Goal: Task Accomplishment & Management: Manage account settings

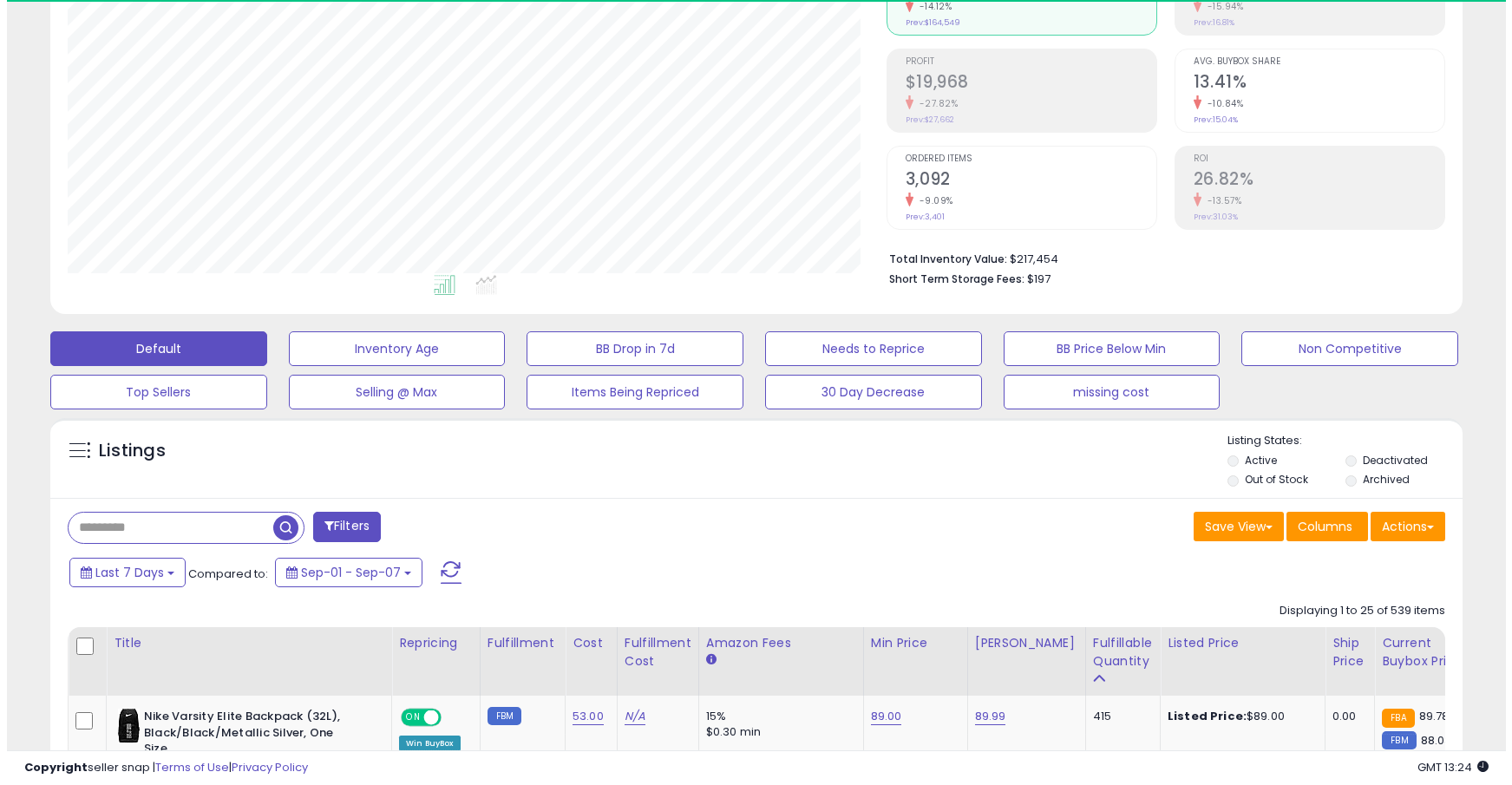
scroll to position [355, 818]
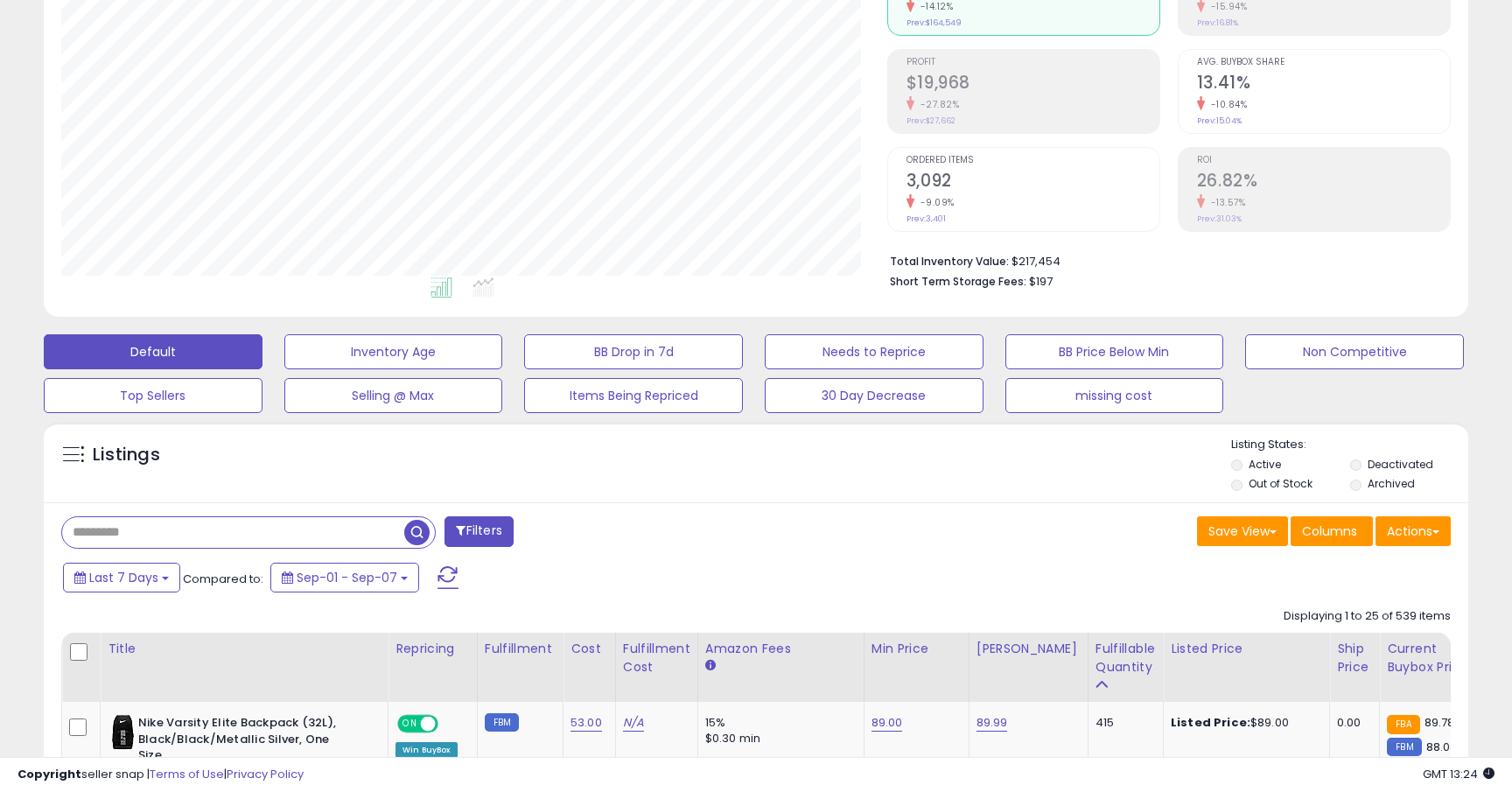
click at [230, 538] on input "text" at bounding box center [233, 532] width 343 height 31
paste input "**********"
type input "**********"
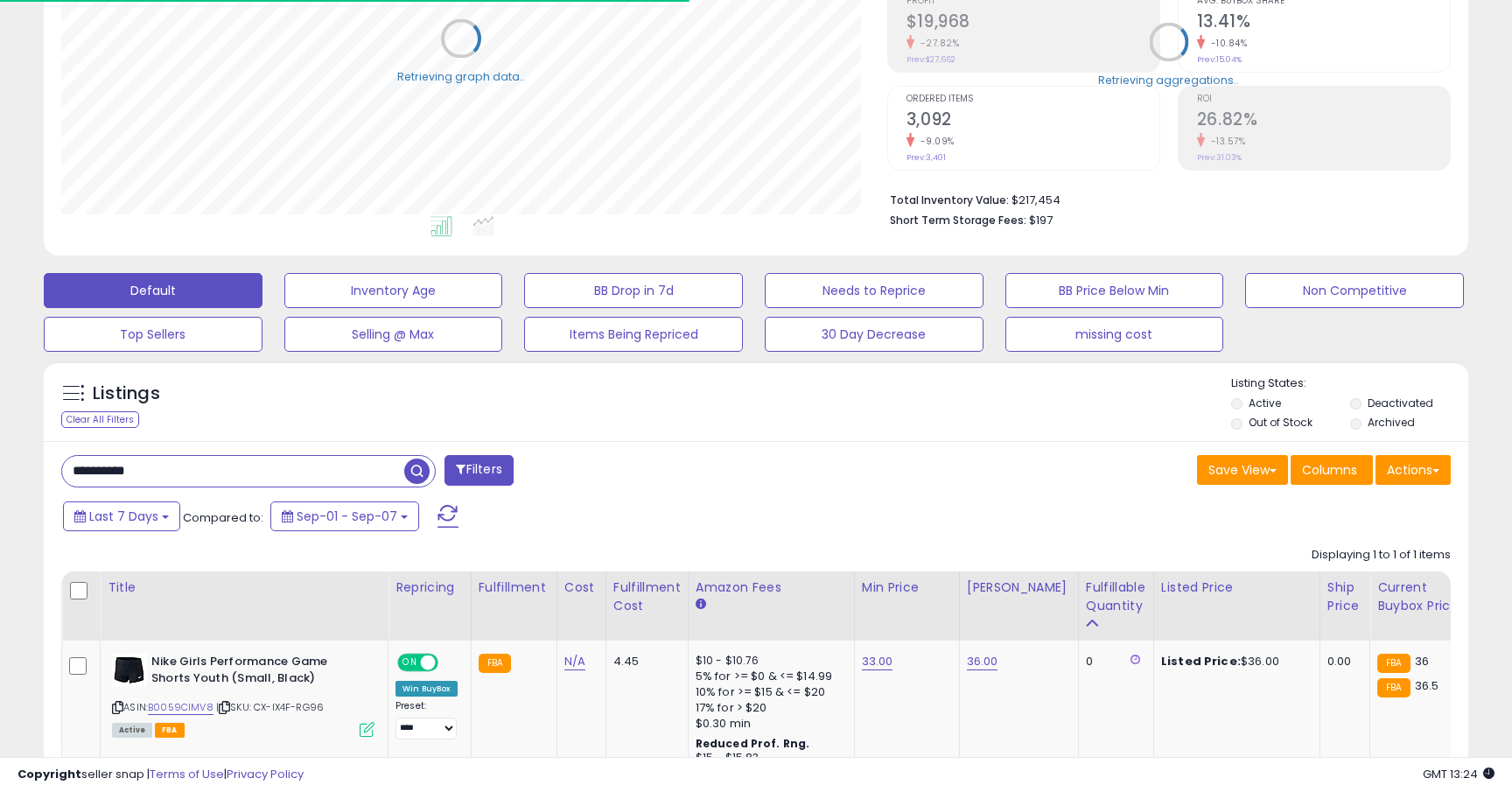
scroll to position [424, 0]
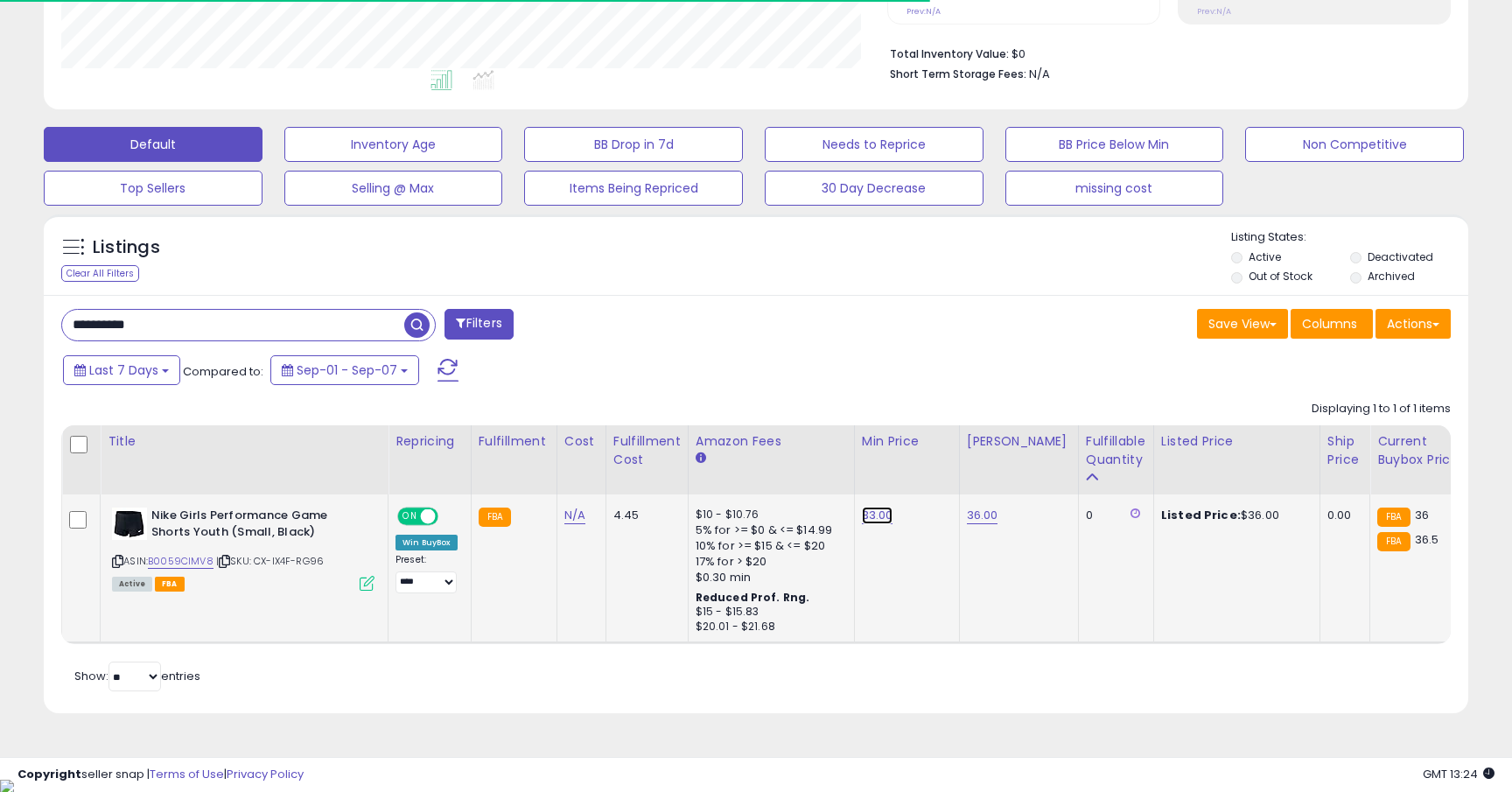
click at [872, 522] on link "33.00" at bounding box center [879, 516] width 32 height 18
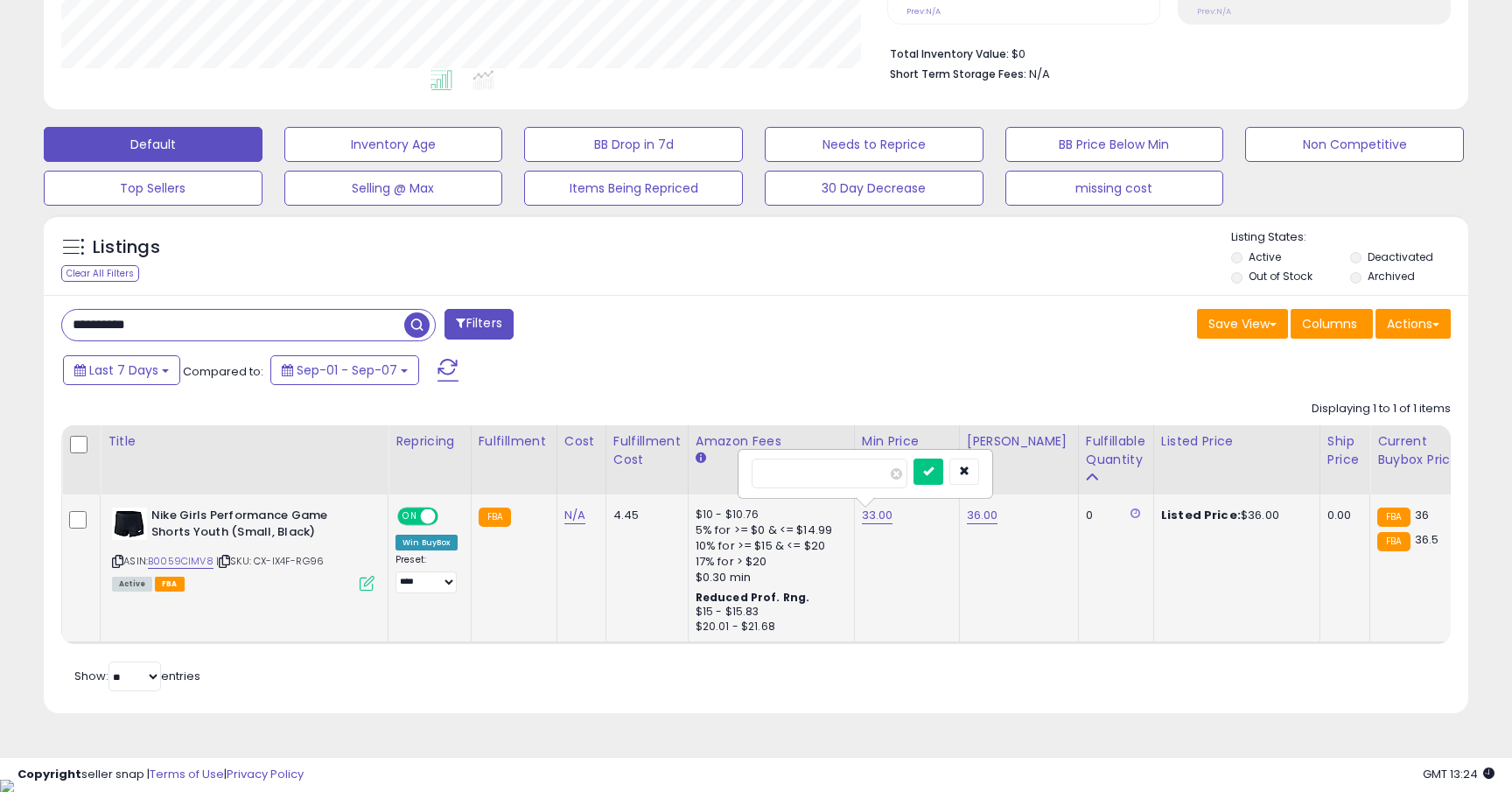
scroll to position [359, 826]
type input "**"
click at [934, 474] on icon "submit" at bounding box center [928, 470] width 11 height 11
click at [982, 518] on link "36.00" at bounding box center [983, 516] width 32 height 18
type input "**"
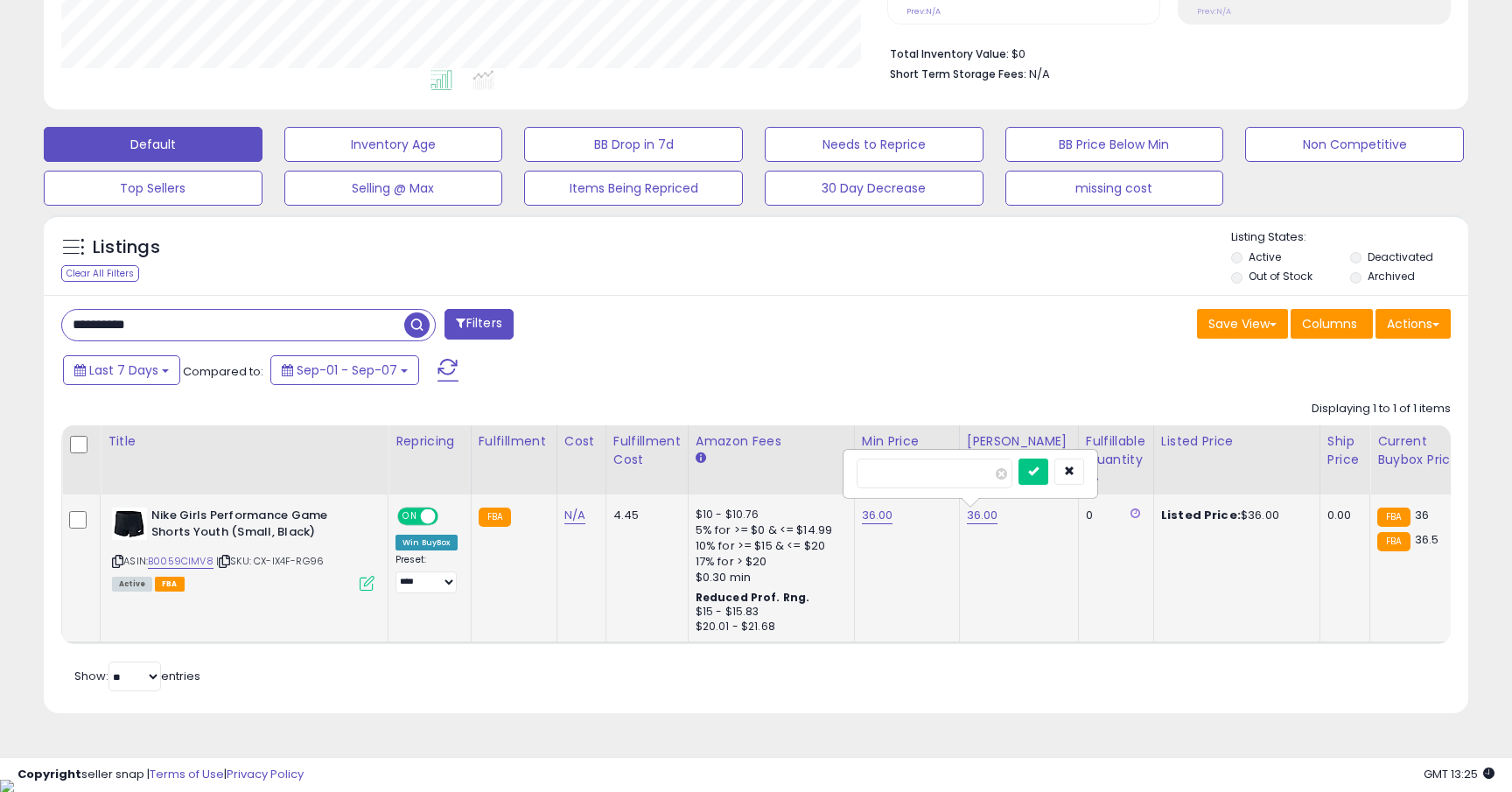
click button "submit" at bounding box center [1034, 471] width 30 height 26
drag, startPoint x: 200, startPoint y: 327, endPoint x: 48, endPoint y: 312, distance: 152.7
click at [48, 312] on div "**********" at bounding box center [401, 326] width 708 height 35
paste input "**********"
type input "**********"
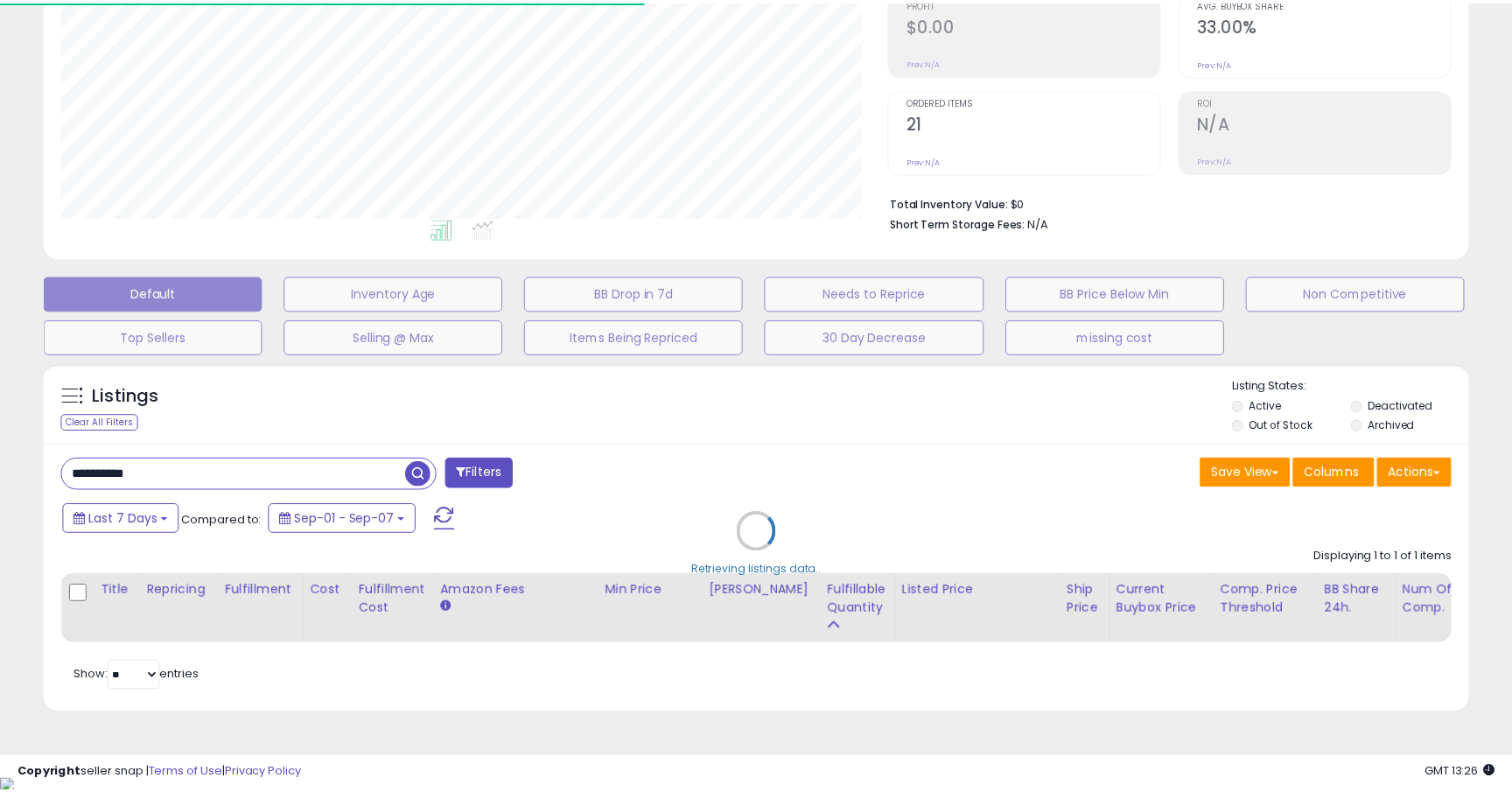
scroll to position [875032, 874408]
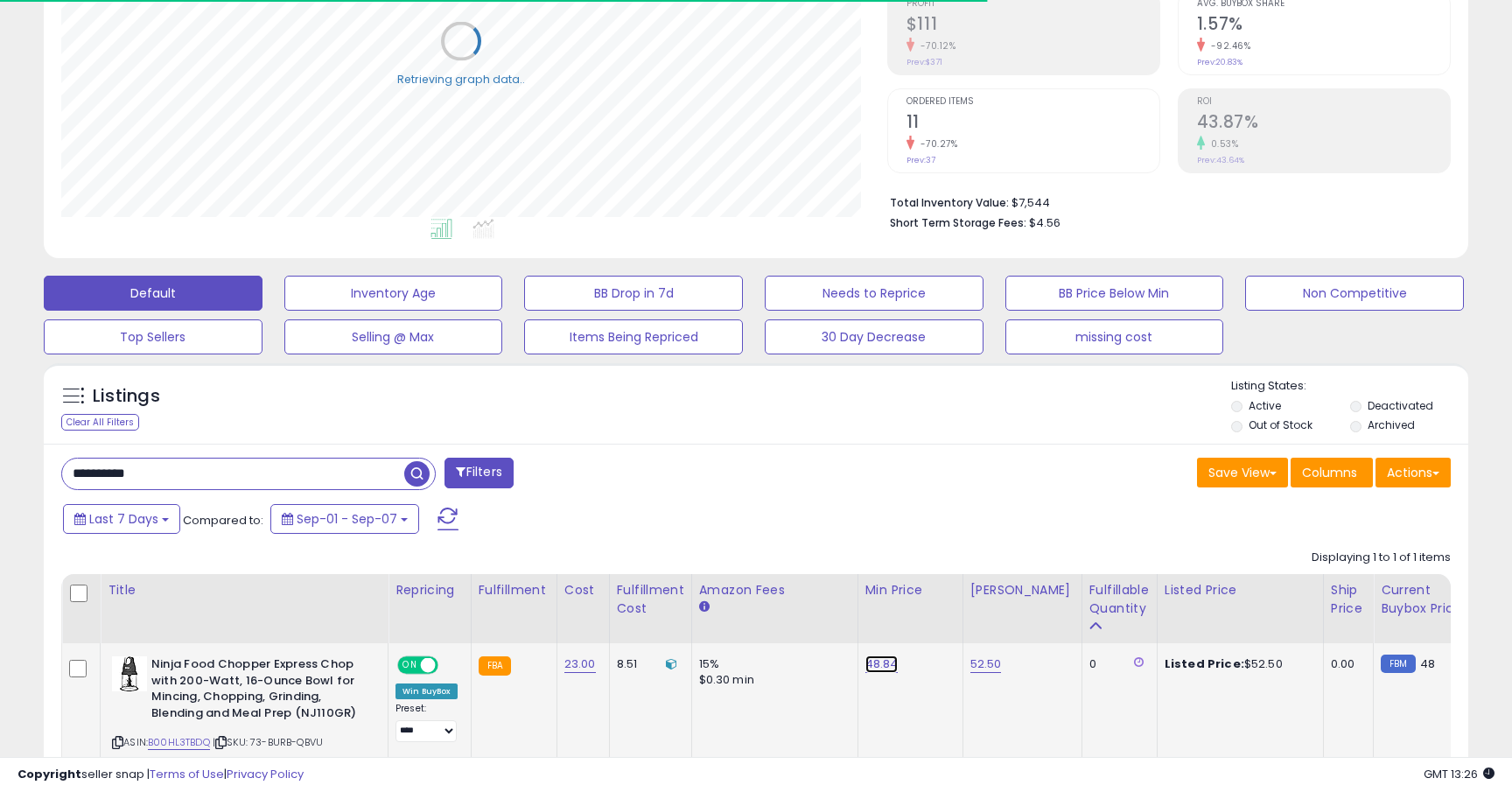
click at [877, 663] on link "48.84" at bounding box center [882, 664] width 33 height 18
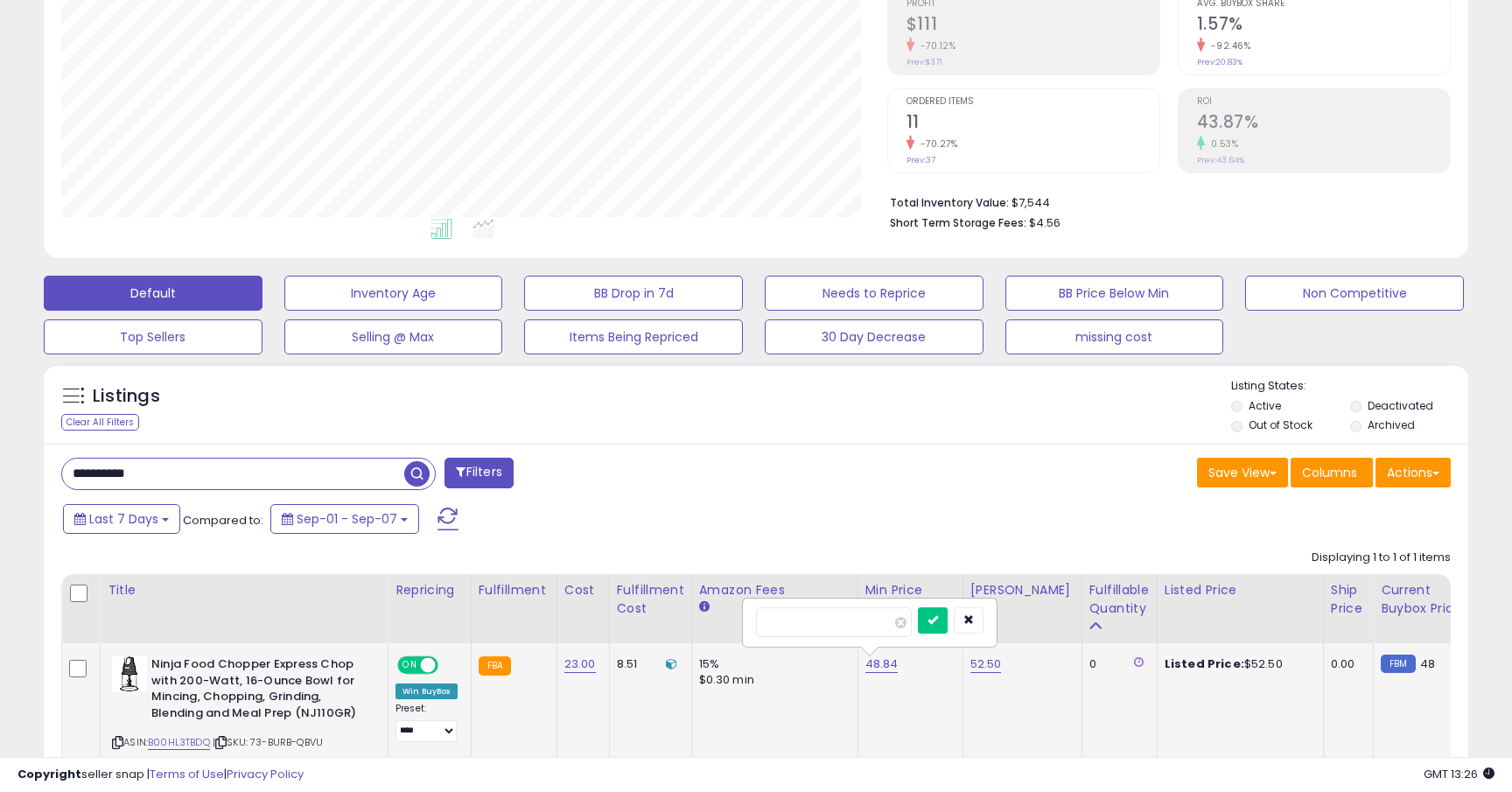
scroll to position [359, 826]
click at [938, 623] on icon "submit" at bounding box center [932, 620] width 11 height 11
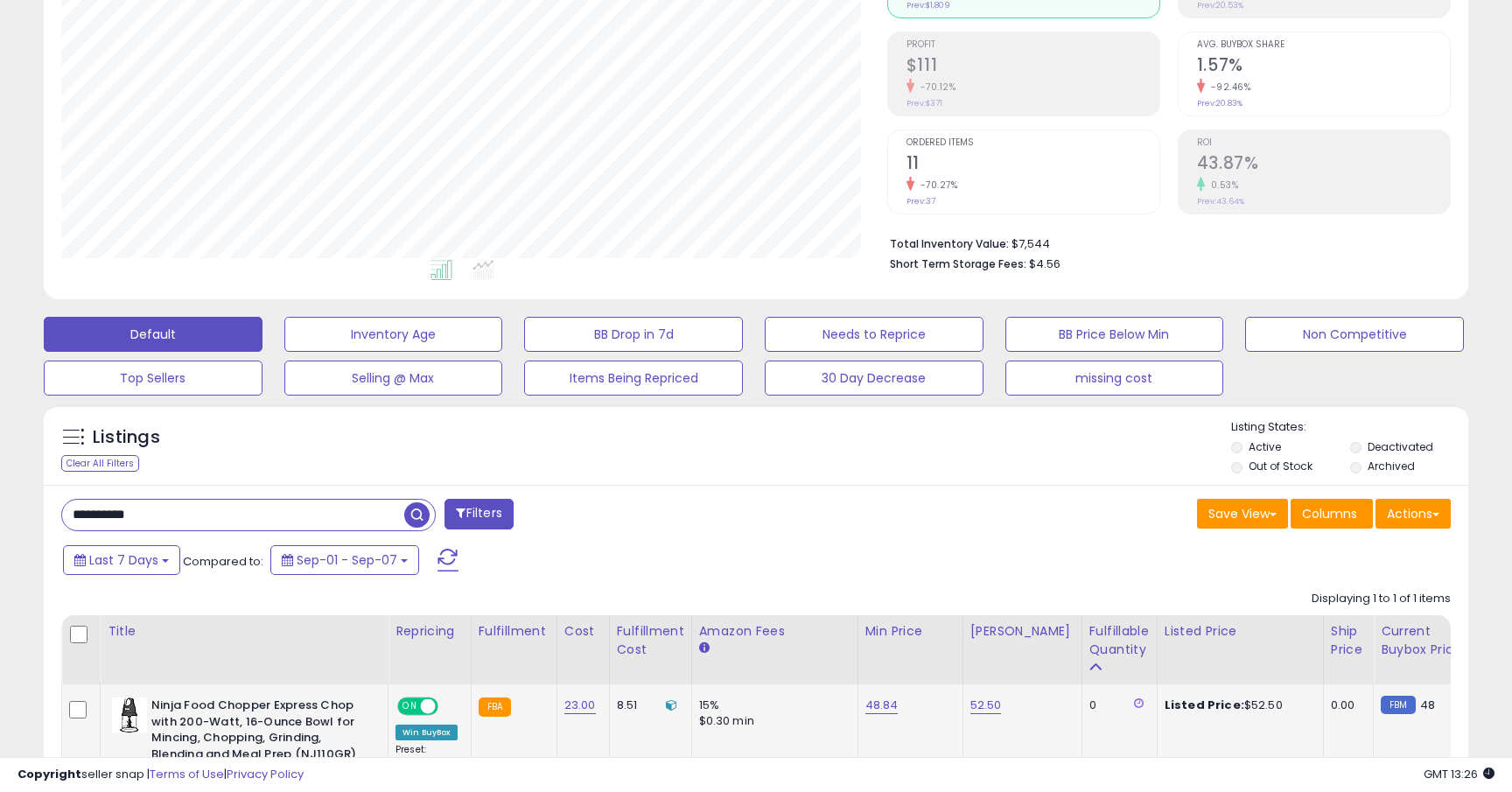
scroll to position [229, 0]
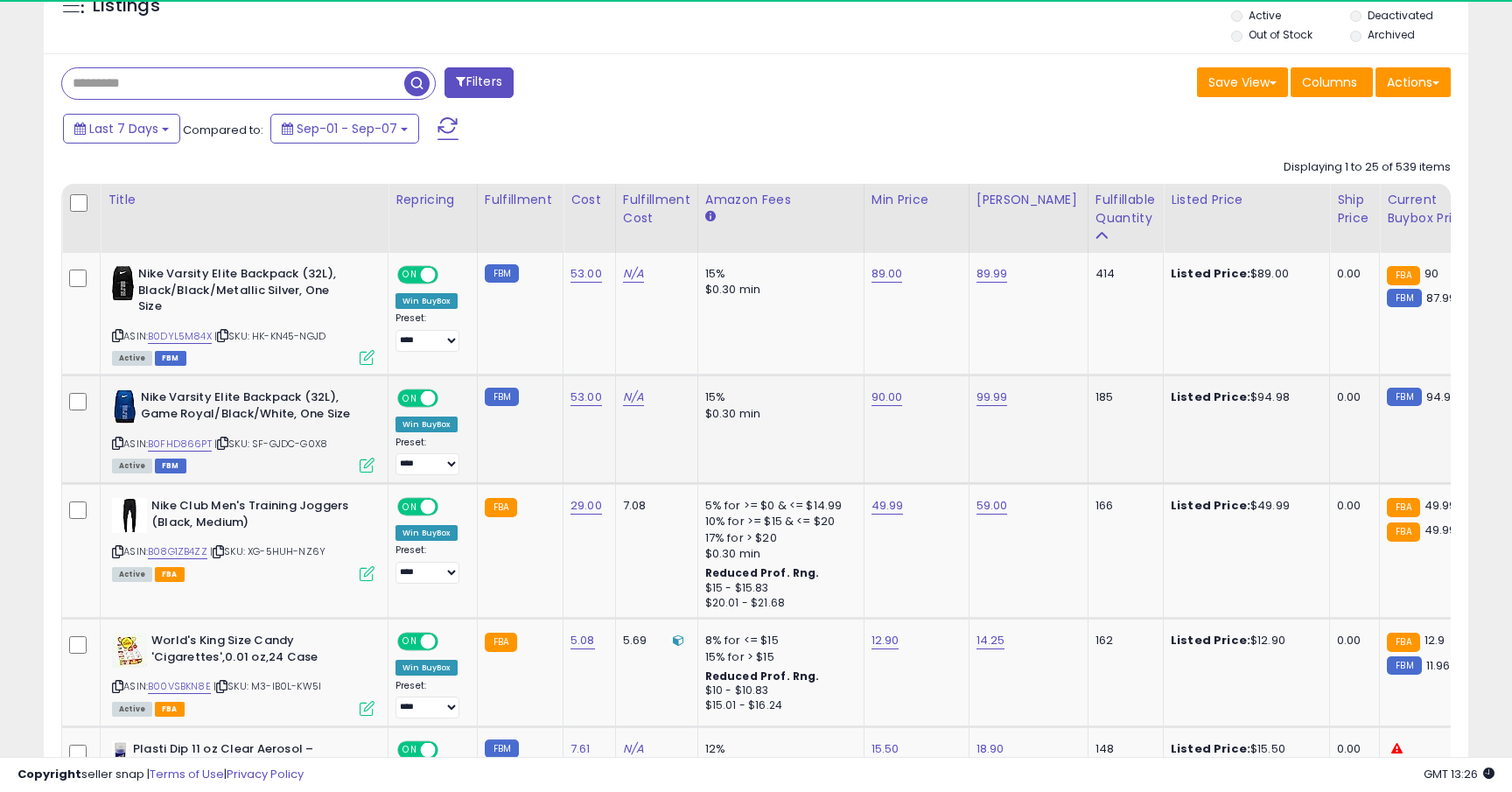
scroll to position [631, 0]
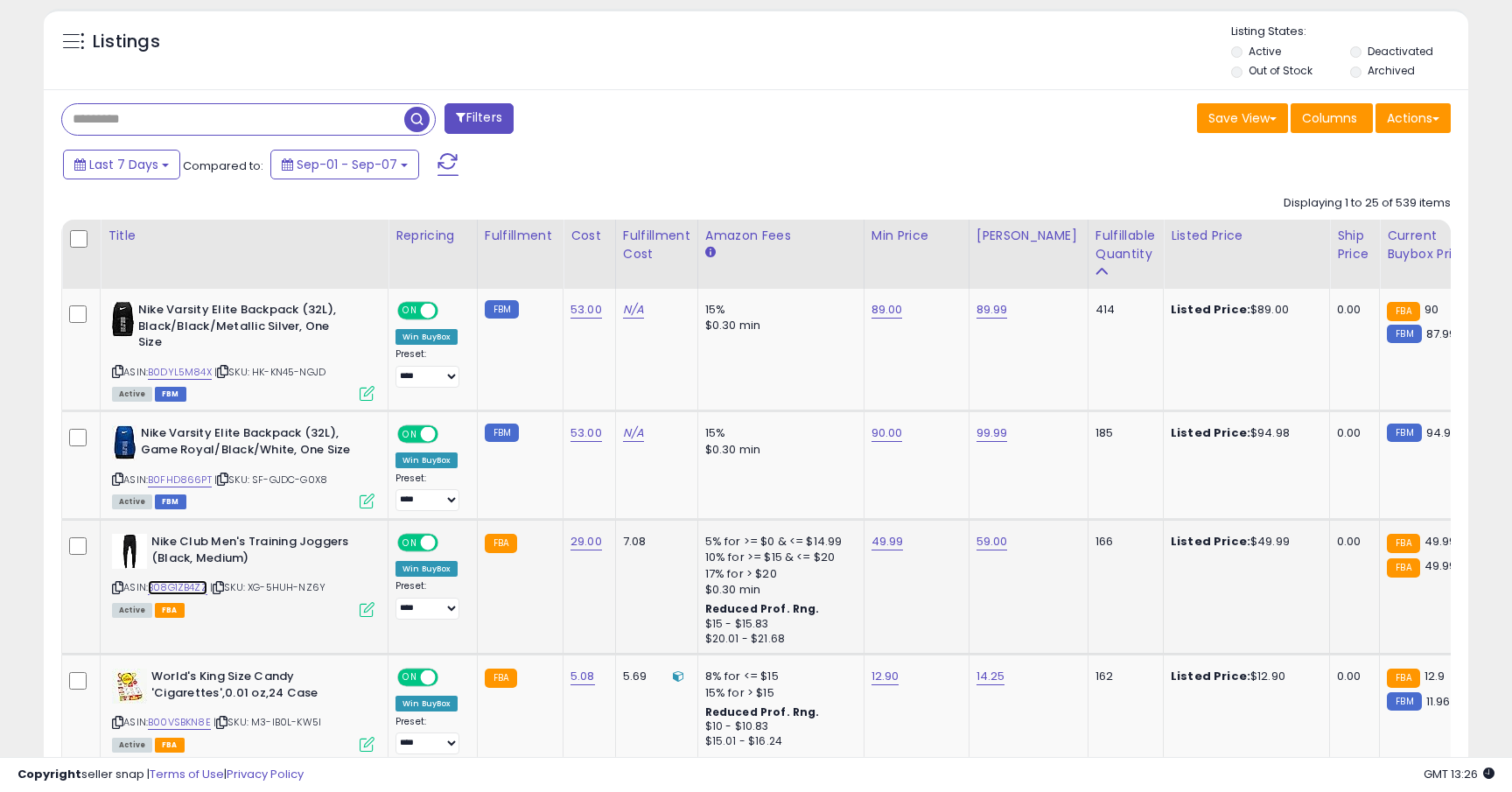
click at [200, 588] on link "B08G1ZB4ZZ" at bounding box center [178, 588] width 60 height 15
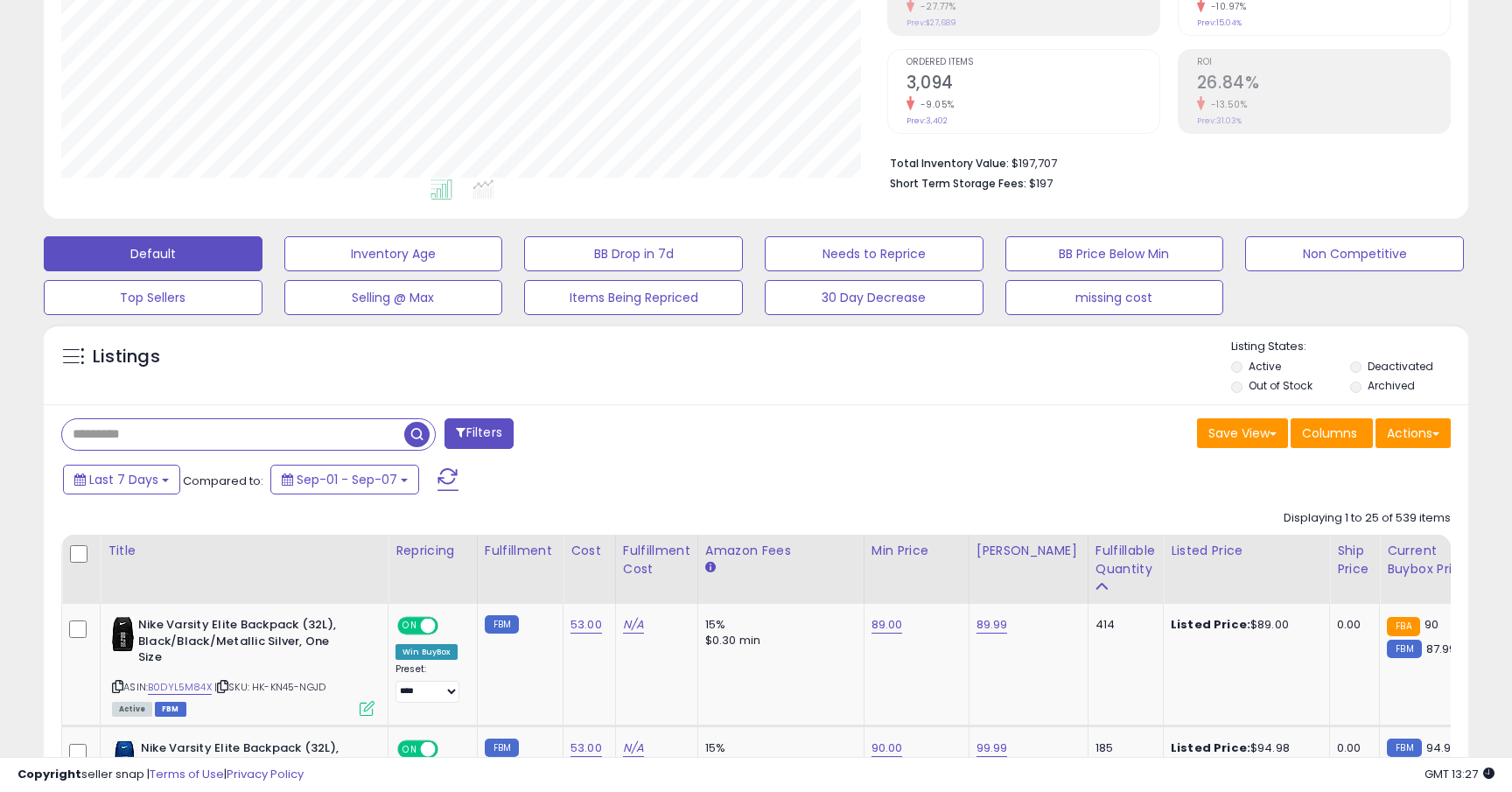
scroll to position [300, 0]
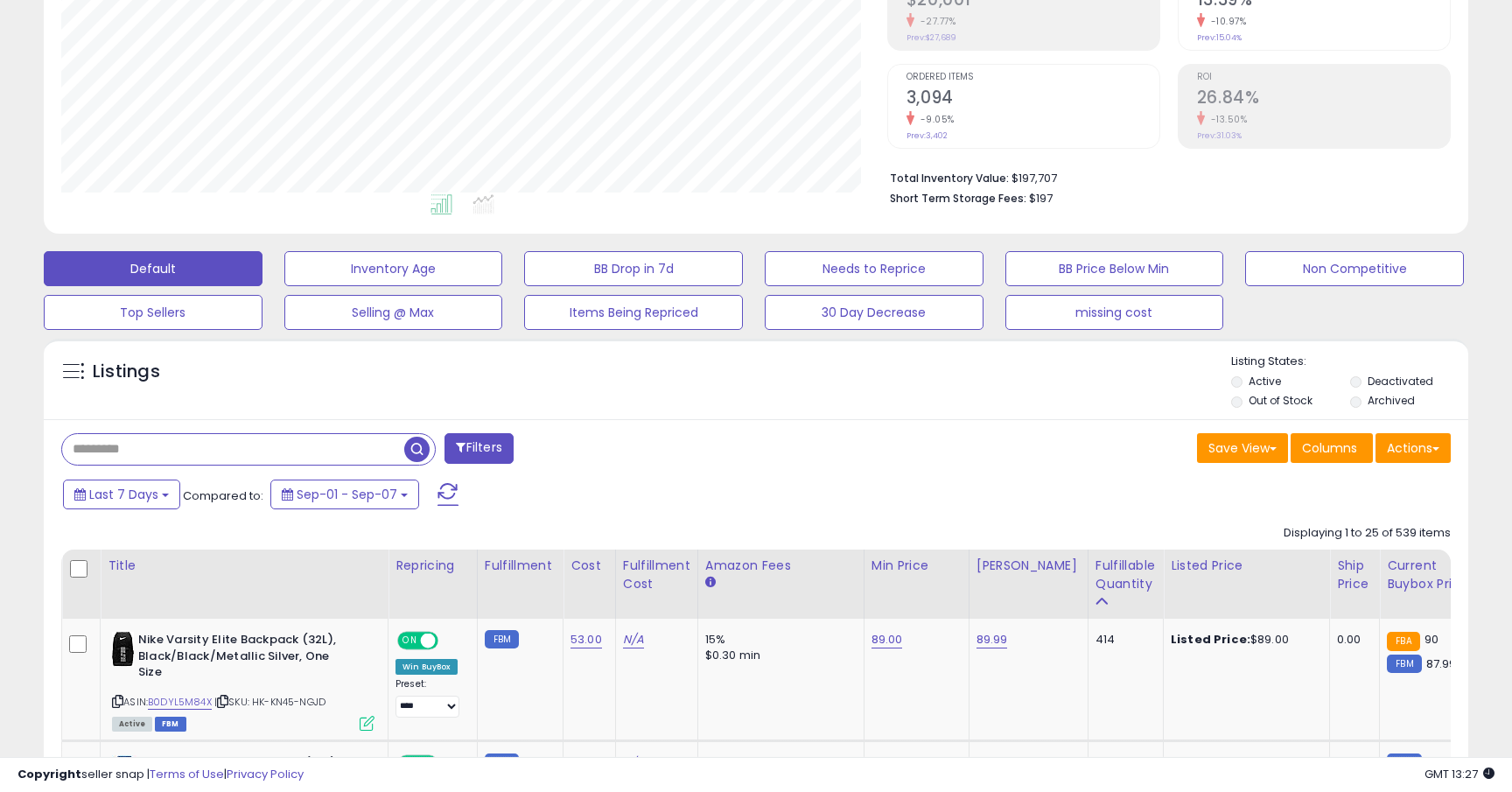
click at [183, 445] on input "text" at bounding box center [233, 449] width 343 height 31
paste input "**********"
type input "**********"
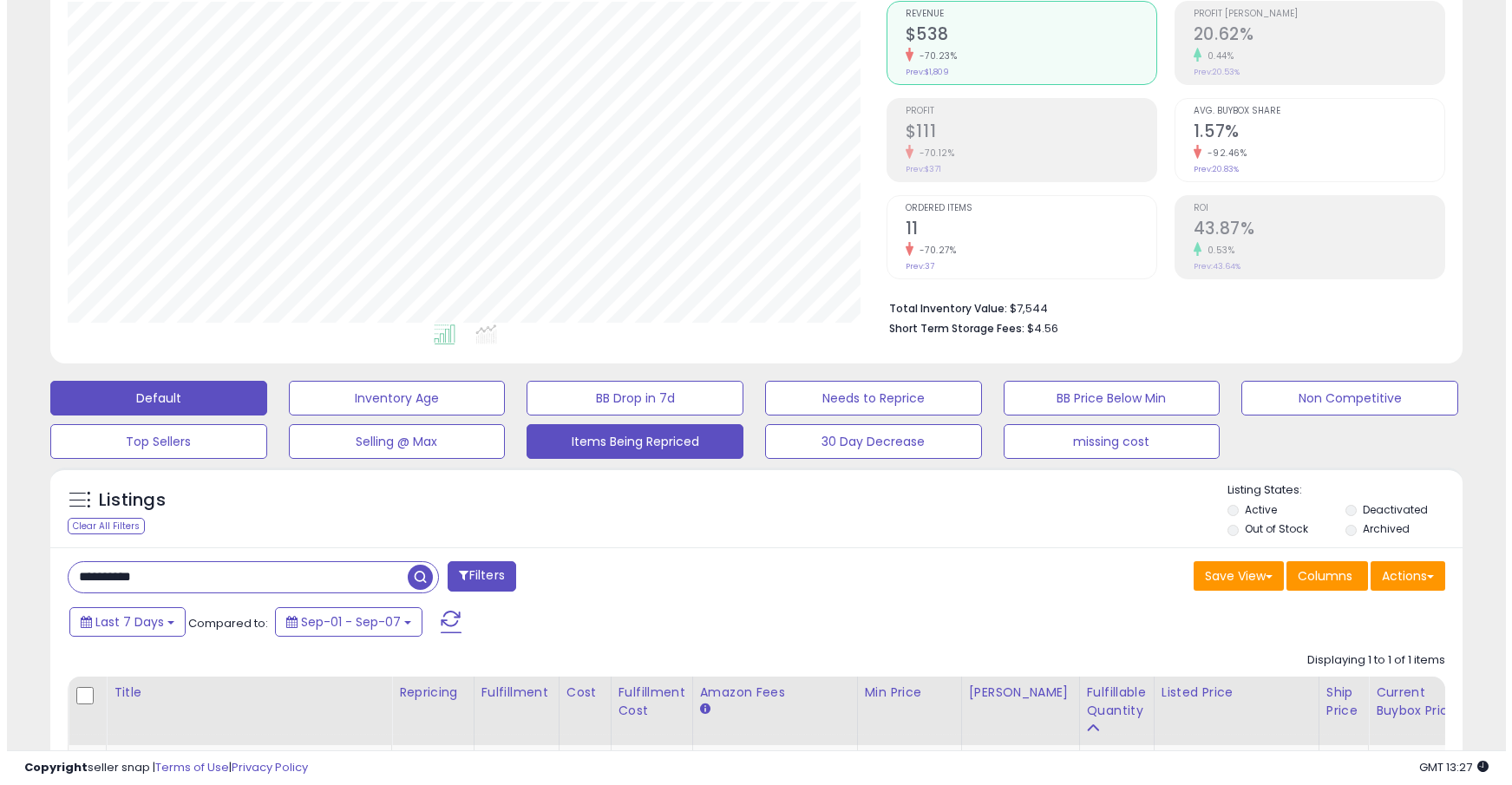
scroll to position [233, 0]
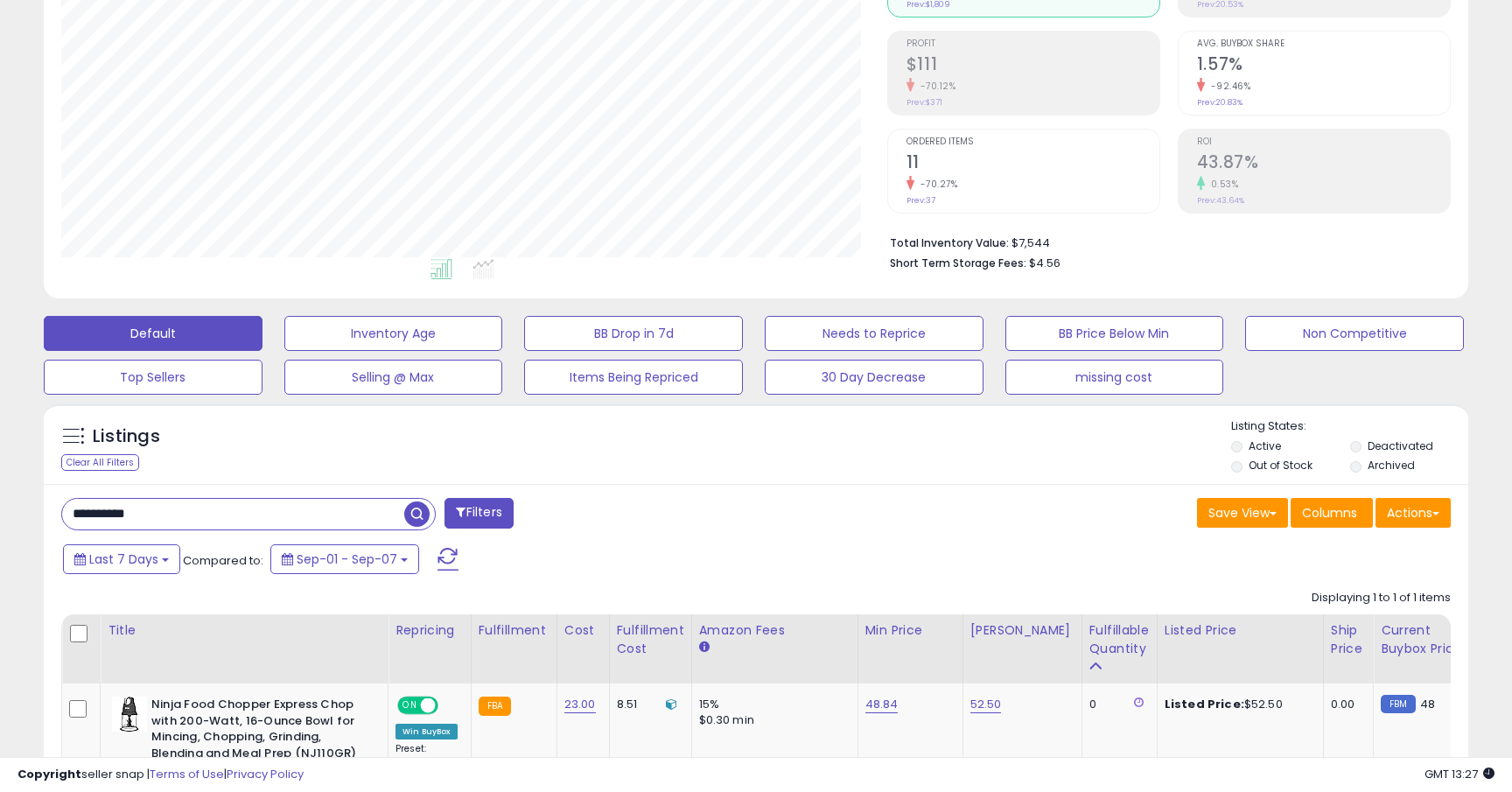
drag, startPoint x: 178, startPoint y: 504, endPoint x: 0, endPoint y: 477, distance: 180.0
click at [0, 478] on div "**********" at bounding box center [756, 390] width 1512 height 1137
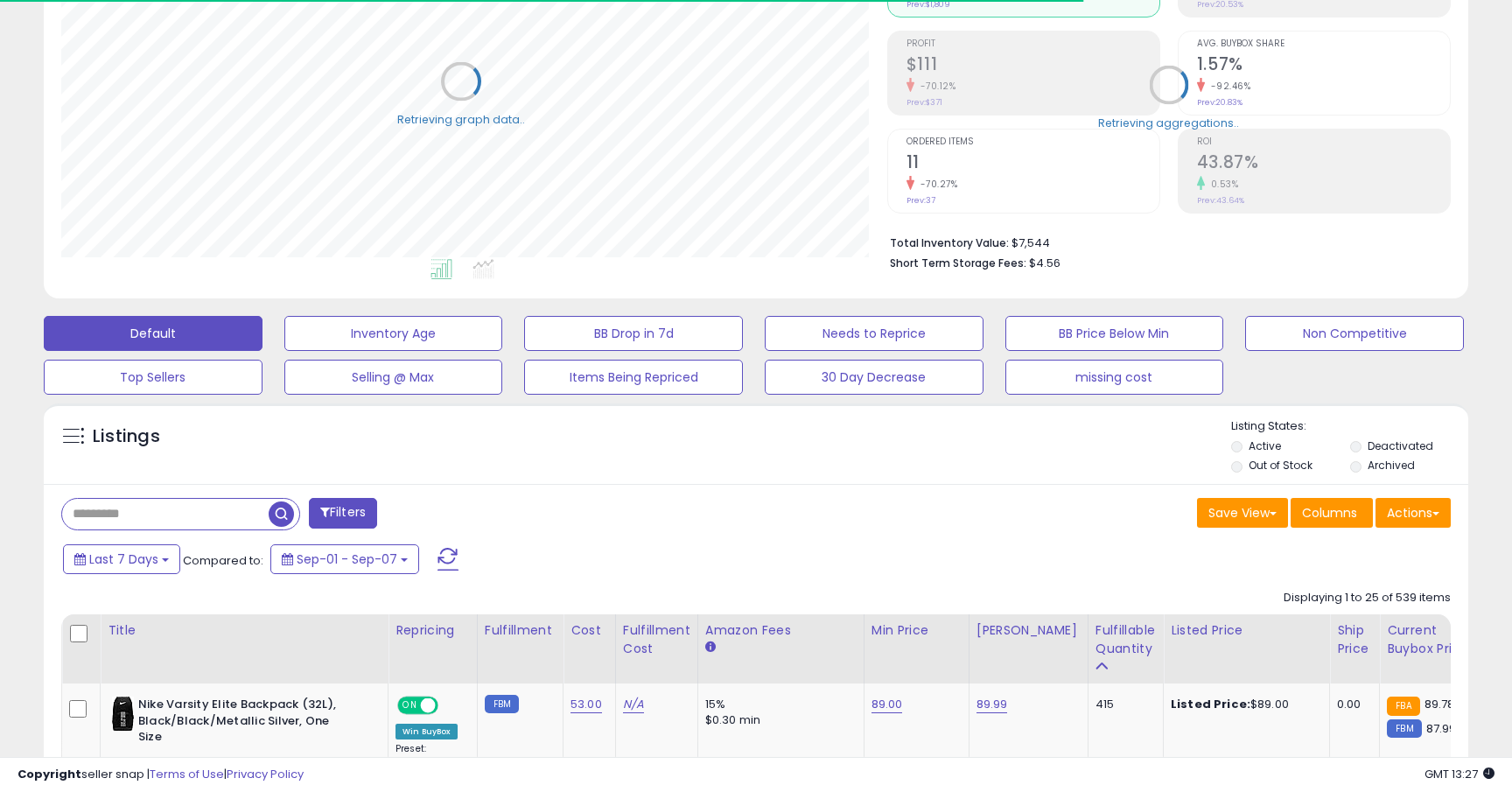
scroll to position [875032, 874408]
drag, startPoint x: 1012, startPoint y: 242, endPoint x: 1079, endPoint y: 242, distance: 67.0
click at [1079, 242] on li "Total Inventory Value: $217,454" at bounding box center [1164, 241] width 548 height 21
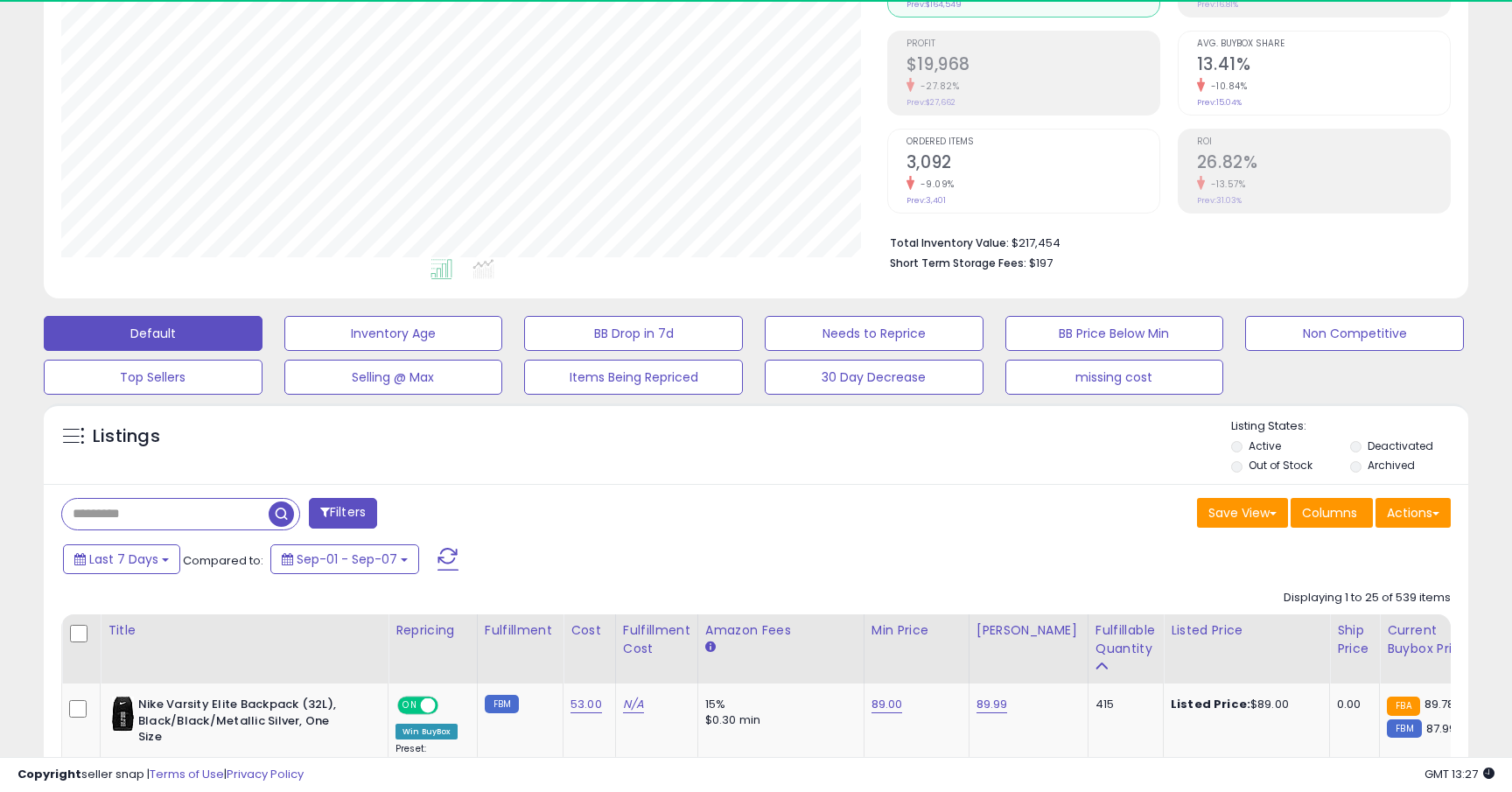
click at [1083, 246] on li "Total Inventory Value: $217,454" at bounding box center [1164, 241] width 548 height 21
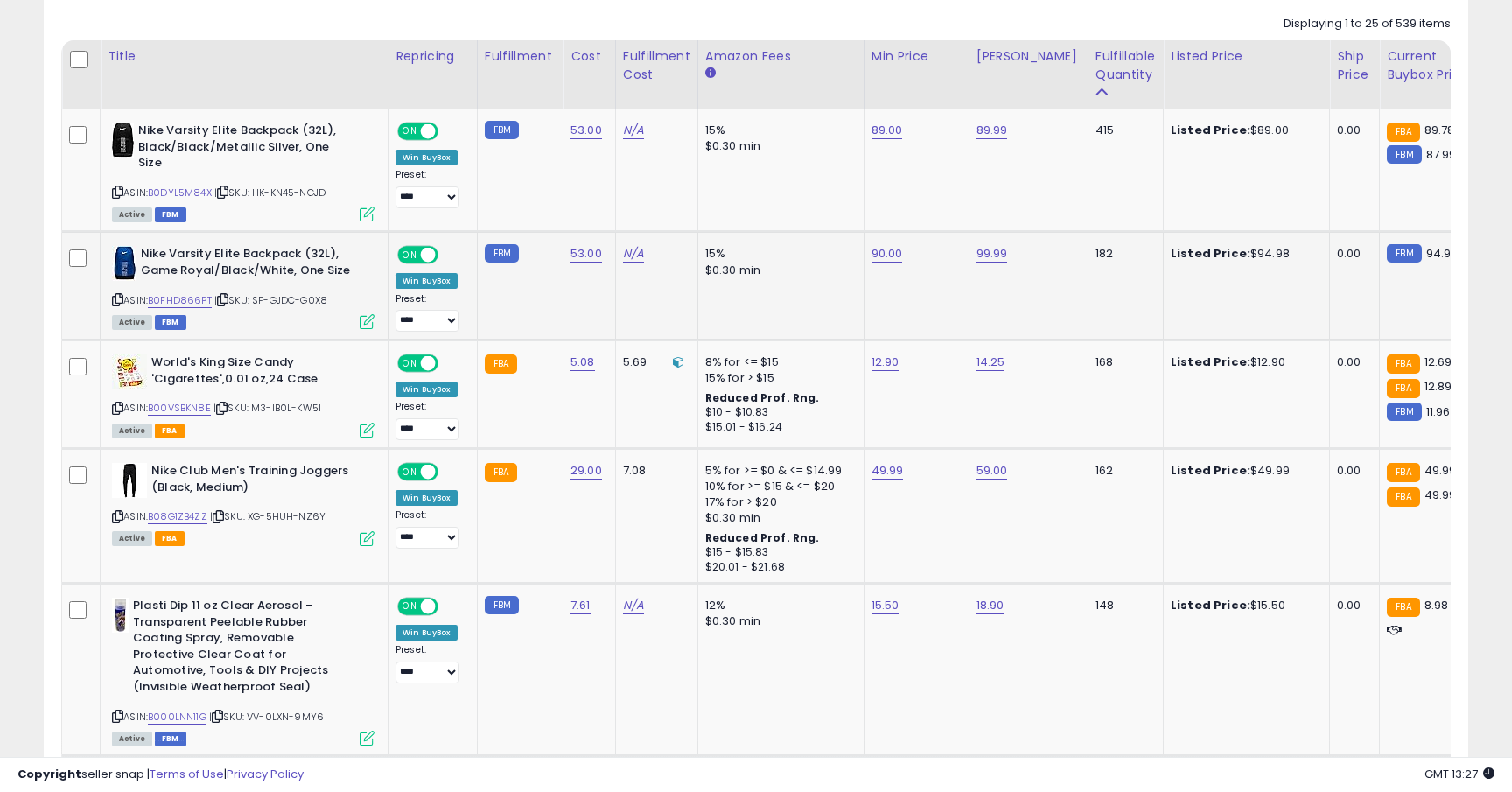
scroll to position [819, 0]
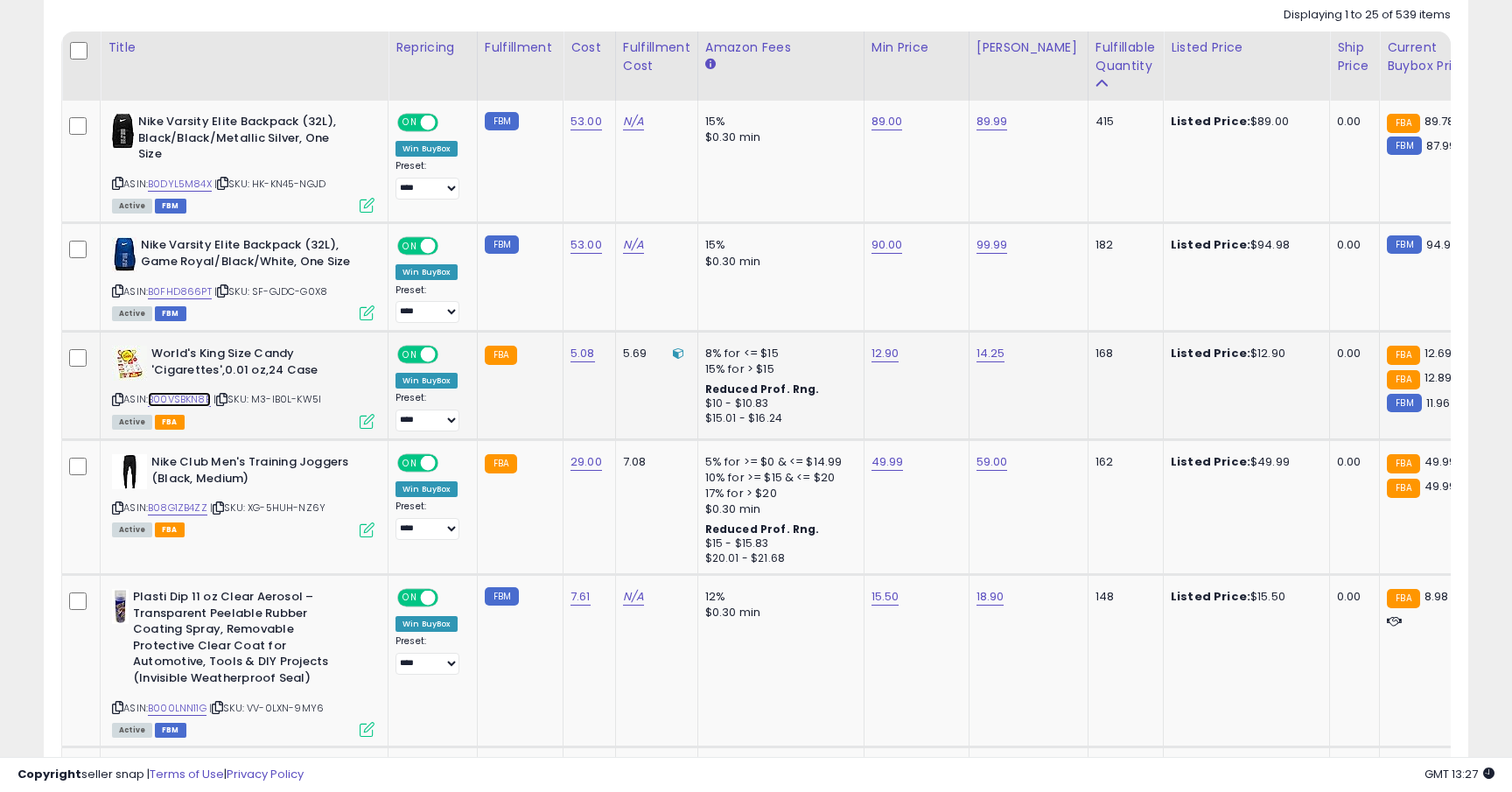
click at [195, 401] on link "B00VSBKN8E" at bounding box center [179, 399] width 63 height 15
click at [878, 357] on link "12.90" at bounding box center [885, 354] width 28 height 18
type input "*****"
click button "submit" at bounding box center [935, 310] width 30 height 26
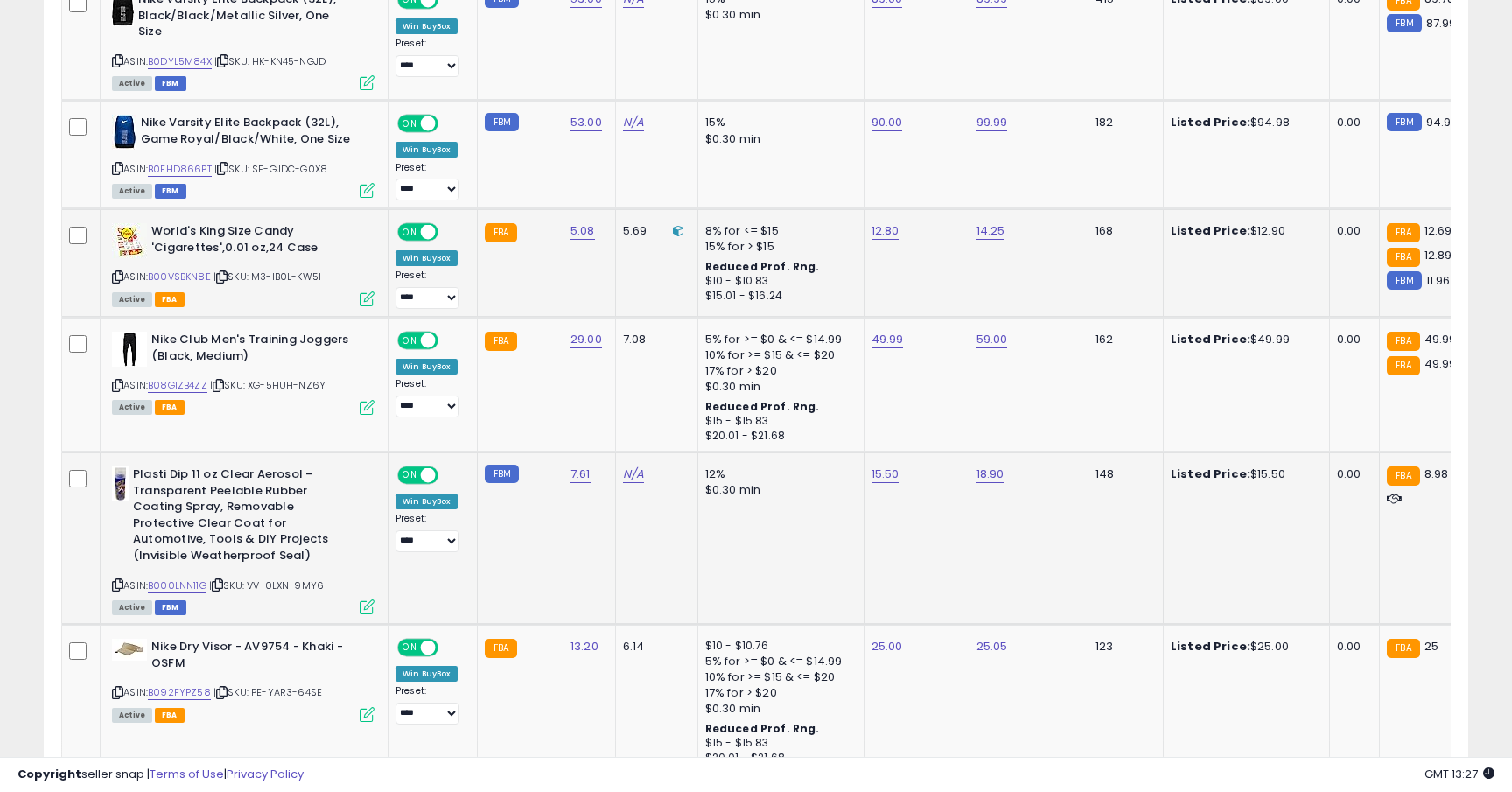
scroll to position [965, 0]
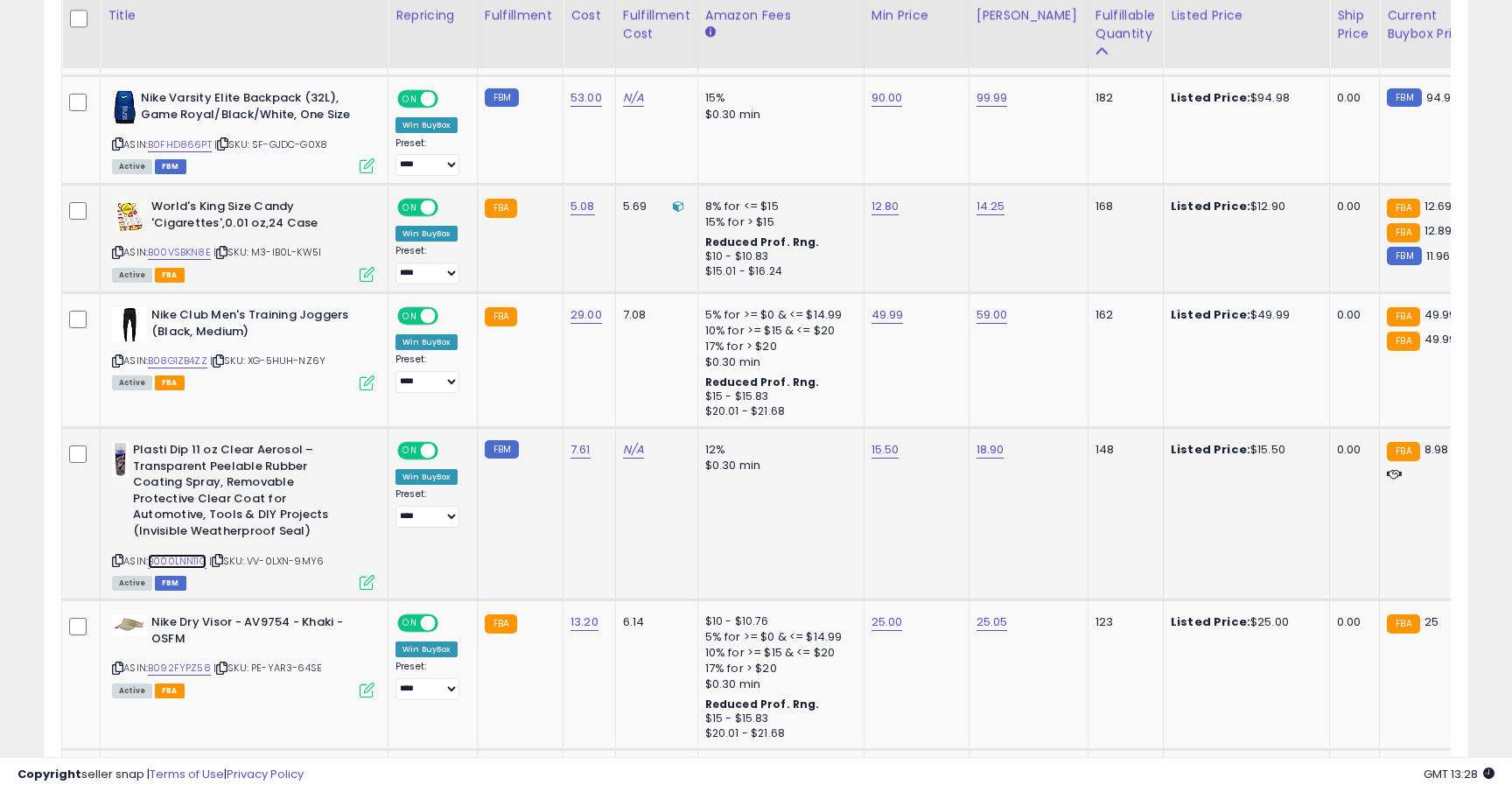
click at [184, 566] on link "B000LNN11G" at bounding box center [177, 561] width 59 height 15
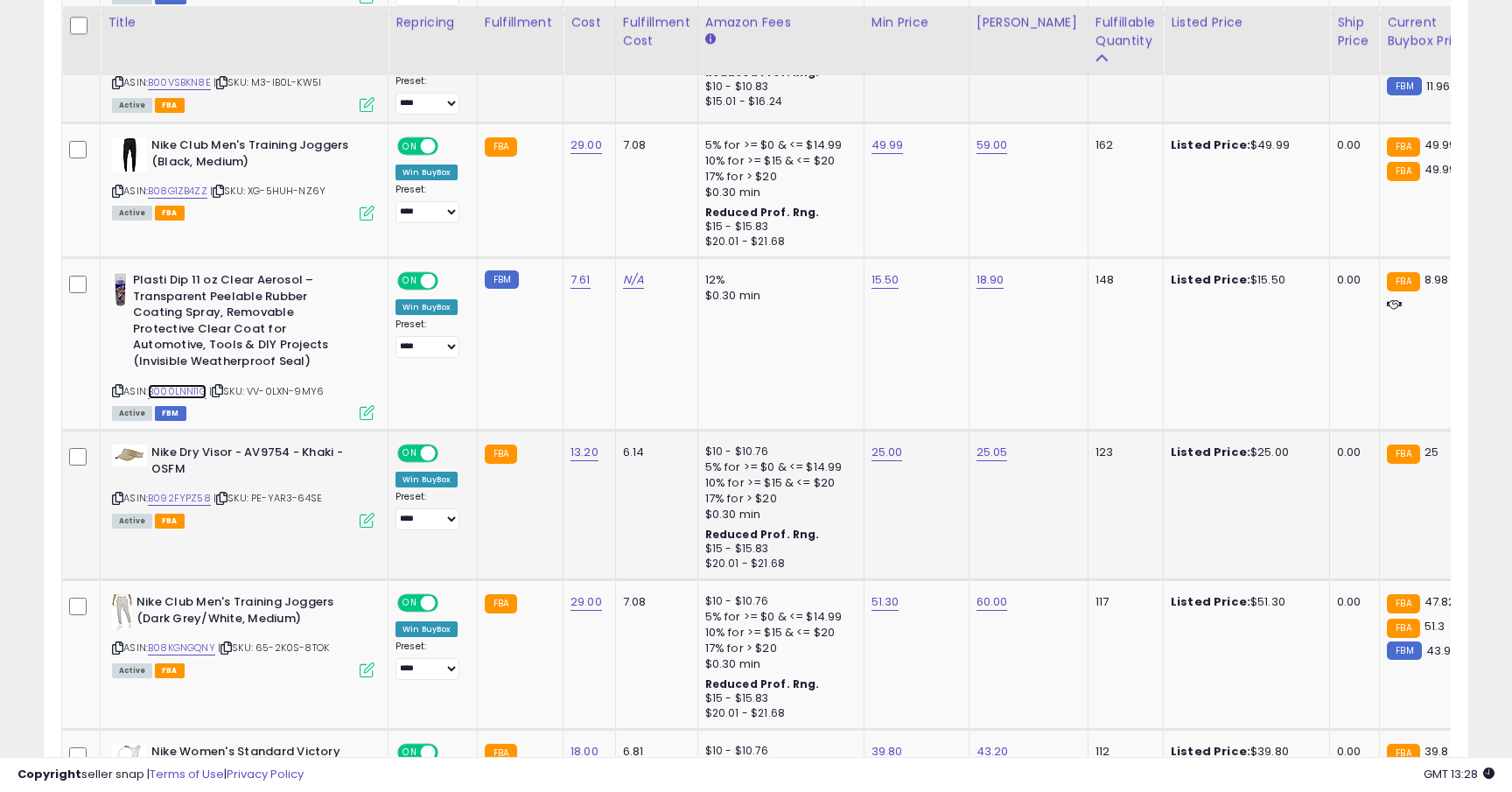
scroll to position [1147, 0]
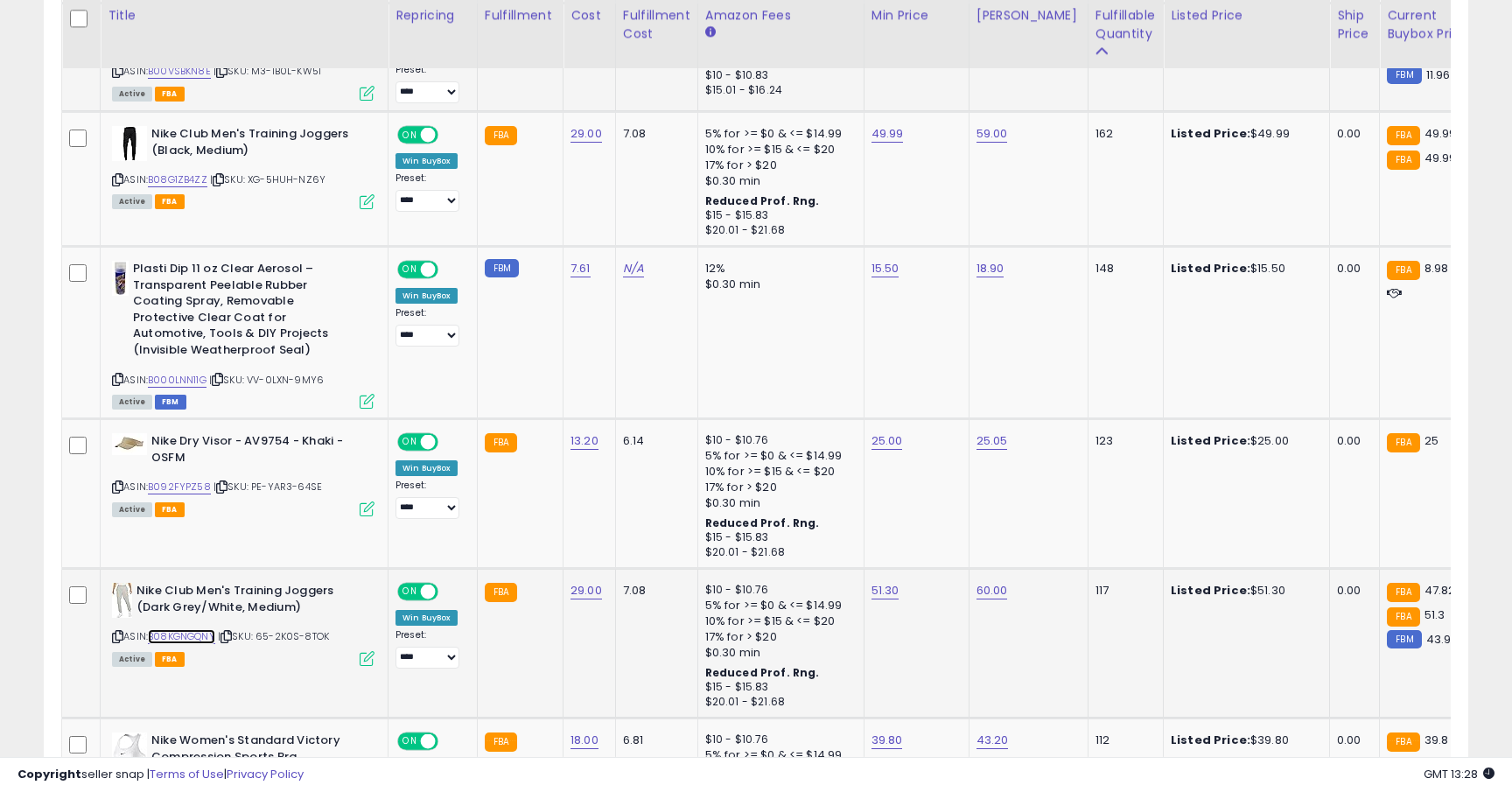
click at [198, 636] on link "B08KGNGQNY" at bounding box center [182, 637] width 68 height 15
click at [884, 596] on link "51.30" at bounding box center [885, 591] width 28 height 18
type input "**"
click button "submit" at bounding box center [935, 547] width 30 height 26
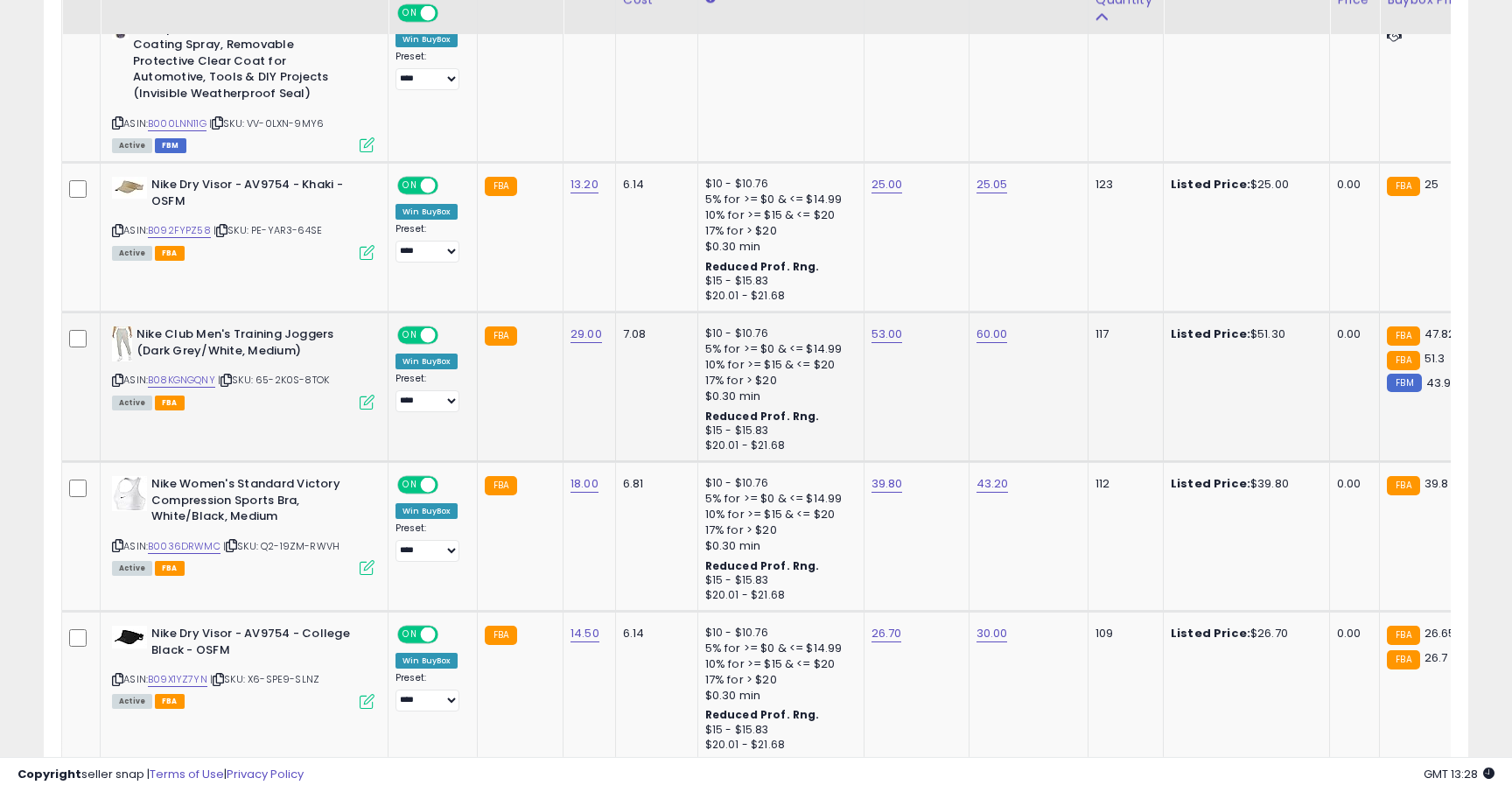
scroll to position [1425, 0]
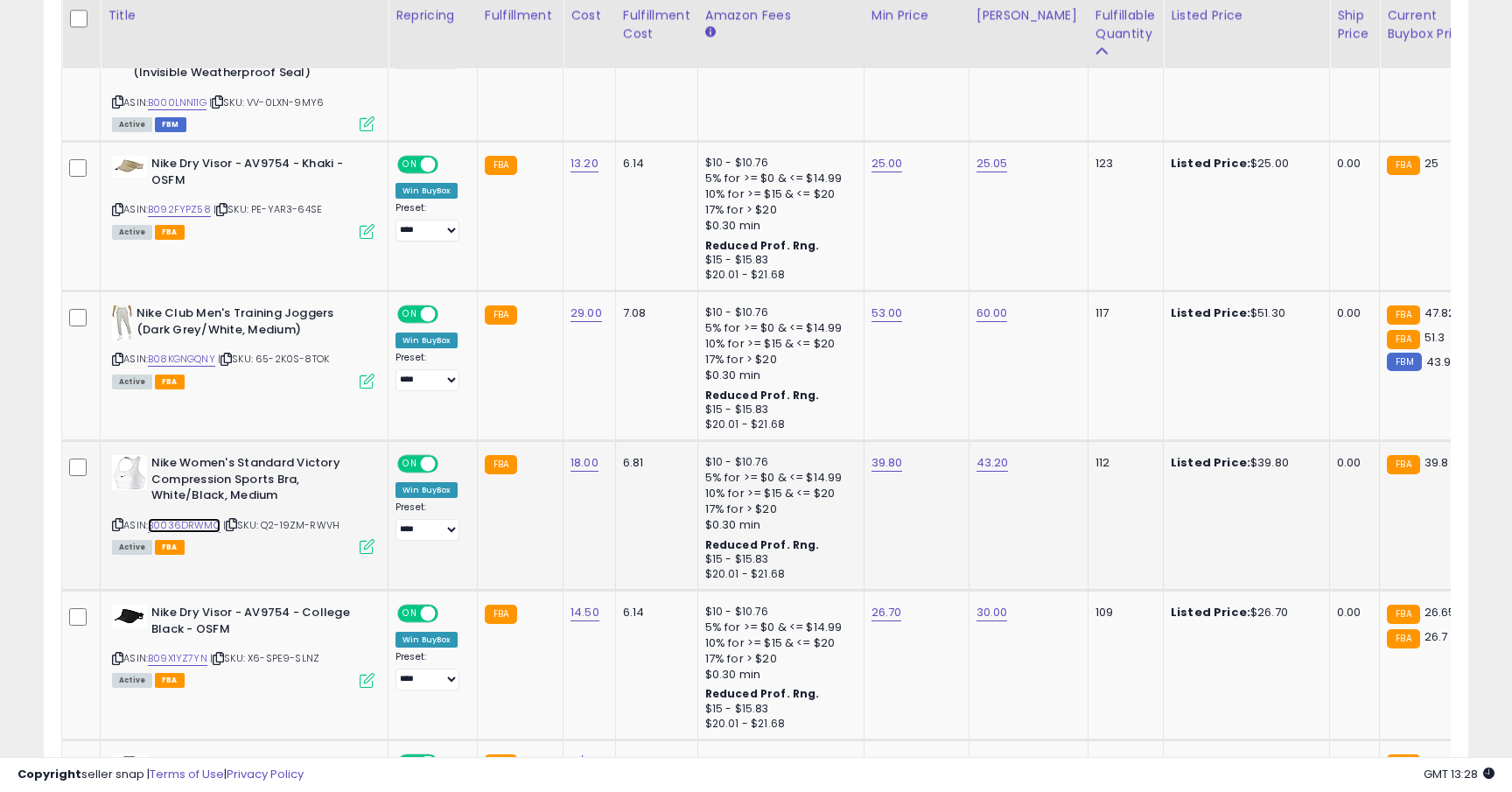
click at [189, 523] on link "B0036DRWMC" at bounding box center [184, 525] width 73 height 15
click at [910, 458] on div "39.80" at bounding box center [913, 463] width 84 height 16
click at [891, 459] on link "39.80" at bounding box center [887, 463] width 32 height 18
type input "*****"
click button "submit" at bounding box center [936, 419] width 30 height 26
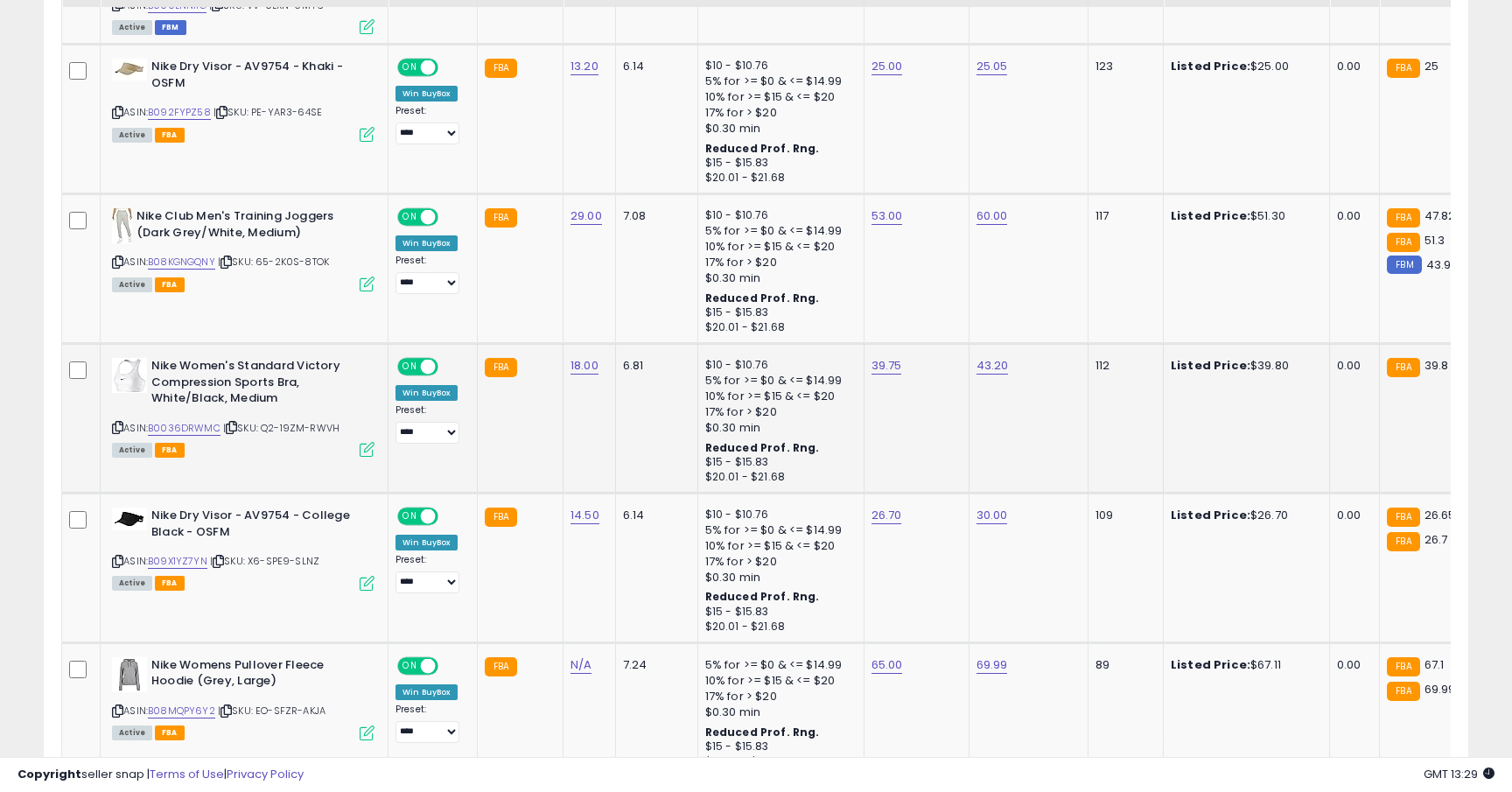
scroll to position [1587, 0]
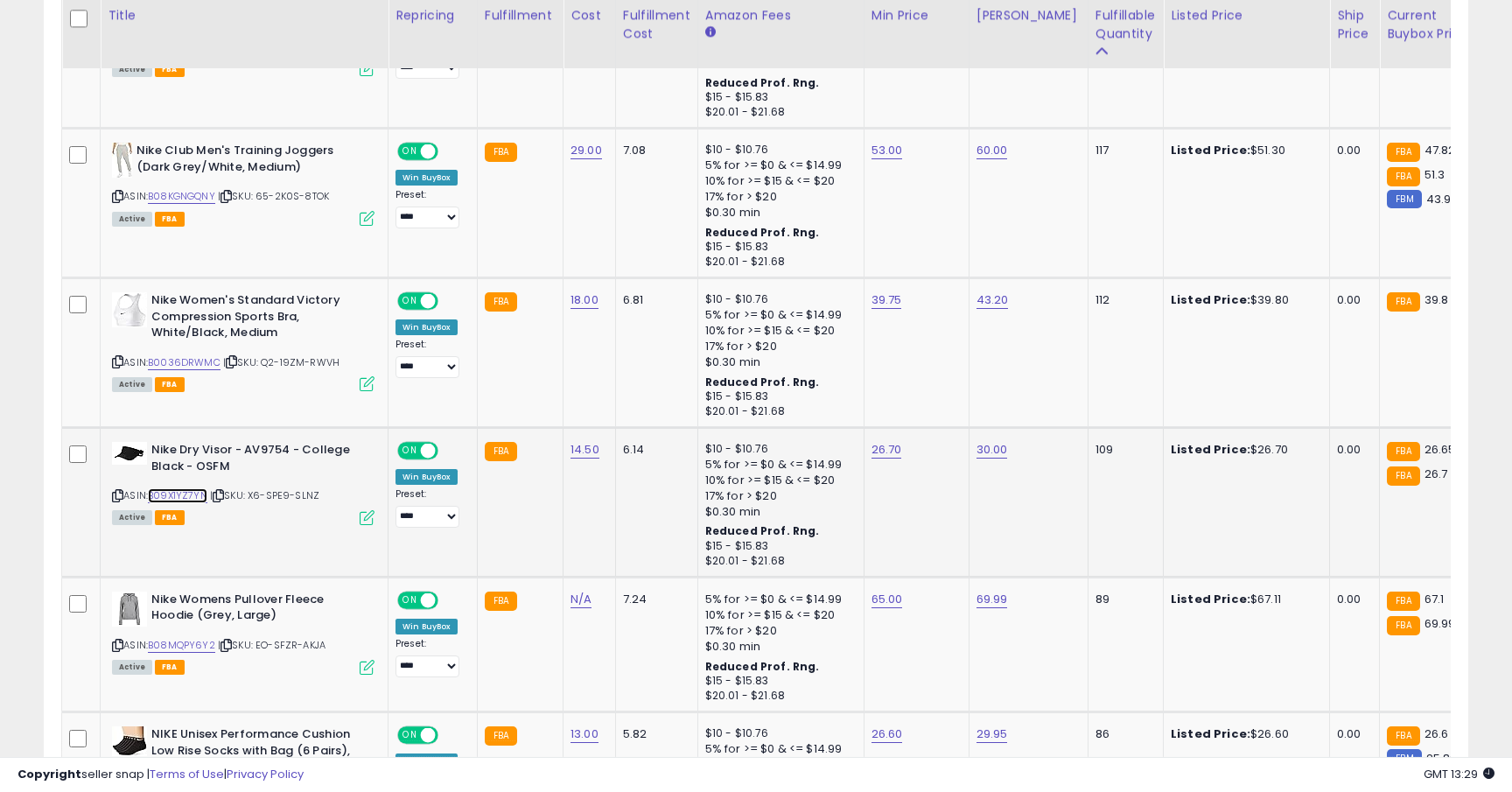
click at [202, 495] on link "B09X1YZ7YN" at bounding box center [178, 495] width 60 height 15
click at [885, 451] on link "26.70" at bounding box center [886, 450] width 31 height 18
type input "*****"
click button "submit" at bounding box center [935, 406] width 30 height 26
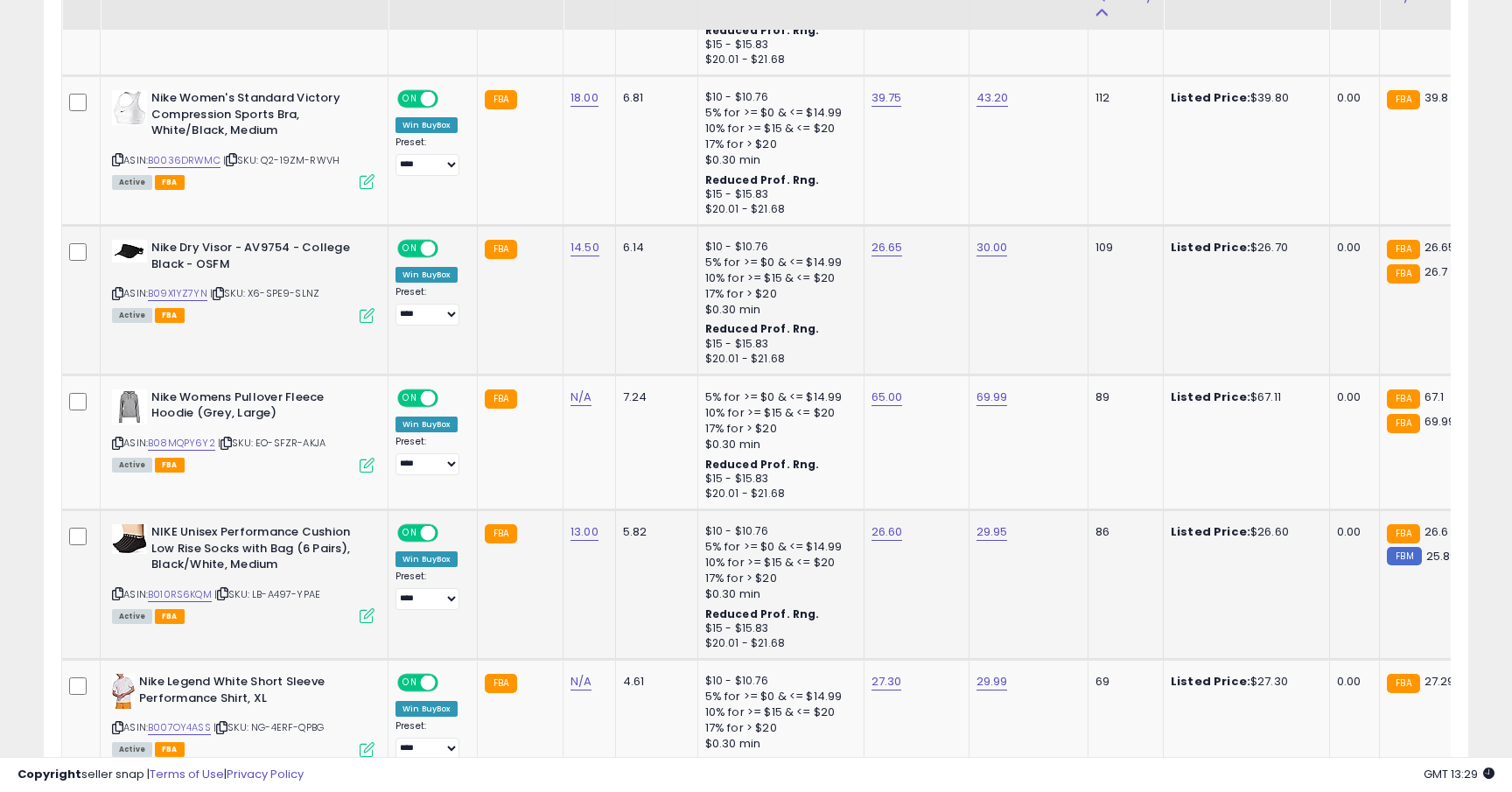
scroll to position [1798, 0]
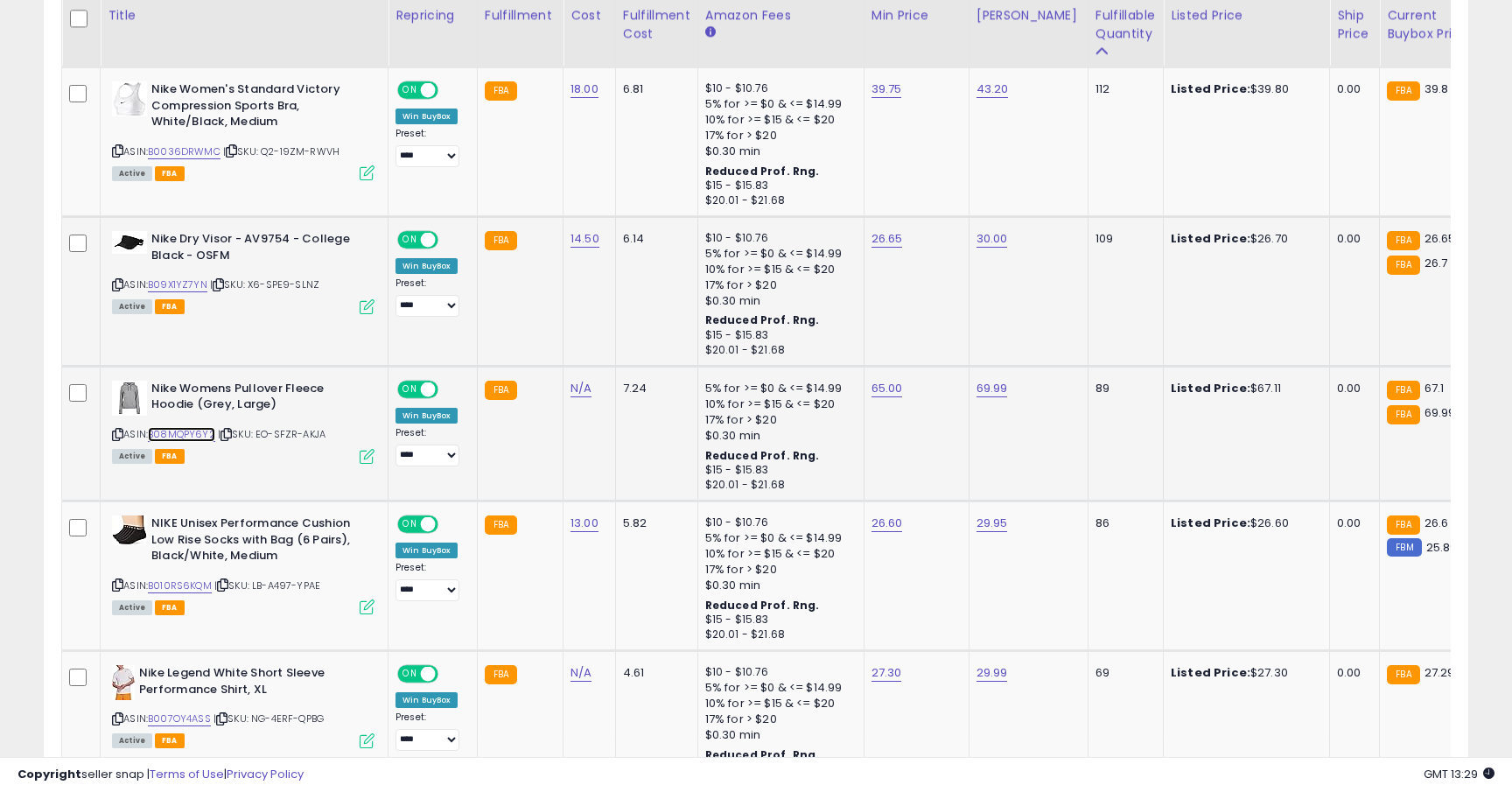
click at [202, 432] on link "B08MQPY6Y2" at bounding box center [182, 434] width 68 height 15
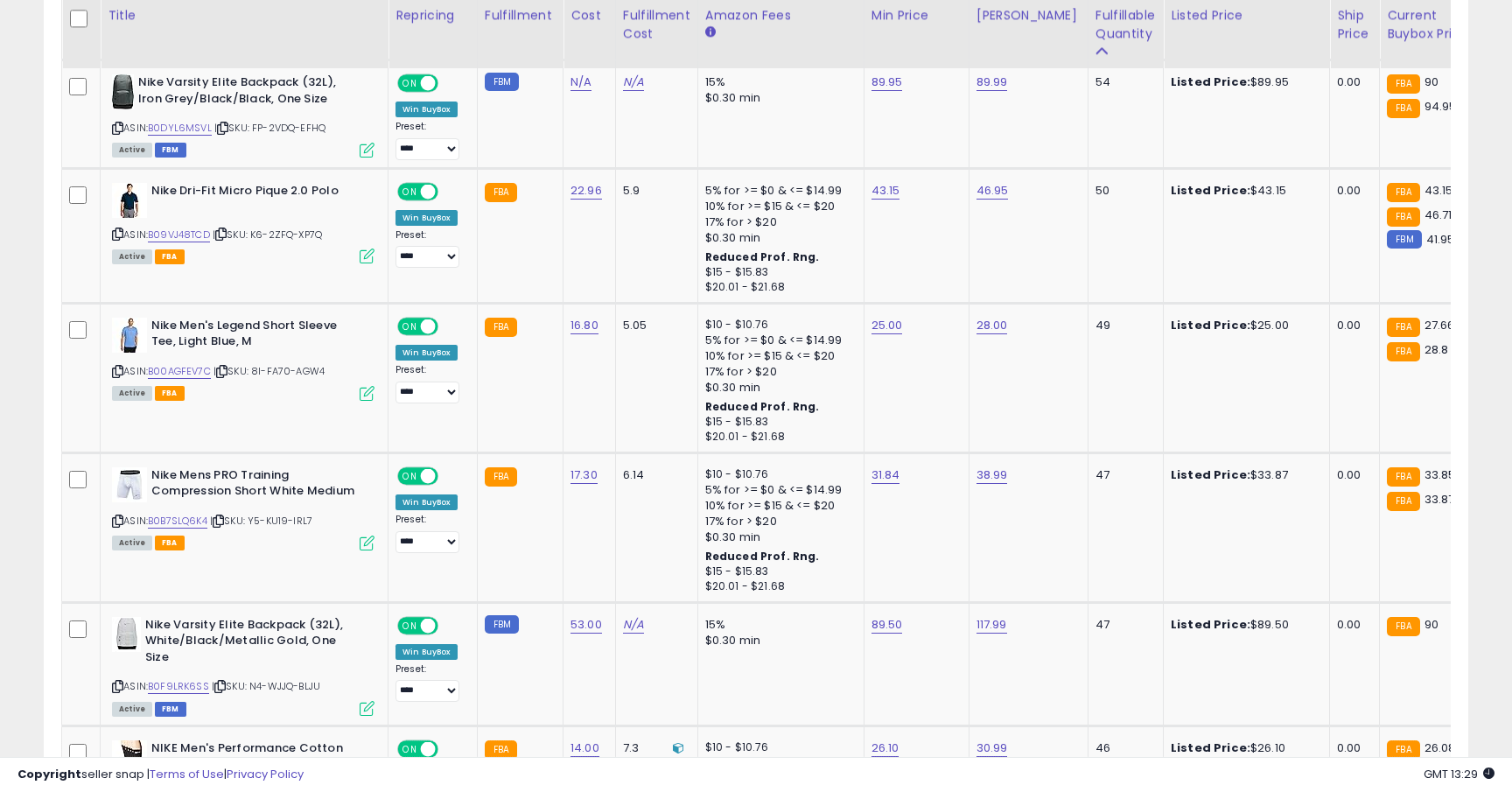
scroll to position [3843, 0]
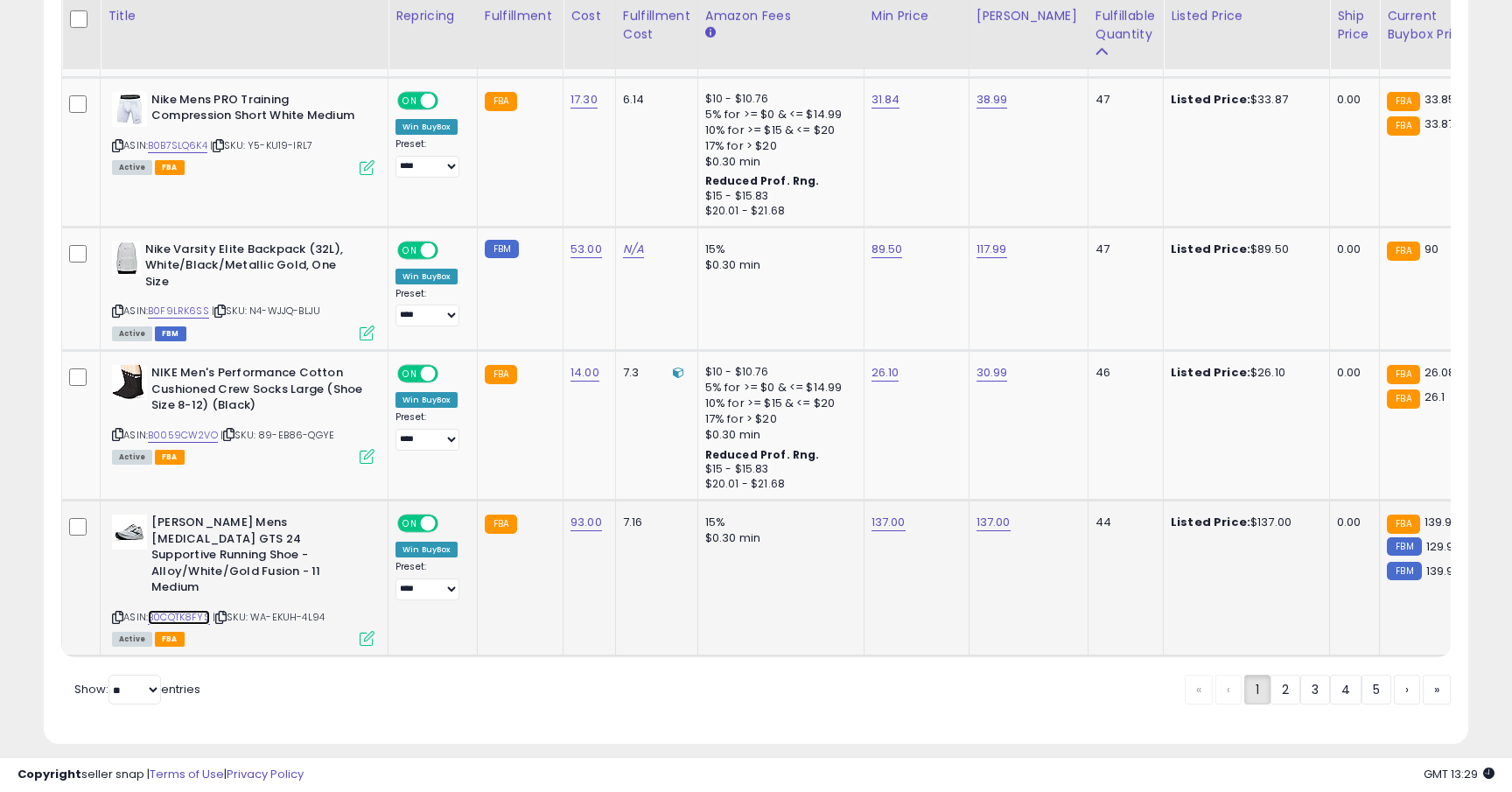
click at [197, 610] on link "B0CQTK8FYS" at bounding box center [179, 617] width 62 height 15
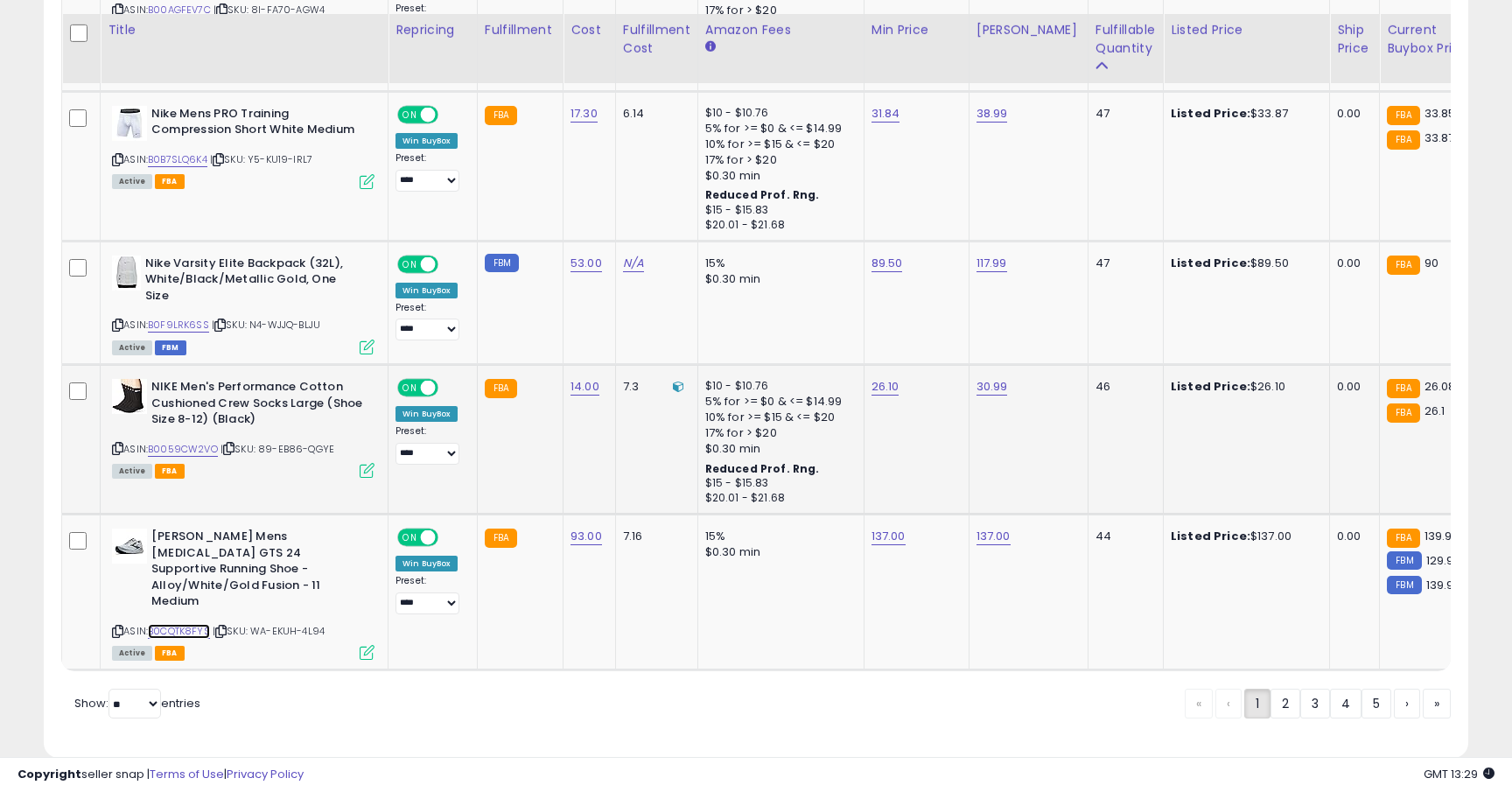
scroll to position [3822, 0]
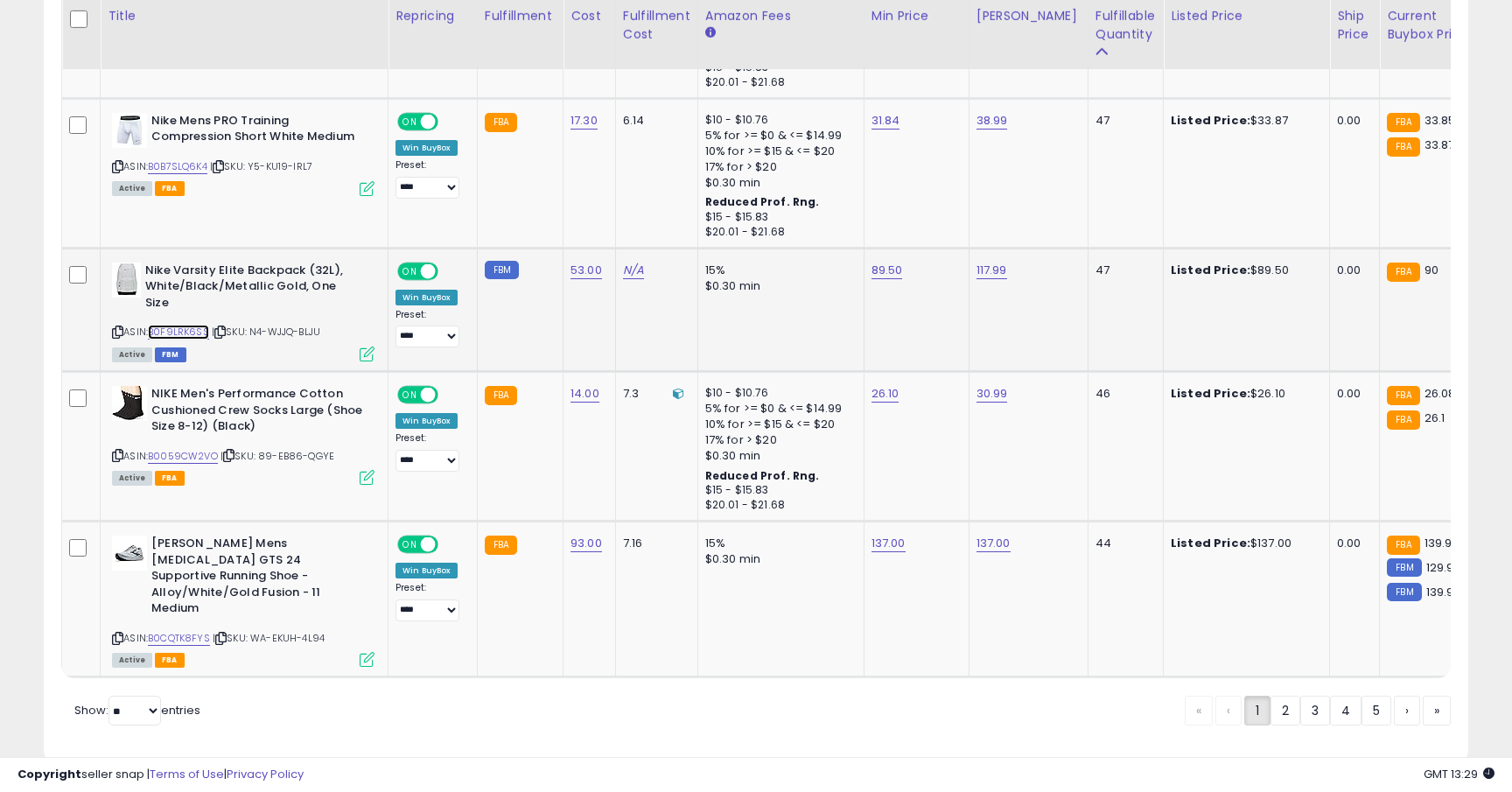
click at [202, 325] on link "B0F9LRK6SS" at bounding box center [179, 332] width 62 height 15
click at [886, 274] on link "89.50" at bounding box center [887, 271] width 32 height 18
type input "*****"
click button "submit" at bounding box center [936, 226] width 30 height 26
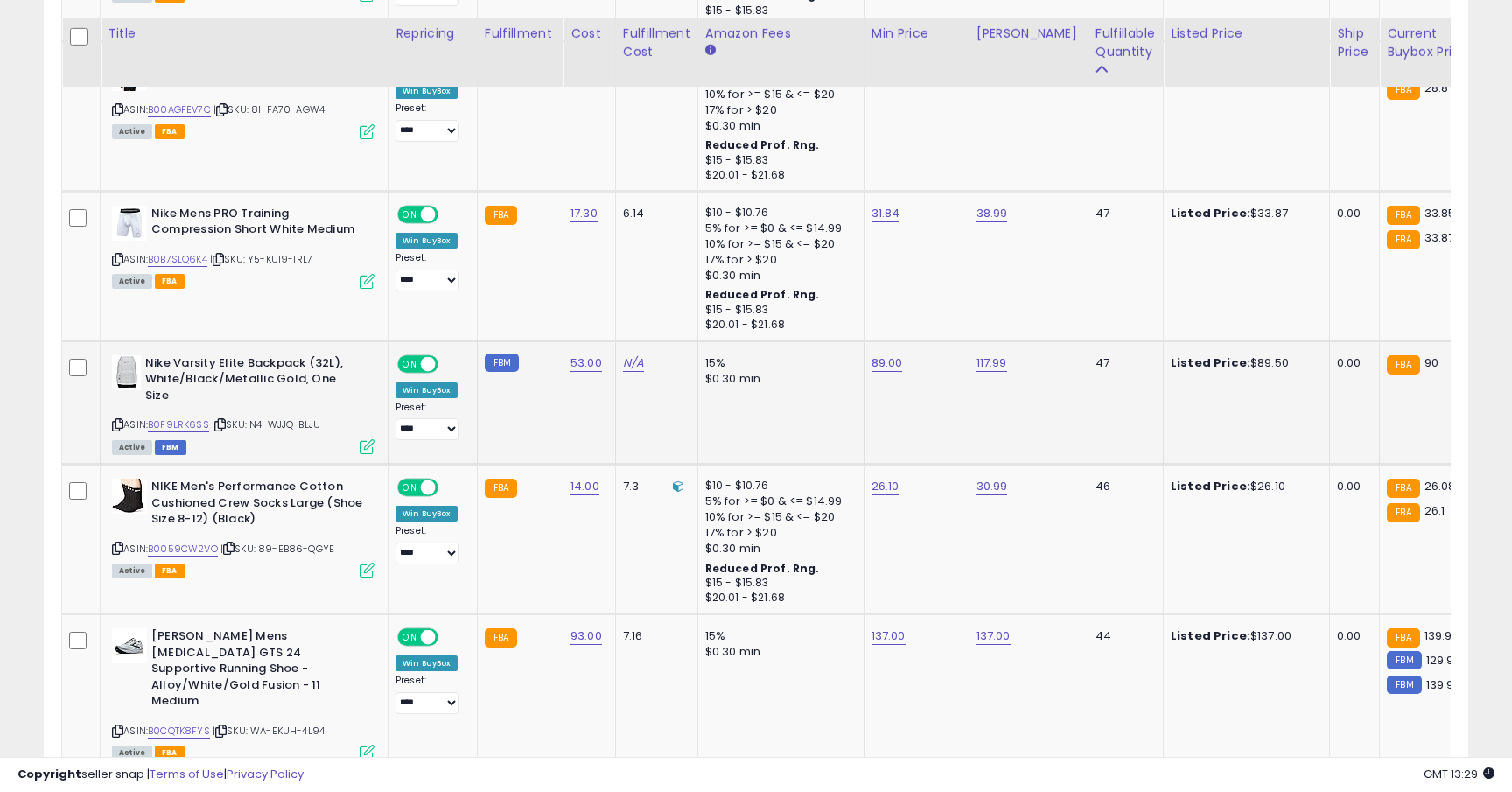
scroll to position [3718, 0]
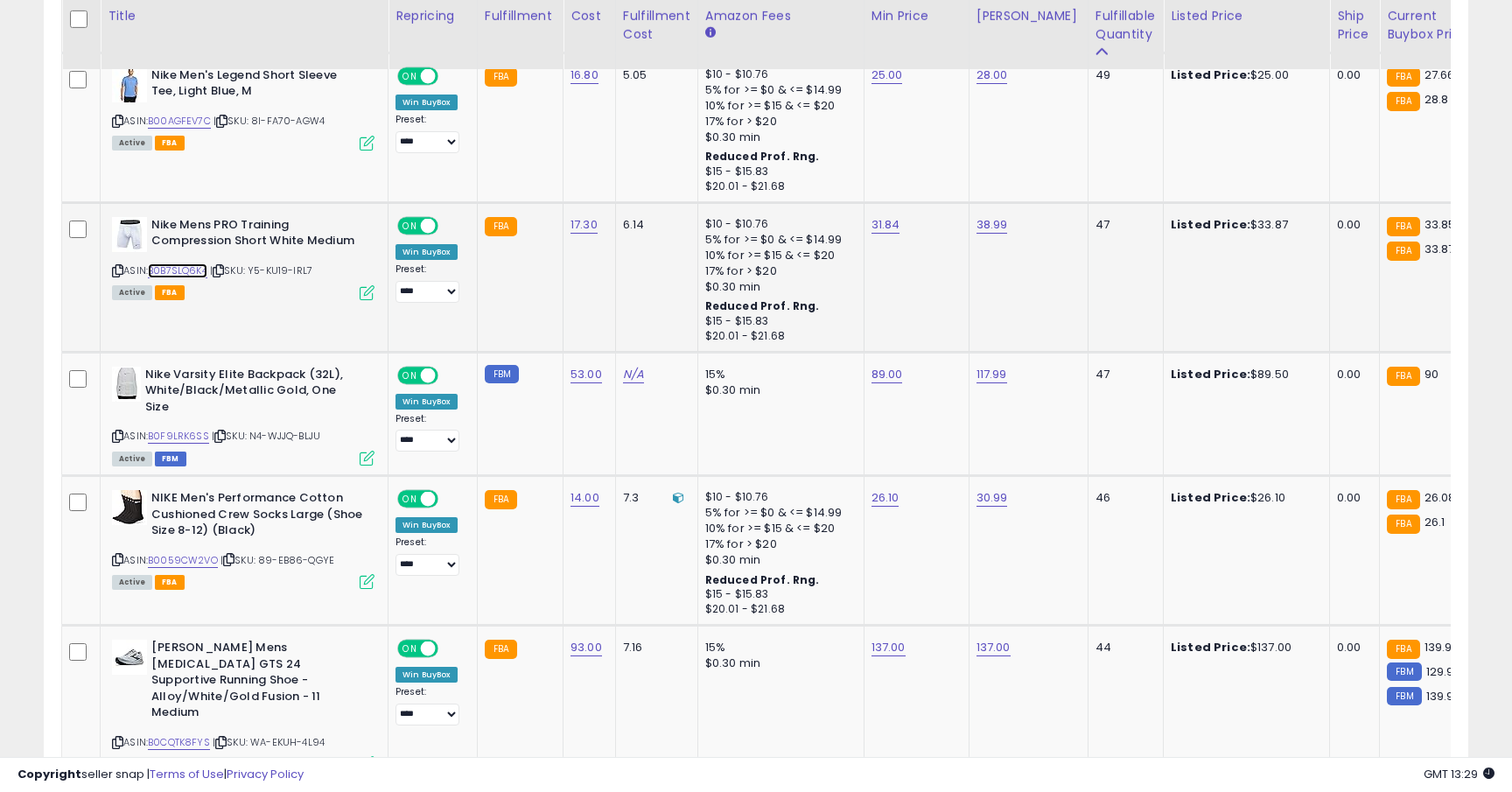
click at [191, 267] on link "B0B7SLQ6K4" at bounding box center [178, 270] width 60 height 15
click at [884, 231] on link "31.84" at bounding box center [885, 225] width 29 height 18
type input "*****"
click button "submit" at bounding box center [935, 181] width 30 height 26
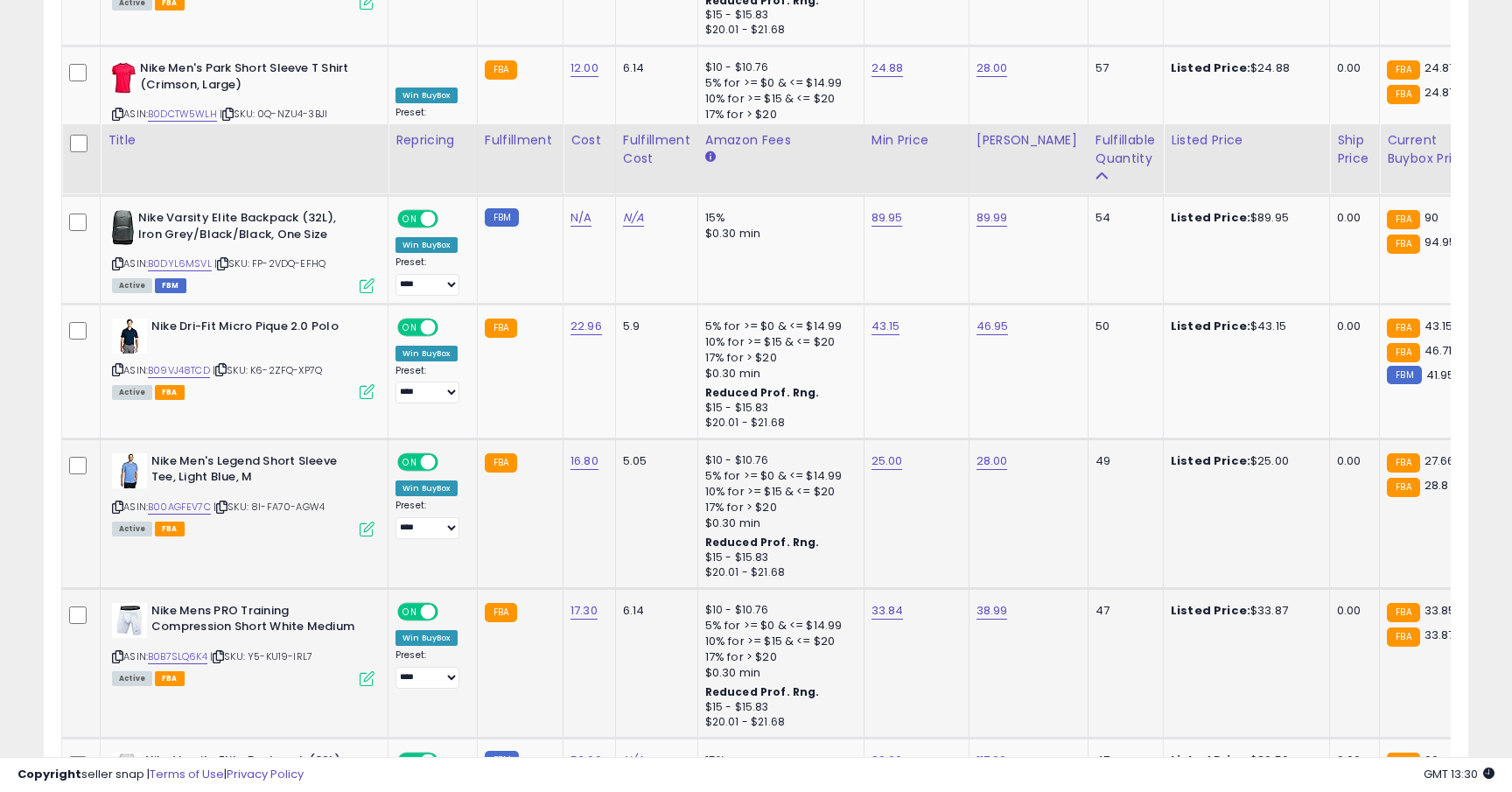
scroll to position [3297, 0]
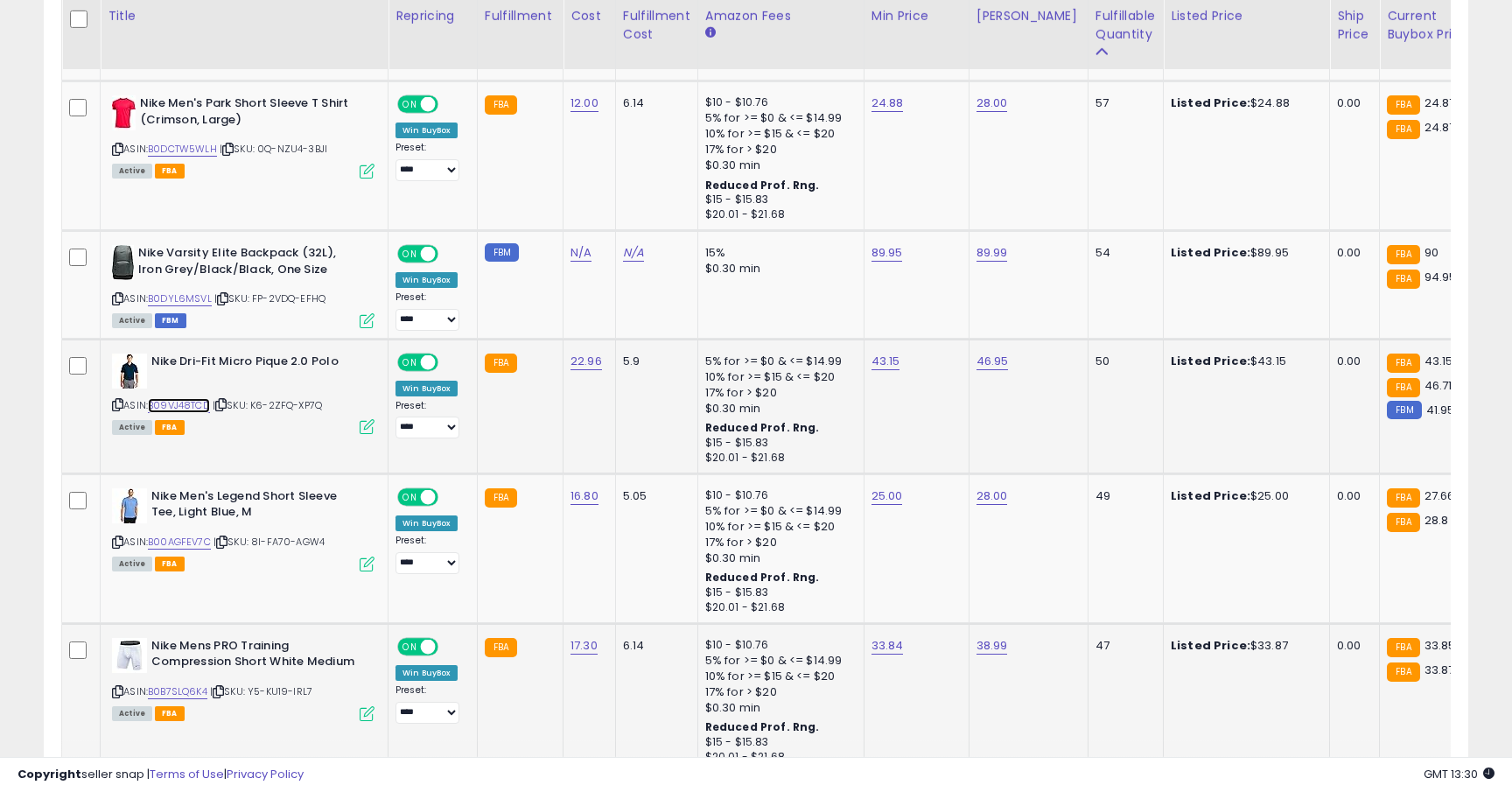
click at [189, 406] on link "B09VJ48TCD" at bounding box center [179, 405] width 62 height 15
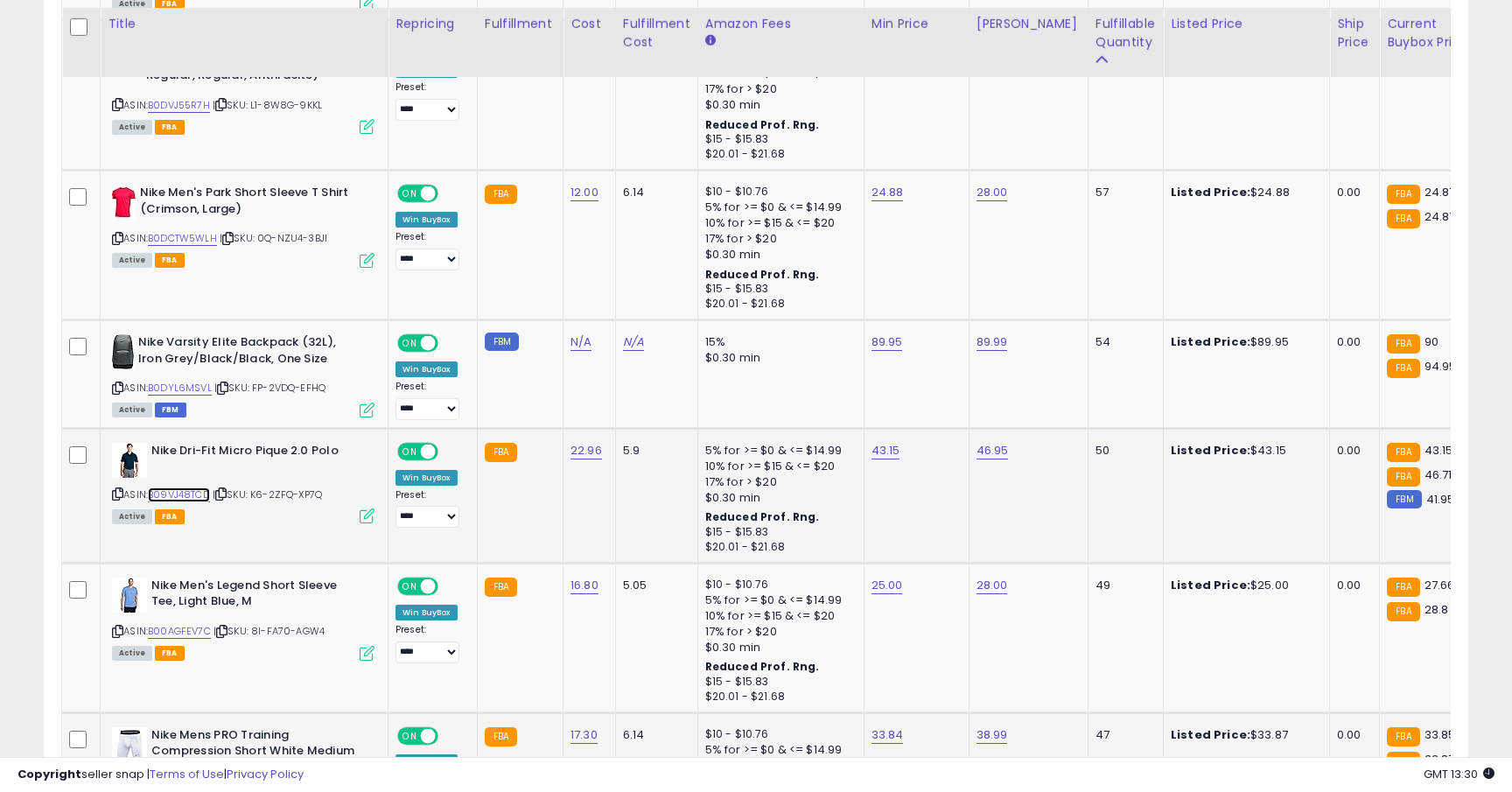
scroll to position [3073, 0]
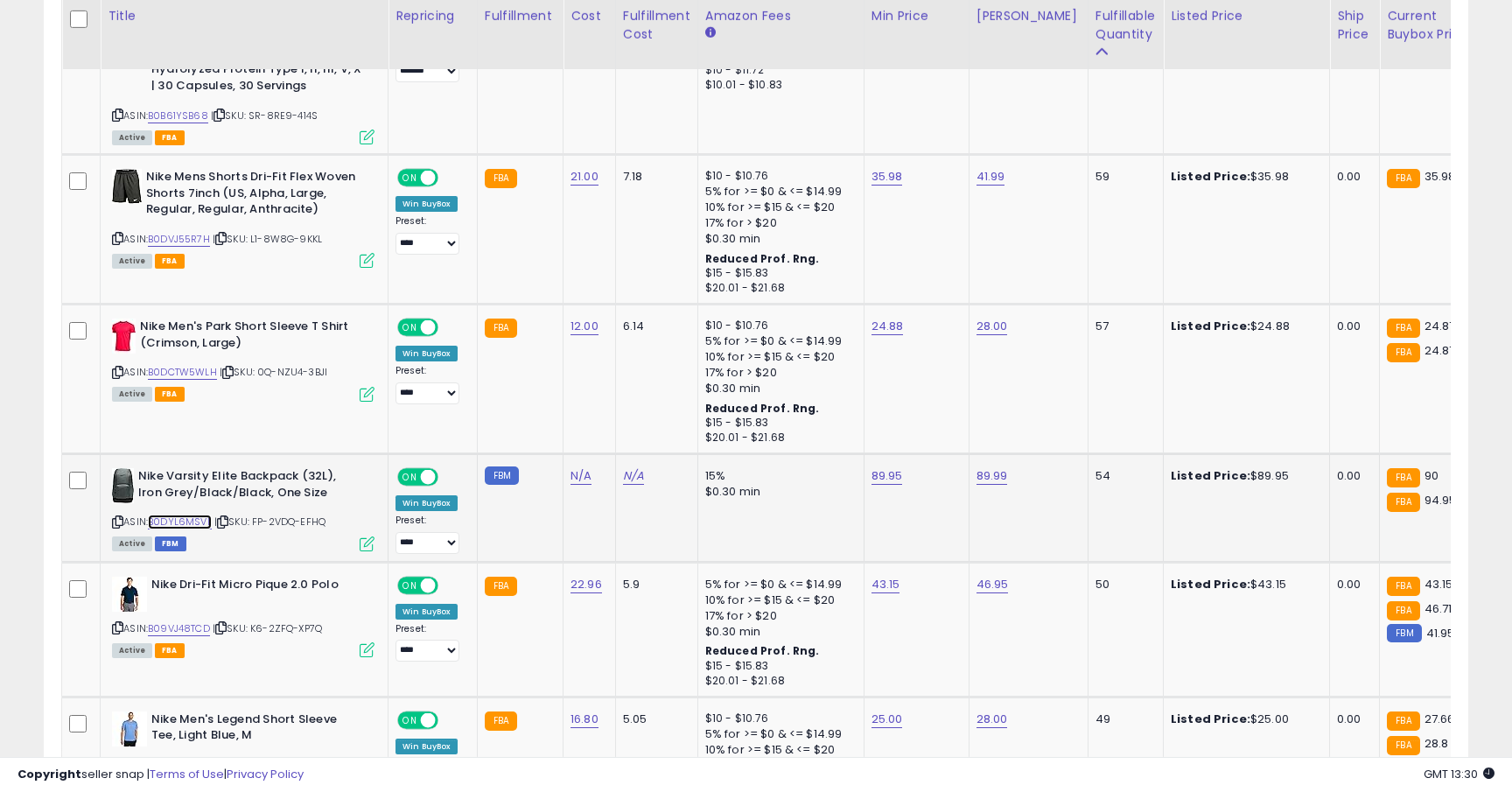
click at [176, 525] on link "B0DYL6MSVL" at bounding box center [180, 522] width 64 height 15
click at [881, 478] on link "89.95" at bounding box center [887, 476] width 32 height 18
type input "*****"
click button "submit" at bounding box center [936, 433] width 30 height 26
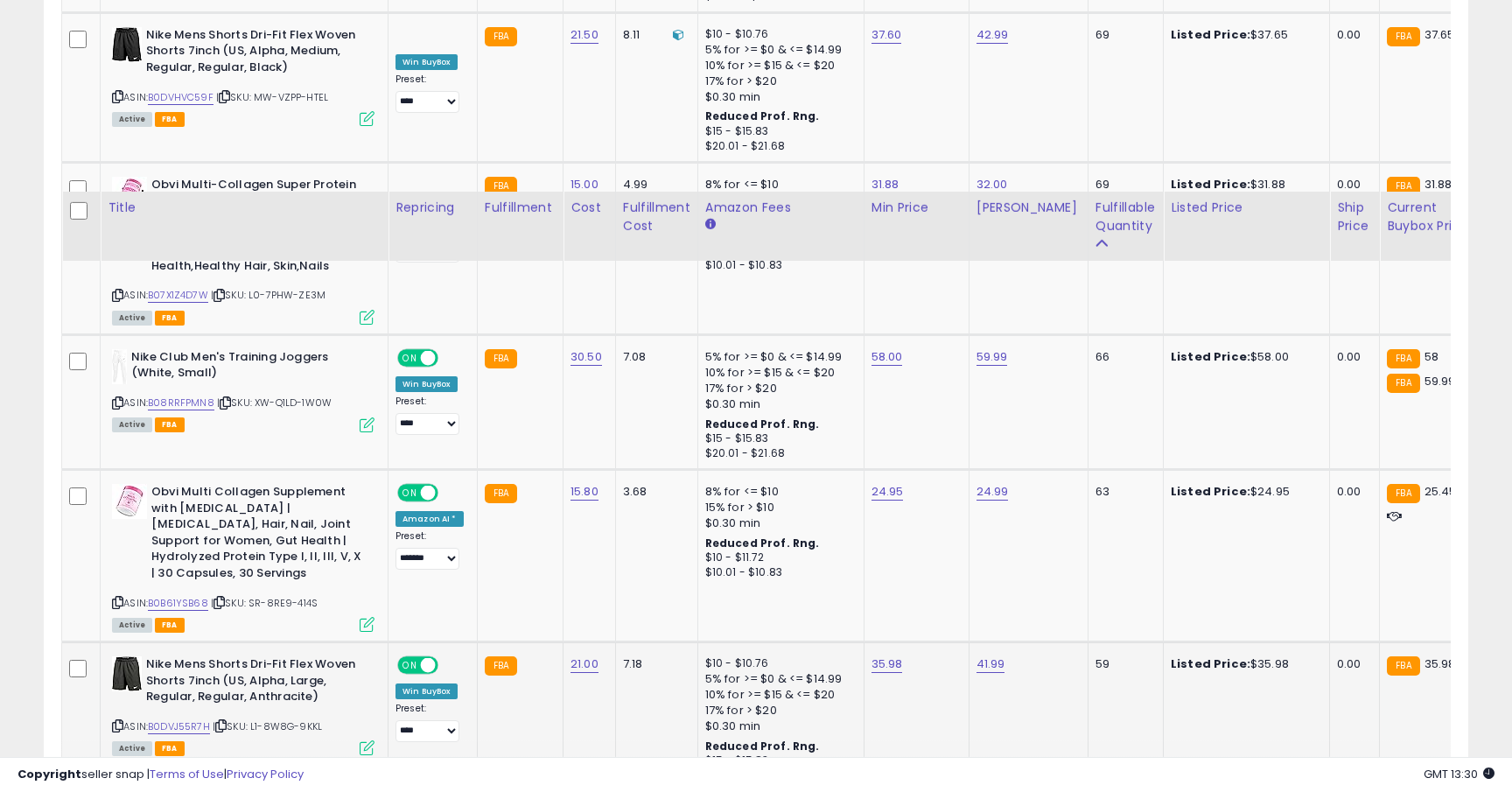
scroll to position [2443, 0]
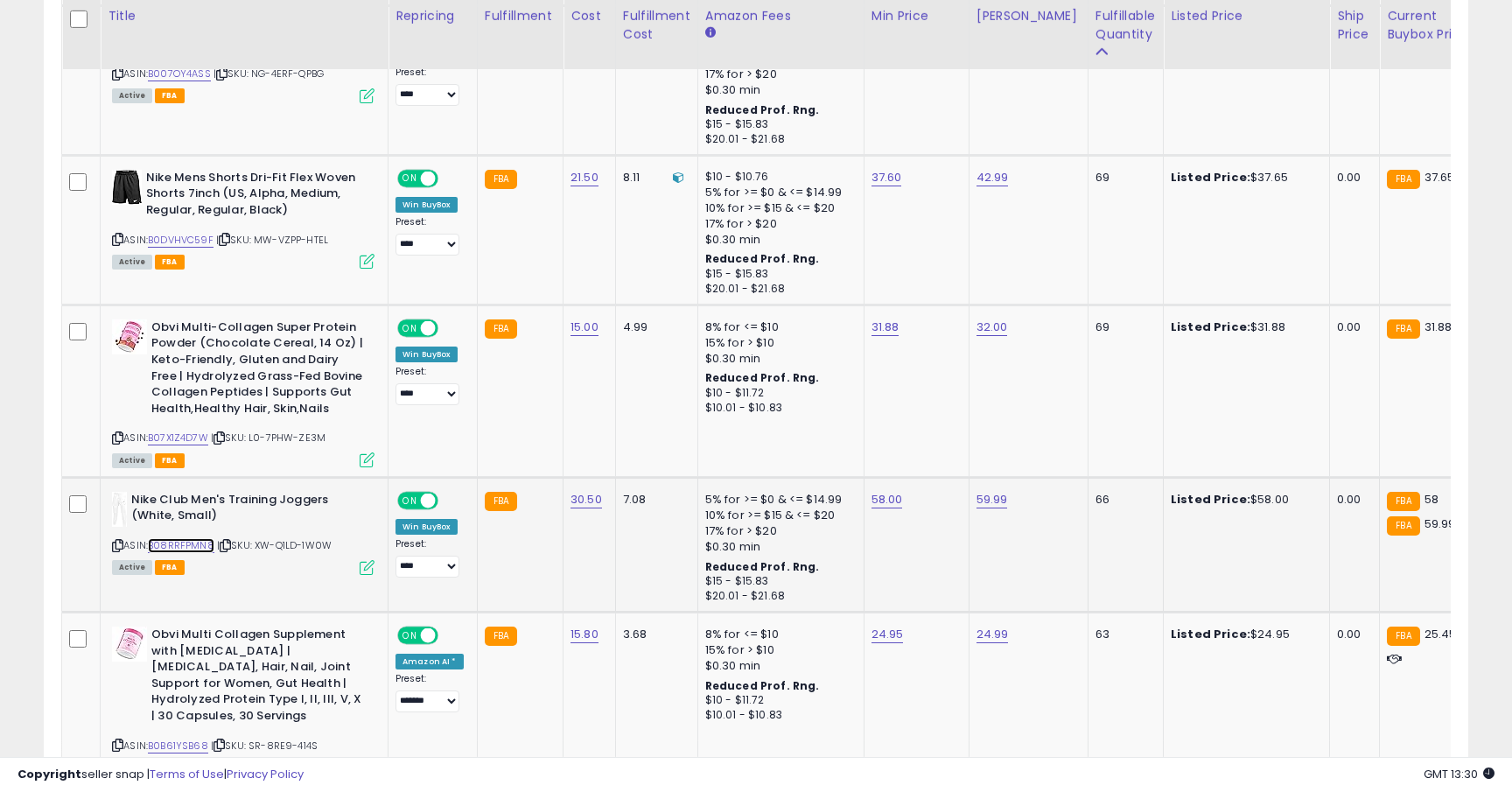
click at [192, 547] on link "B08RRFPMN8" at bounding box center [181, 545] width 67 height 15
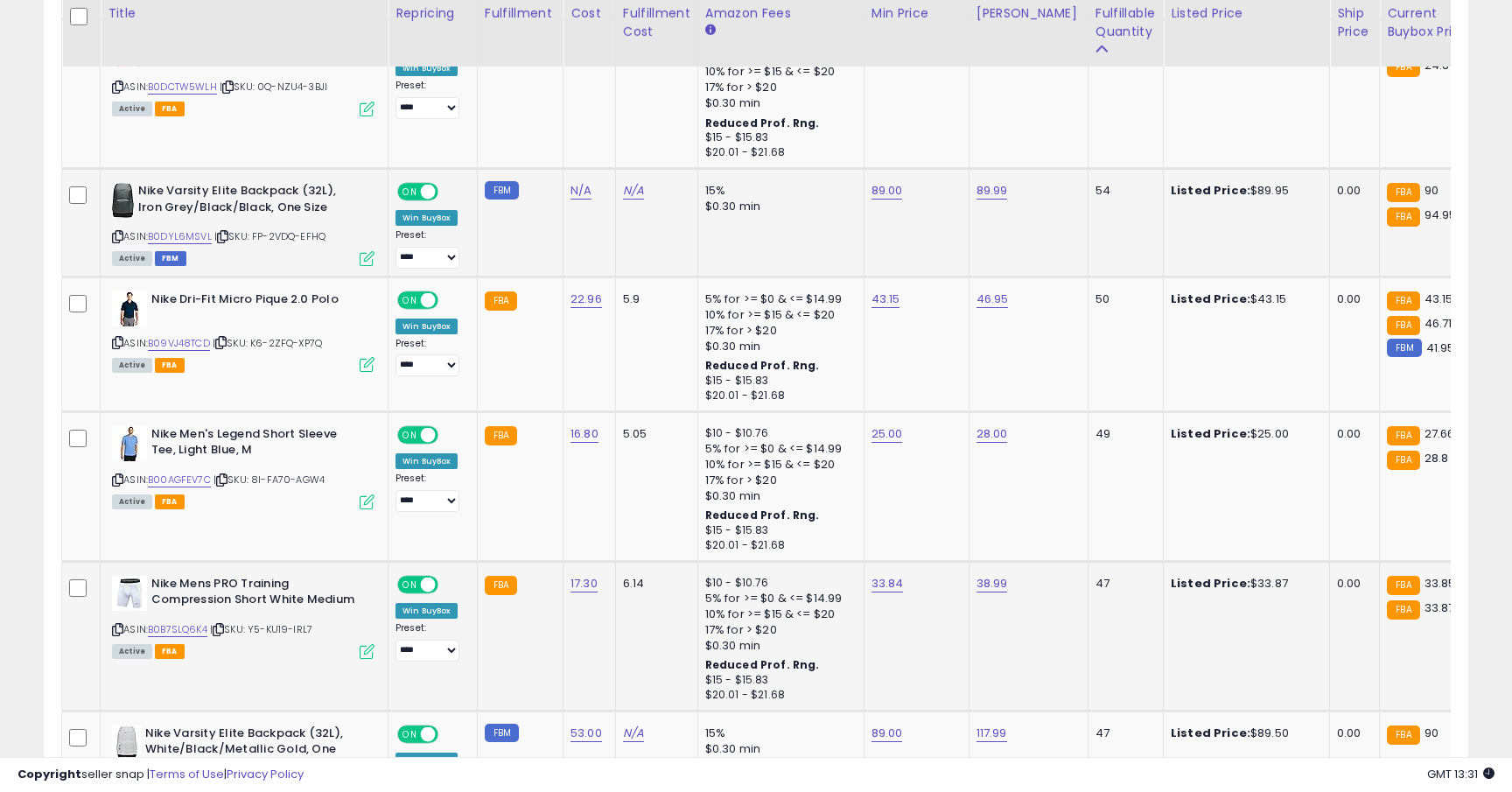
scroll to position [3843, 0]
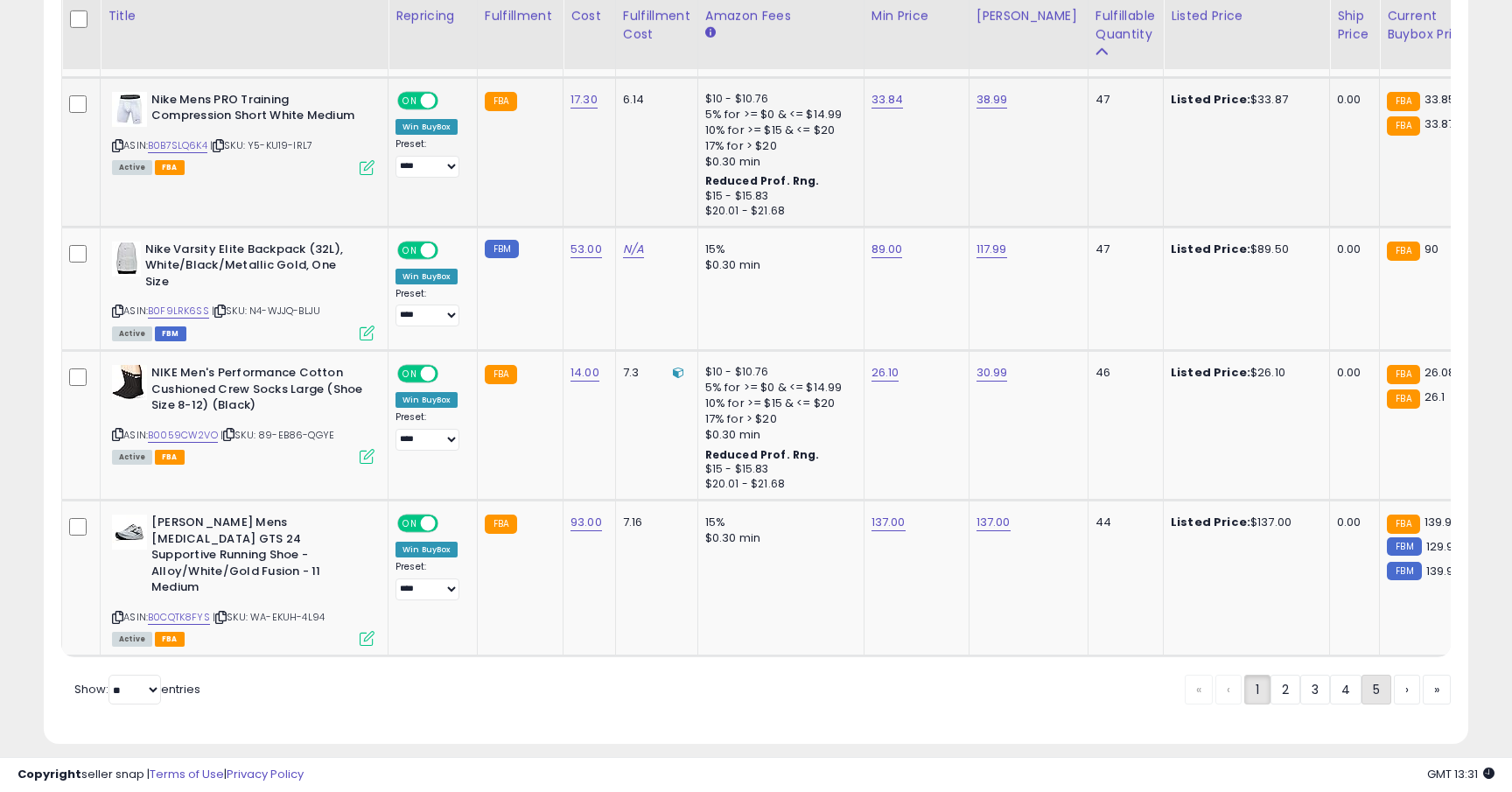
click at [1371, 678] on link "5" at bounding box center [1377, 689] width 30 height 30
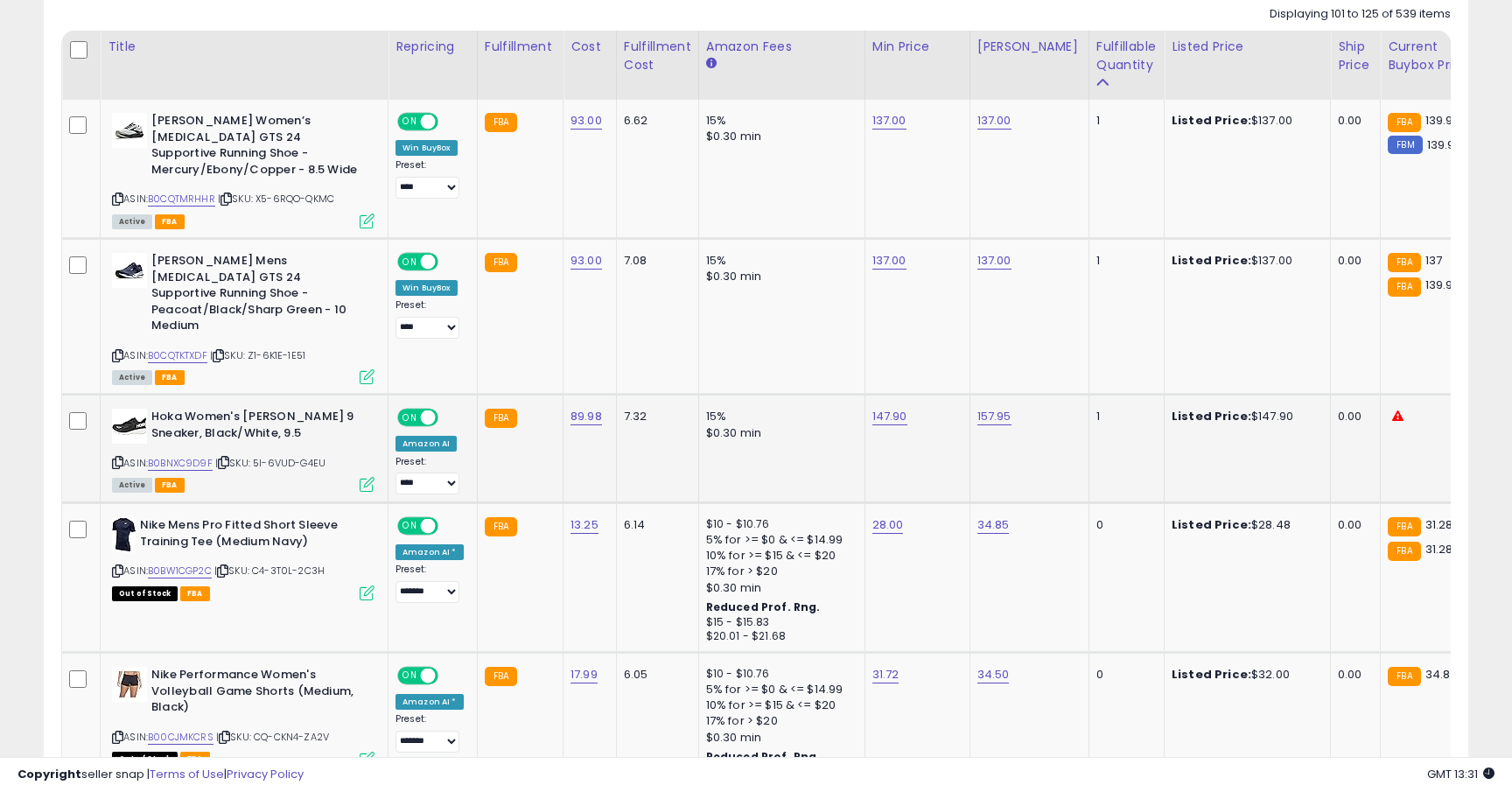
scroll to position [849, 0]
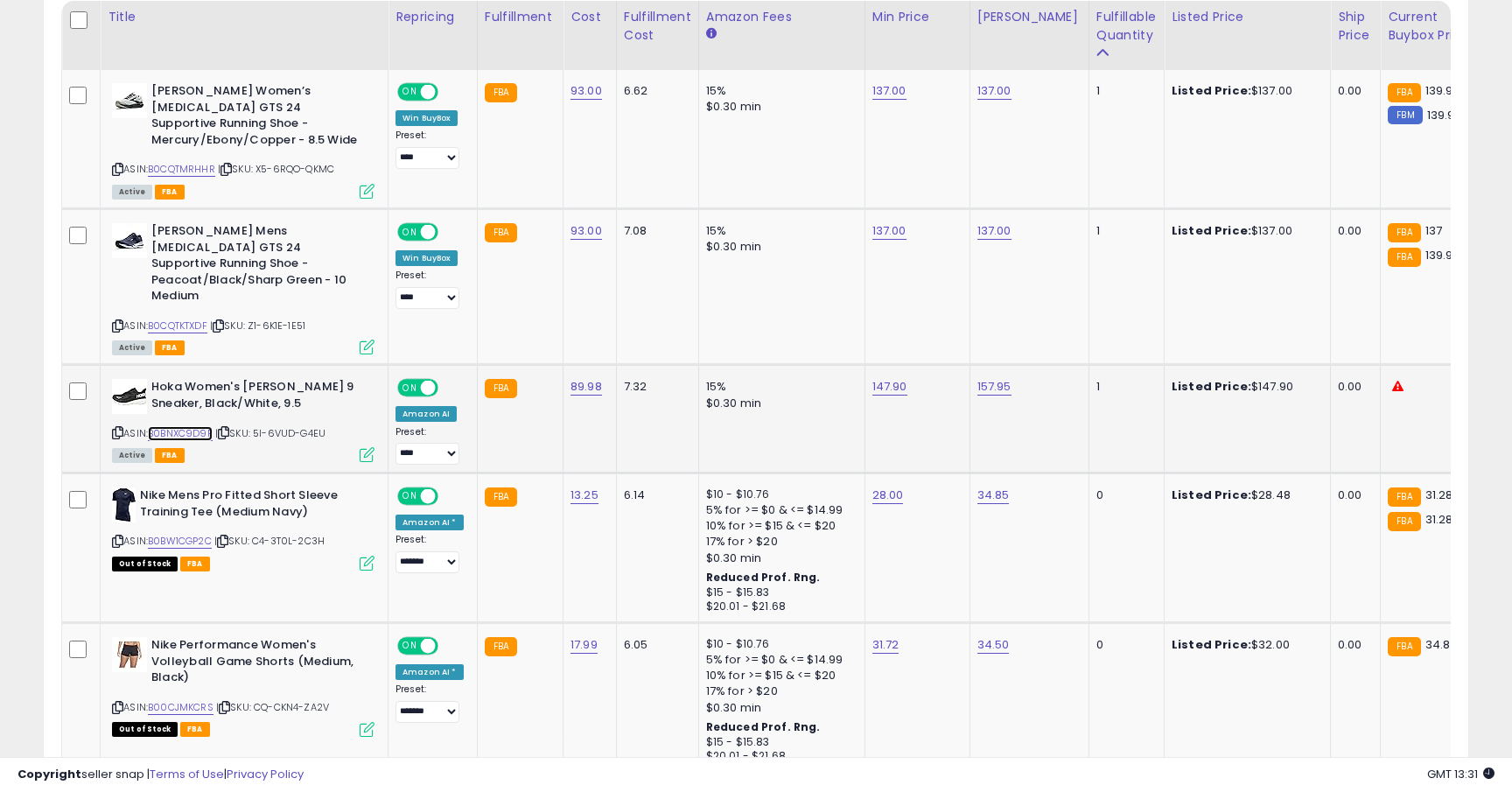
click at [202, 426] on link "B0BNXC9D9F" at bounding box center [180, 433] width 65 height 15
click at [893, 379] on link "147.90" at bounding box center [889, 388] width 35 height 18
type input "******"
click button "submit" at bounding box center [938, 311] width 30 height 26
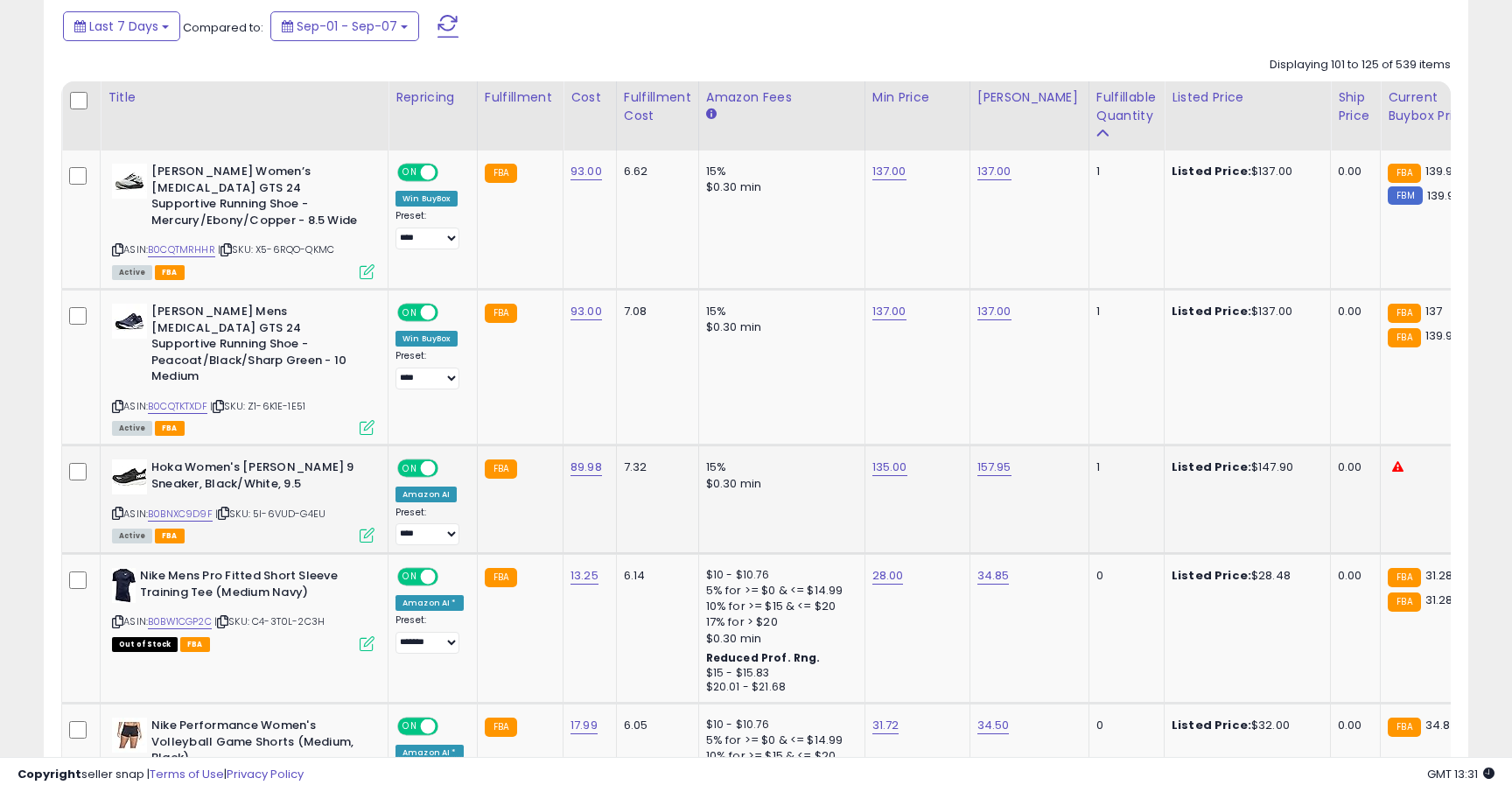
scroll to position [729, 0]
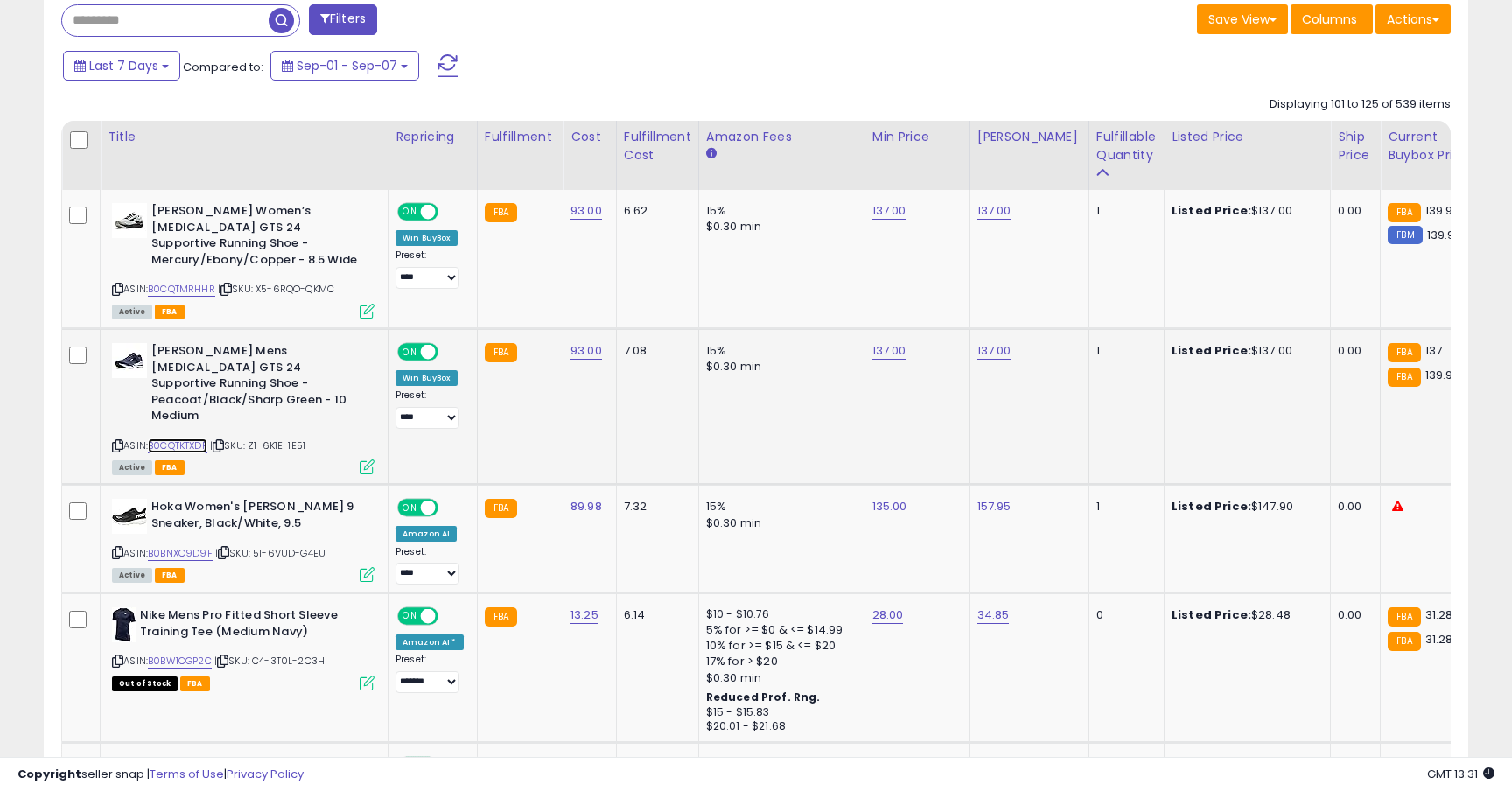
click at [195, 438] on link "B0CQTKTXDF" at bounding box center [178, 445] width 60 height 15
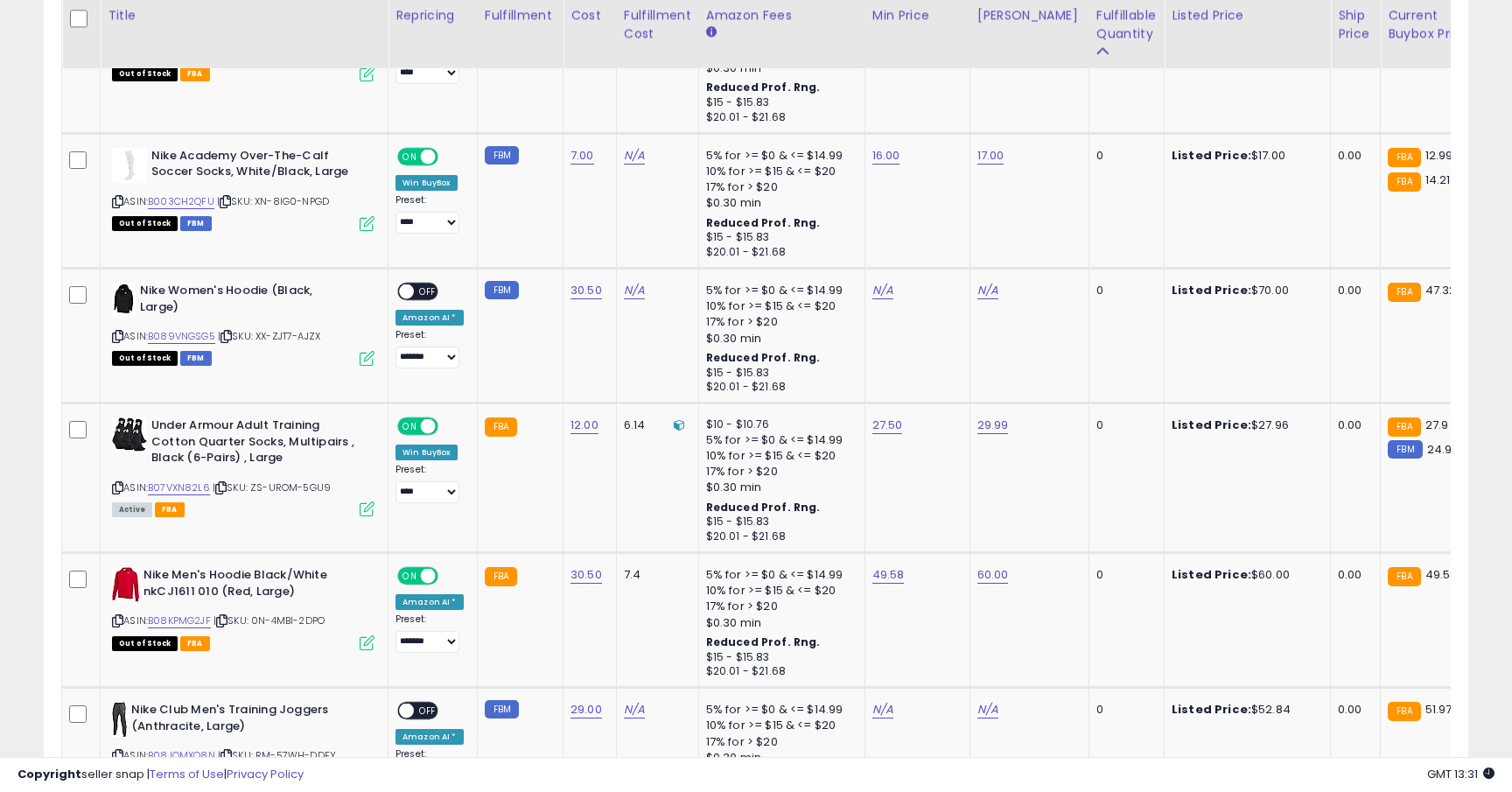
scroll to position [3665, 0]
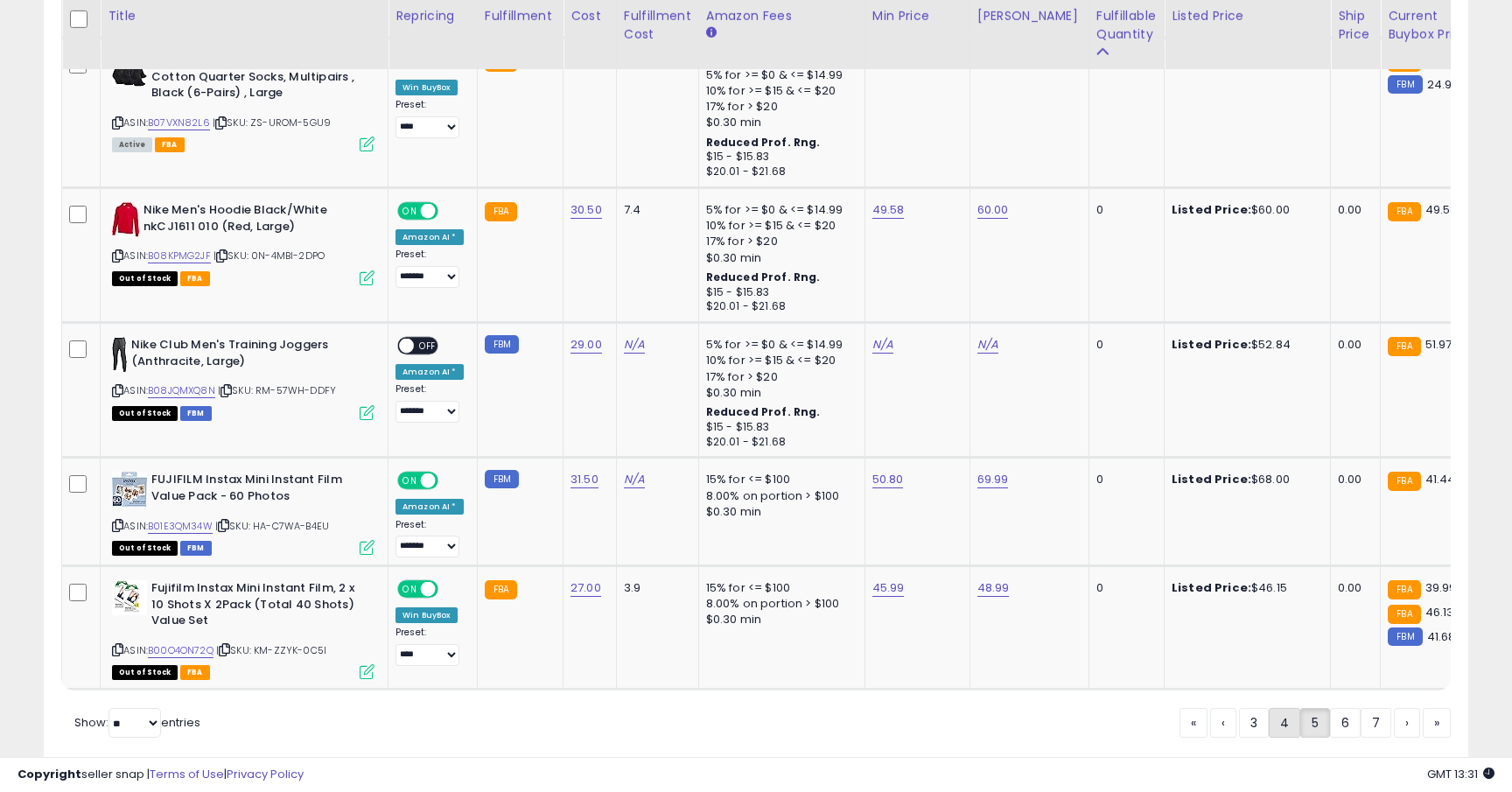
click at [1288, 708] on link "4" at bounding box center [1285, 723] width 32 height 30
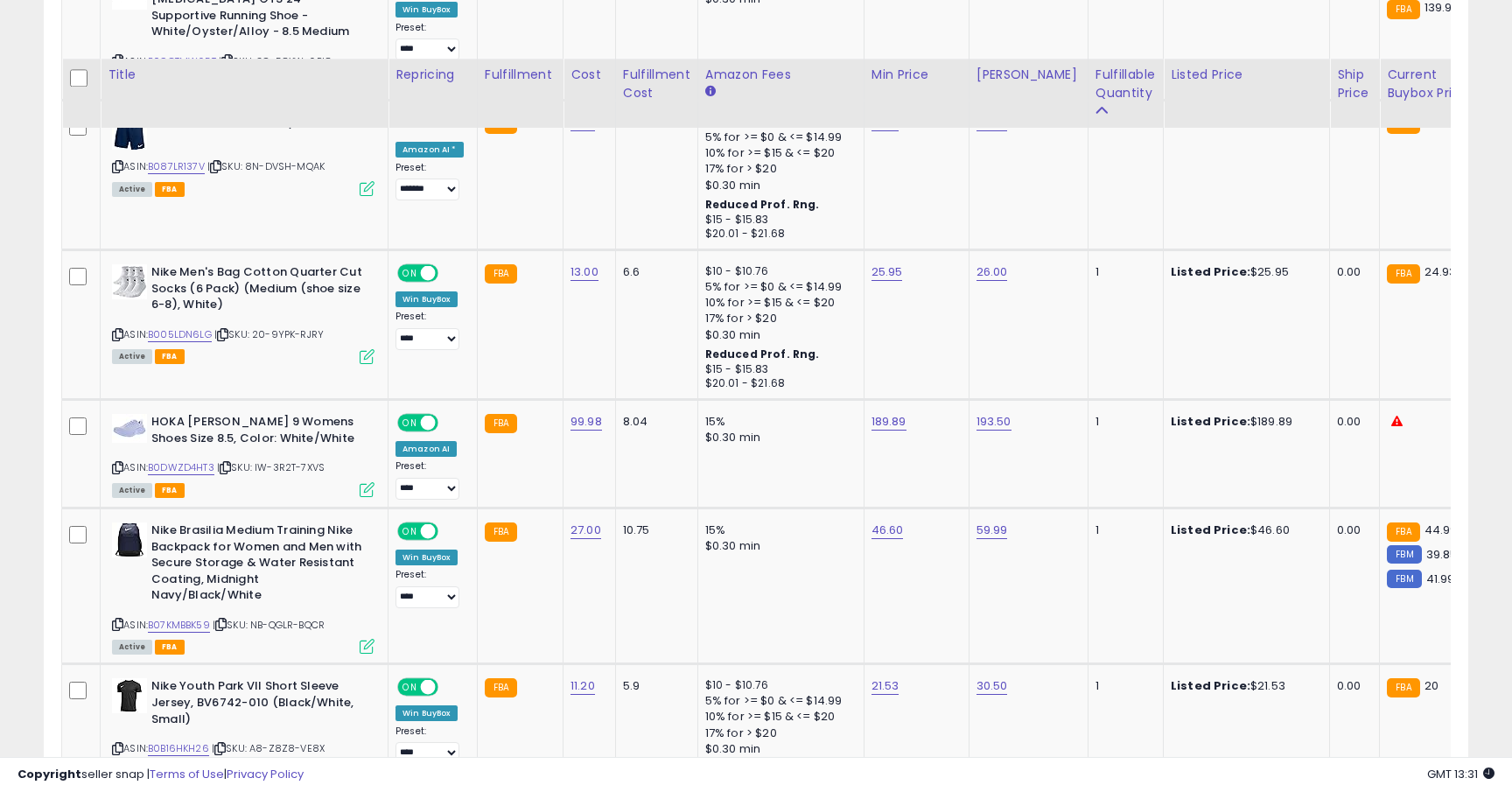
scroll to position [3828, 0]
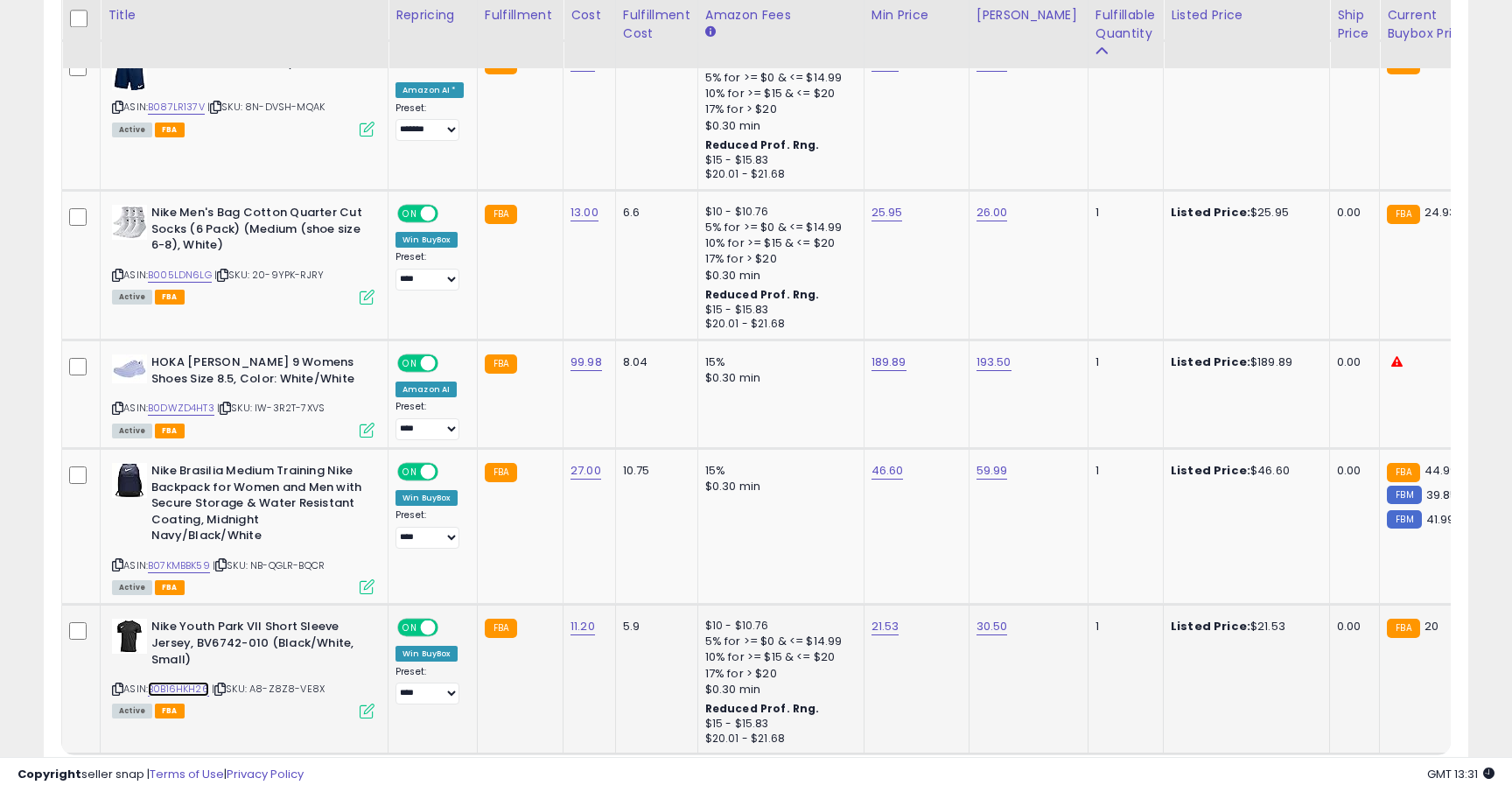
click at [191, 682] on link "B0B16HKH26" at bounding box center [179, 689] width 62 height 15
click at [881, 618] on link "21.53" at bounding box center [885, 627] width 28 height 18
type input "*"
type input "*****"
click button "submit" at bounding box center [935, 453] width 30 height 26
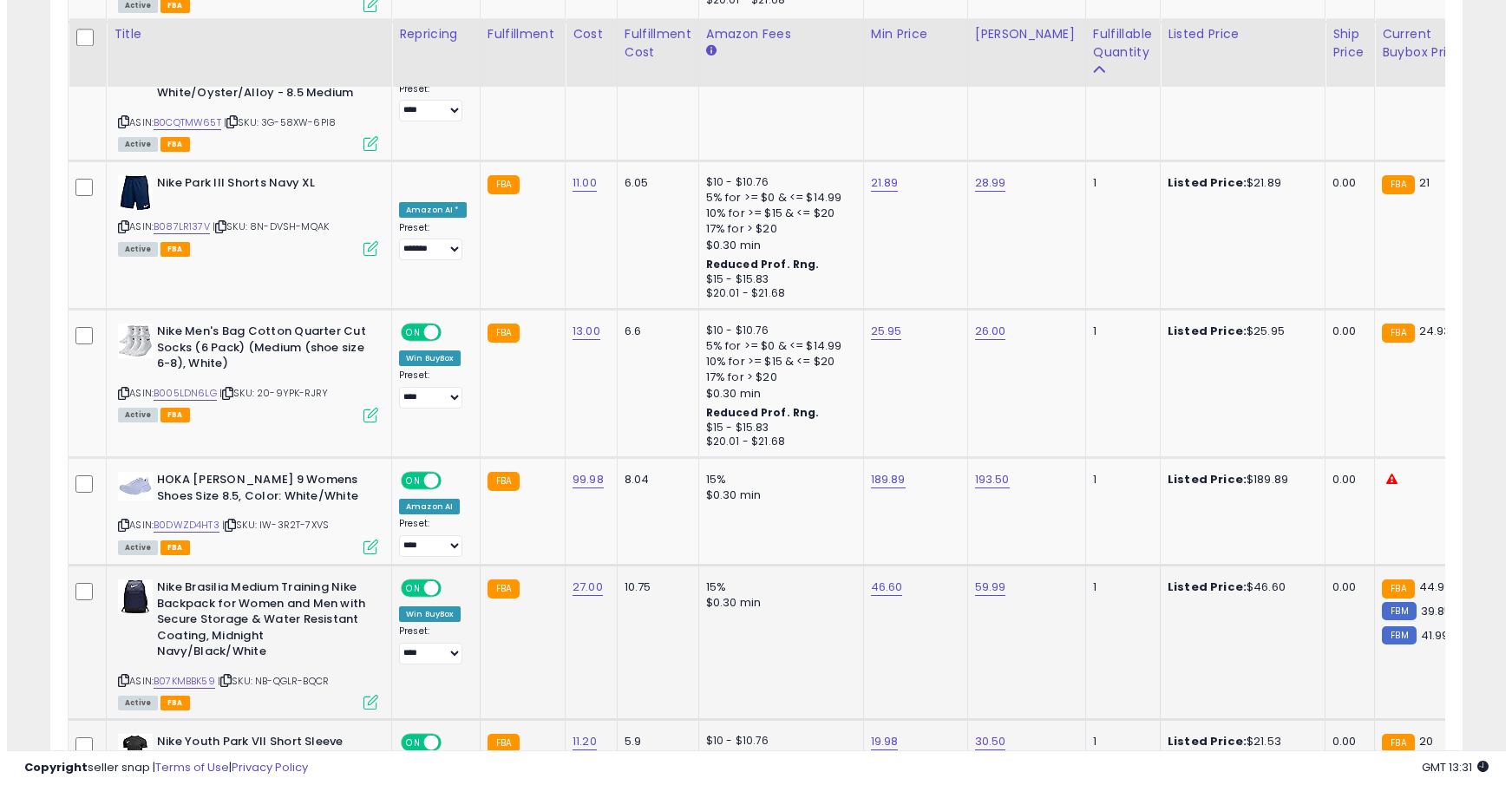
scroll to position [3651, 0]
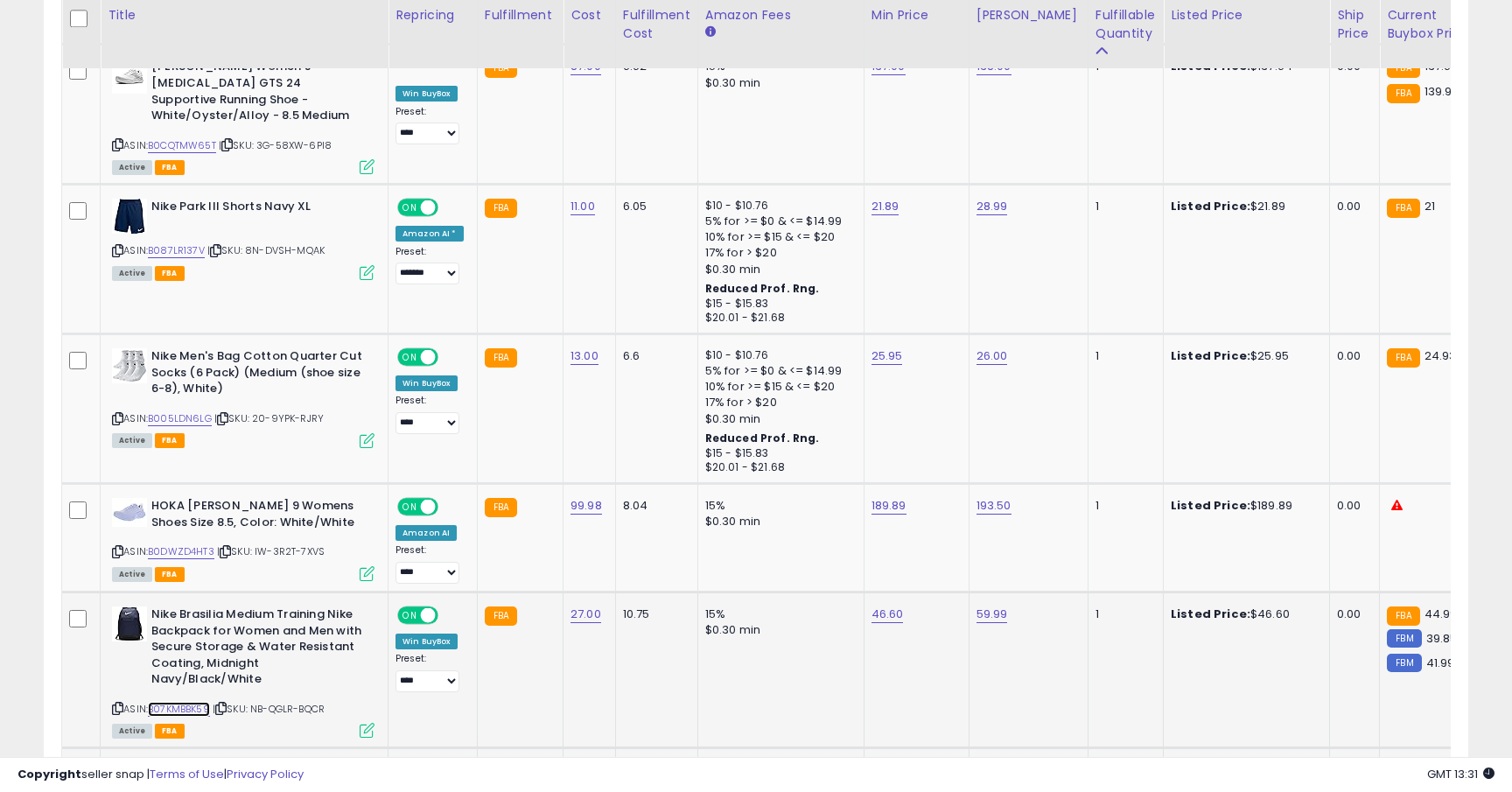
click at [197, 702] on link "B07KMBBK59" at bounding box center [179, 709] width 62 height 15
click at [872, 606] on link "46.60" at bounding box center [887, 615] width 33 height 18
type input "*****"
click button "submit" at bounding box center [937, 441] width 30 height 26
click at [194, 545] on link "B0DWZD4HT3" at bounding box center [181, 552] width 67 height 15
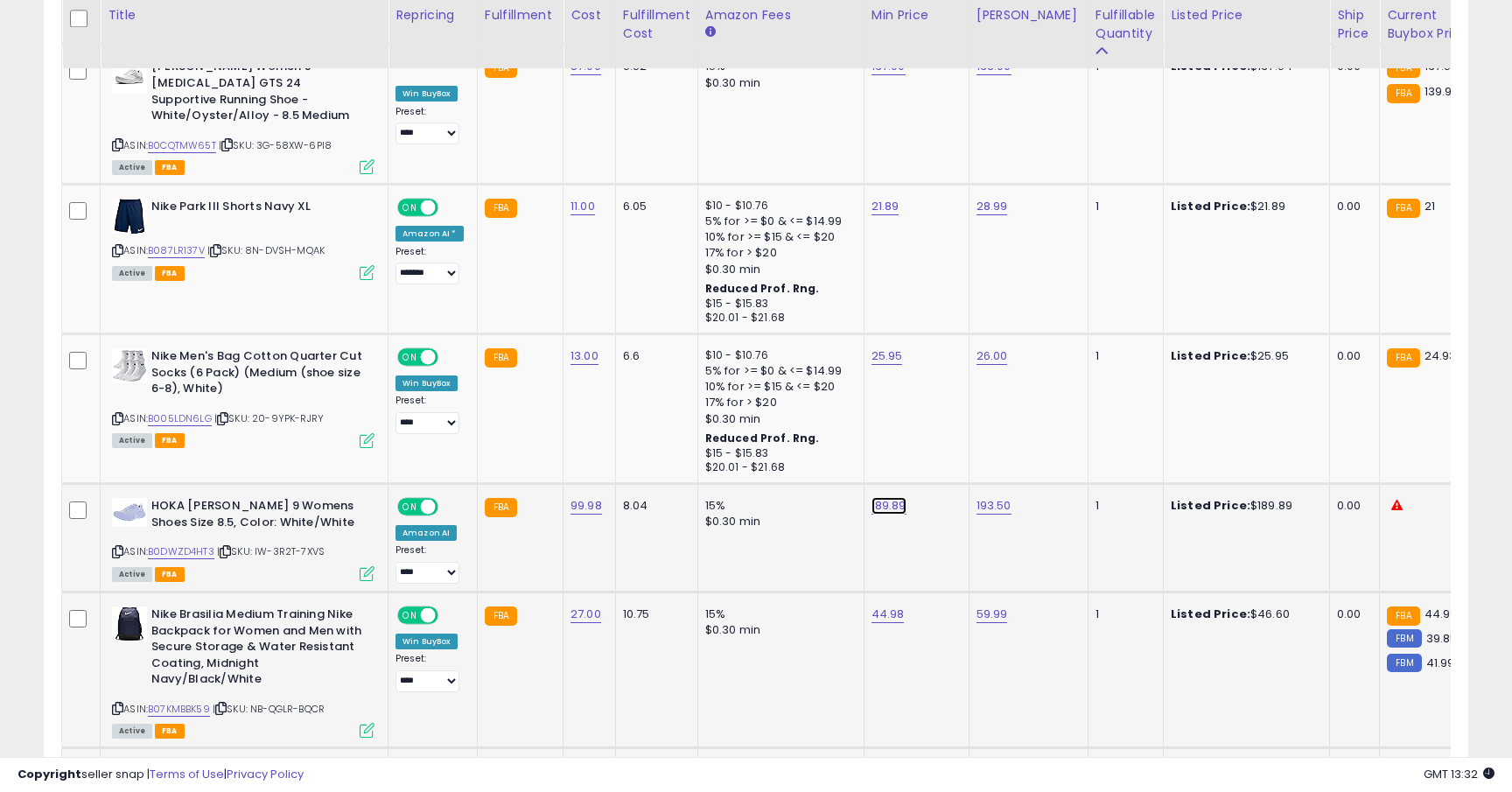
click at [878, 497] on link "189.89" at bounding box center [888, 506] width 35 height 18
type input "***"
click button "submit" at bounding box center [939, 333] width 30 height 26
click at [436, 562] on select "**** ******* *******" at bounding box center [427, 573] width 64 height 22
click at [363, 567] on icon at bounding box center [367, 574] width 15 height 15
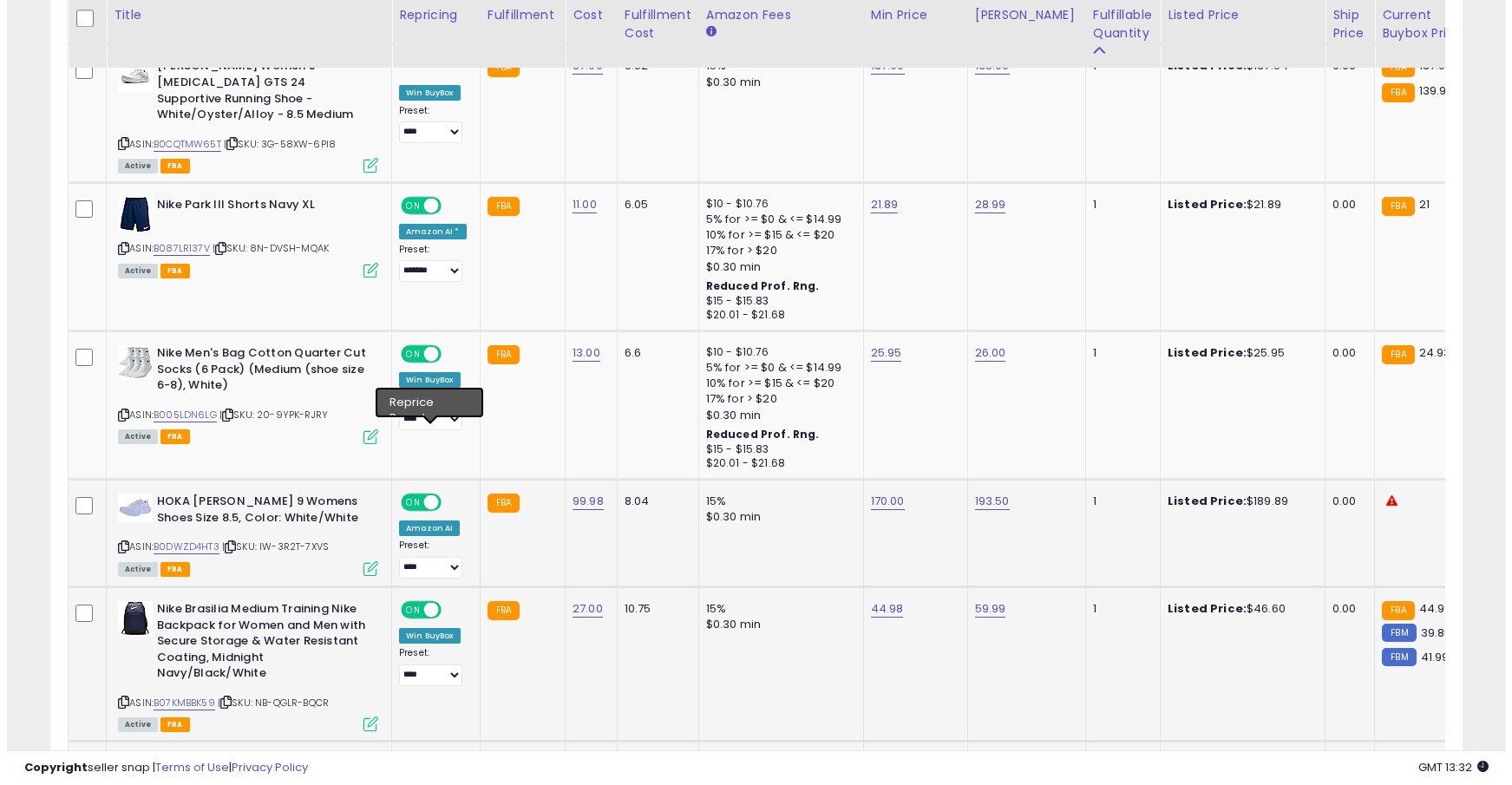
scroll to position [867299, 866410]
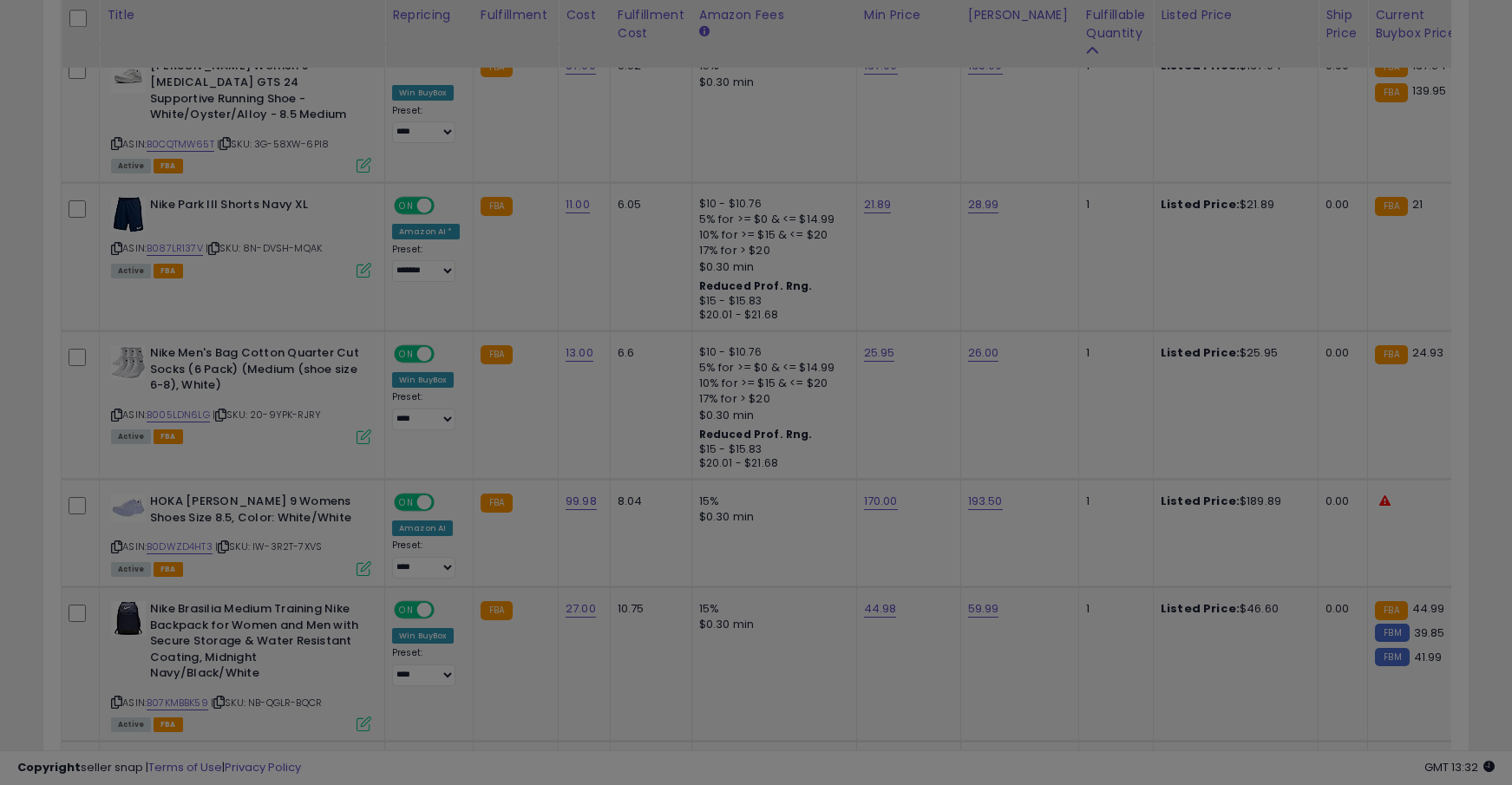
click at [0, 0] on div "× Close Retrieving listing data... Save & Close Cancel" at bounding box center [0, 0] width 0 height 0
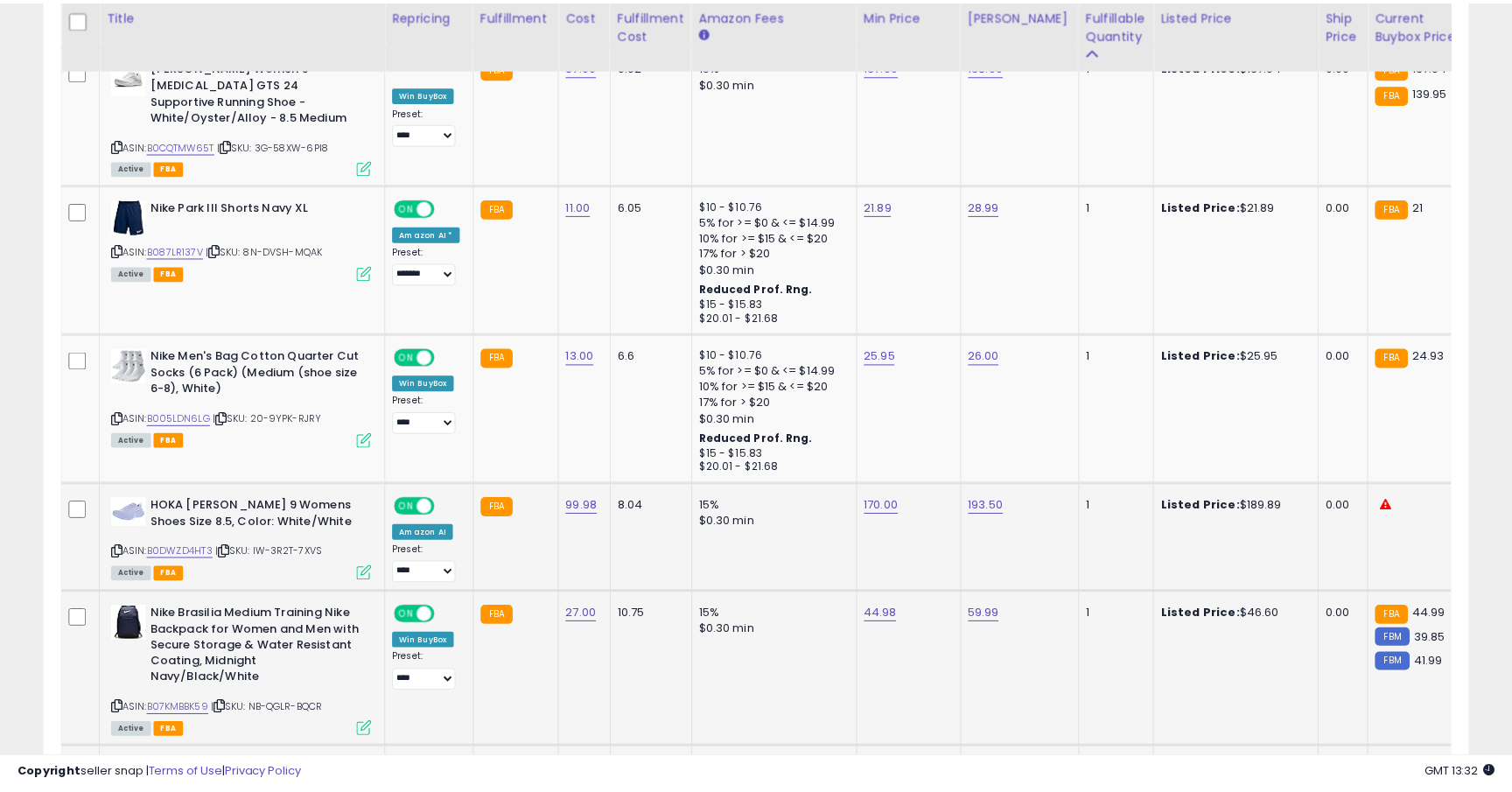
scroll to position [359, 826]
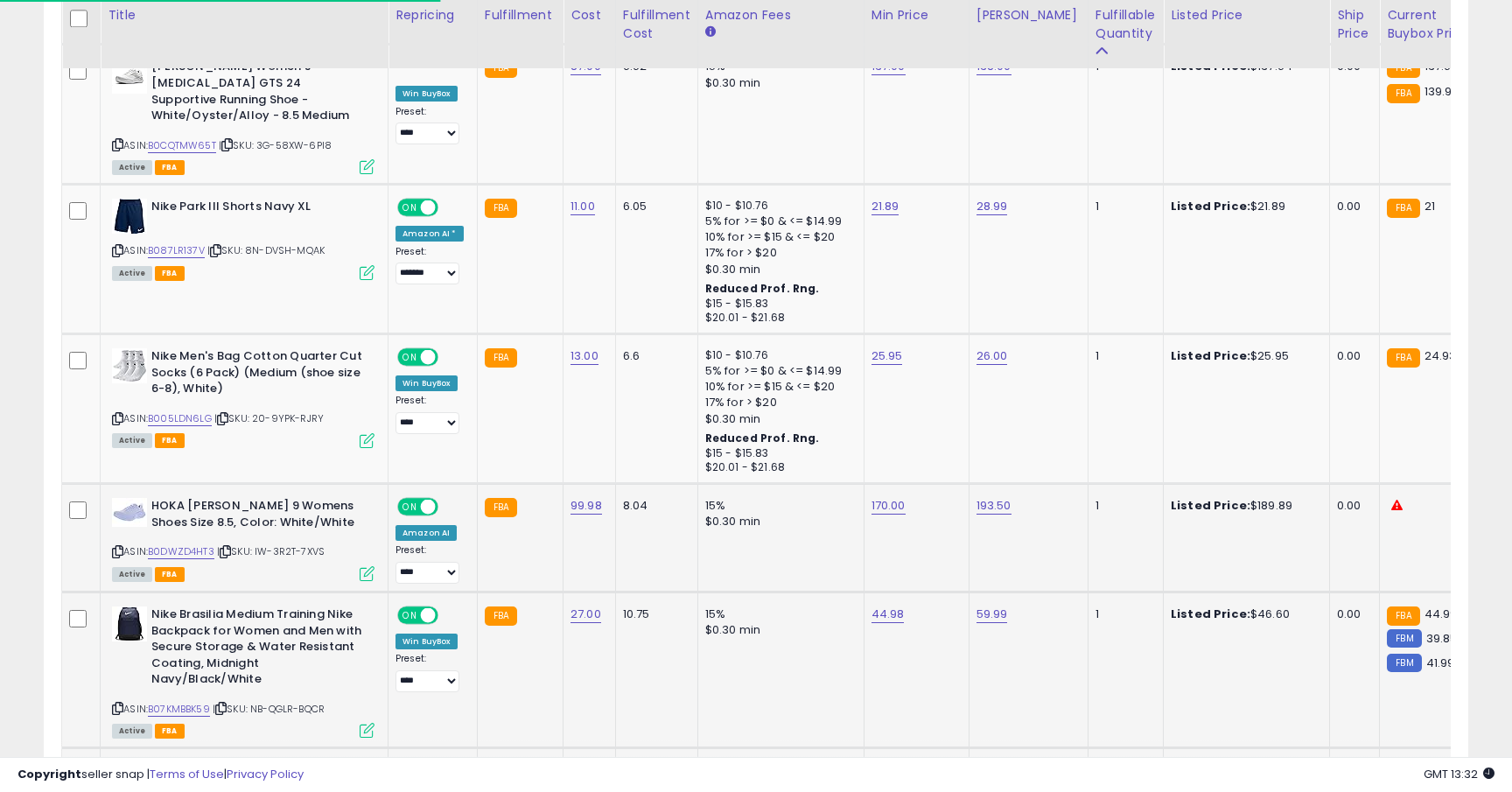
click at [368, 567] on icon at bounding box center [367, 574] width 15 height 15
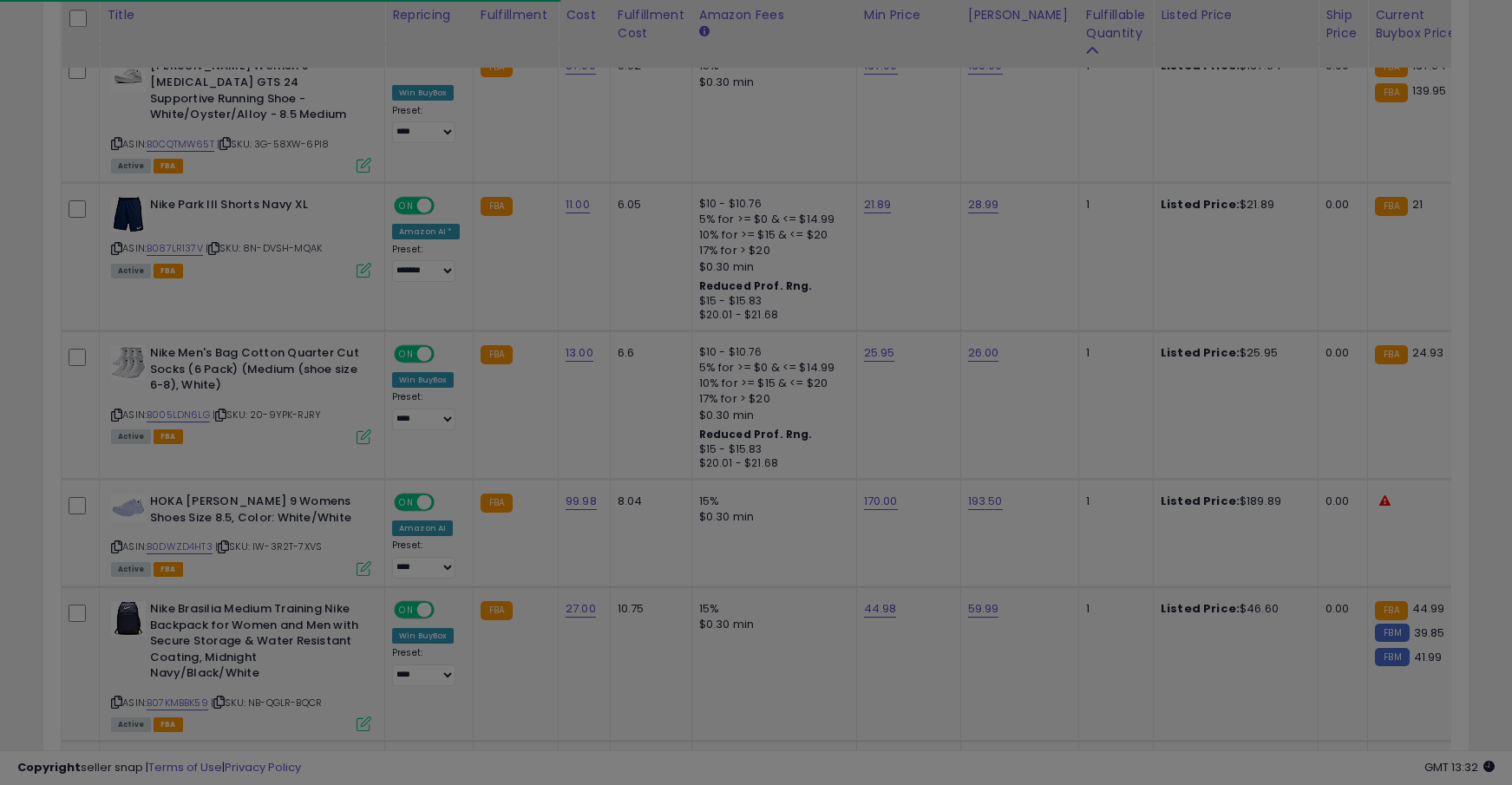
scroll to position [355, 826]
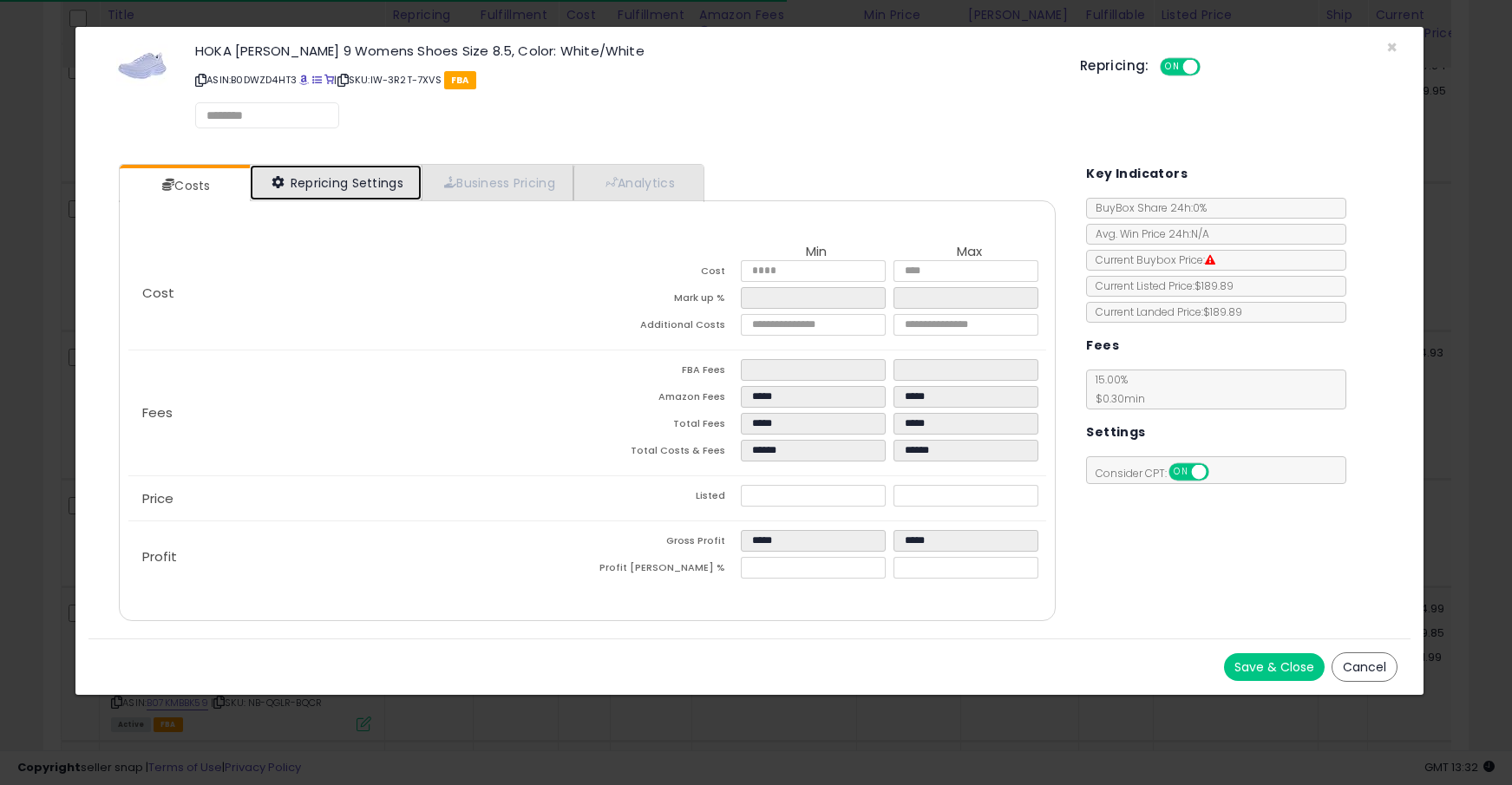
click at [403, 186] on link "Repricing Settings" at bounding box center [336, 183] width 172 height 36
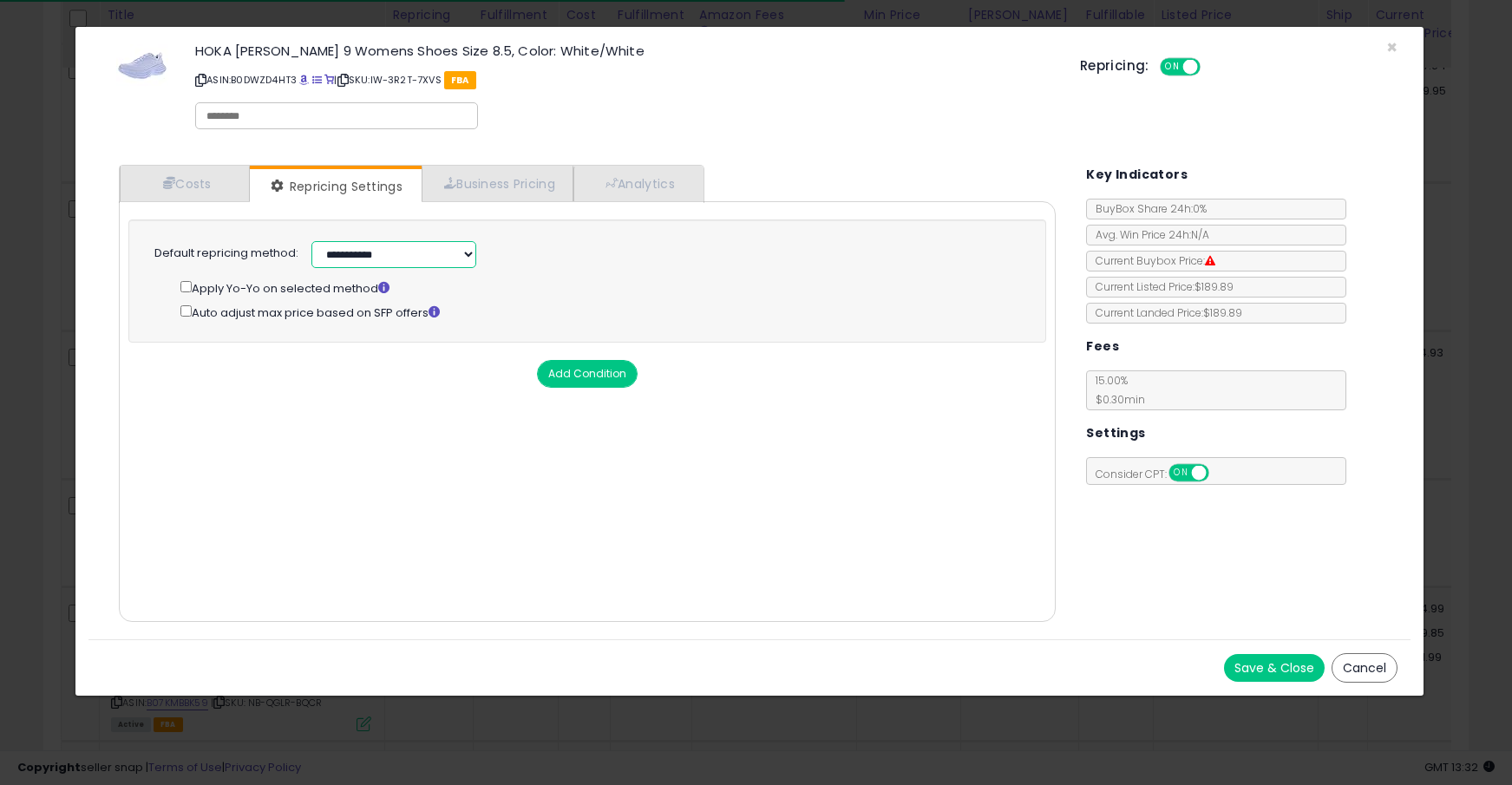
click at [394, 253] on select "**********" at bounding box center [393, 254] width 165 height 27
select select "******"
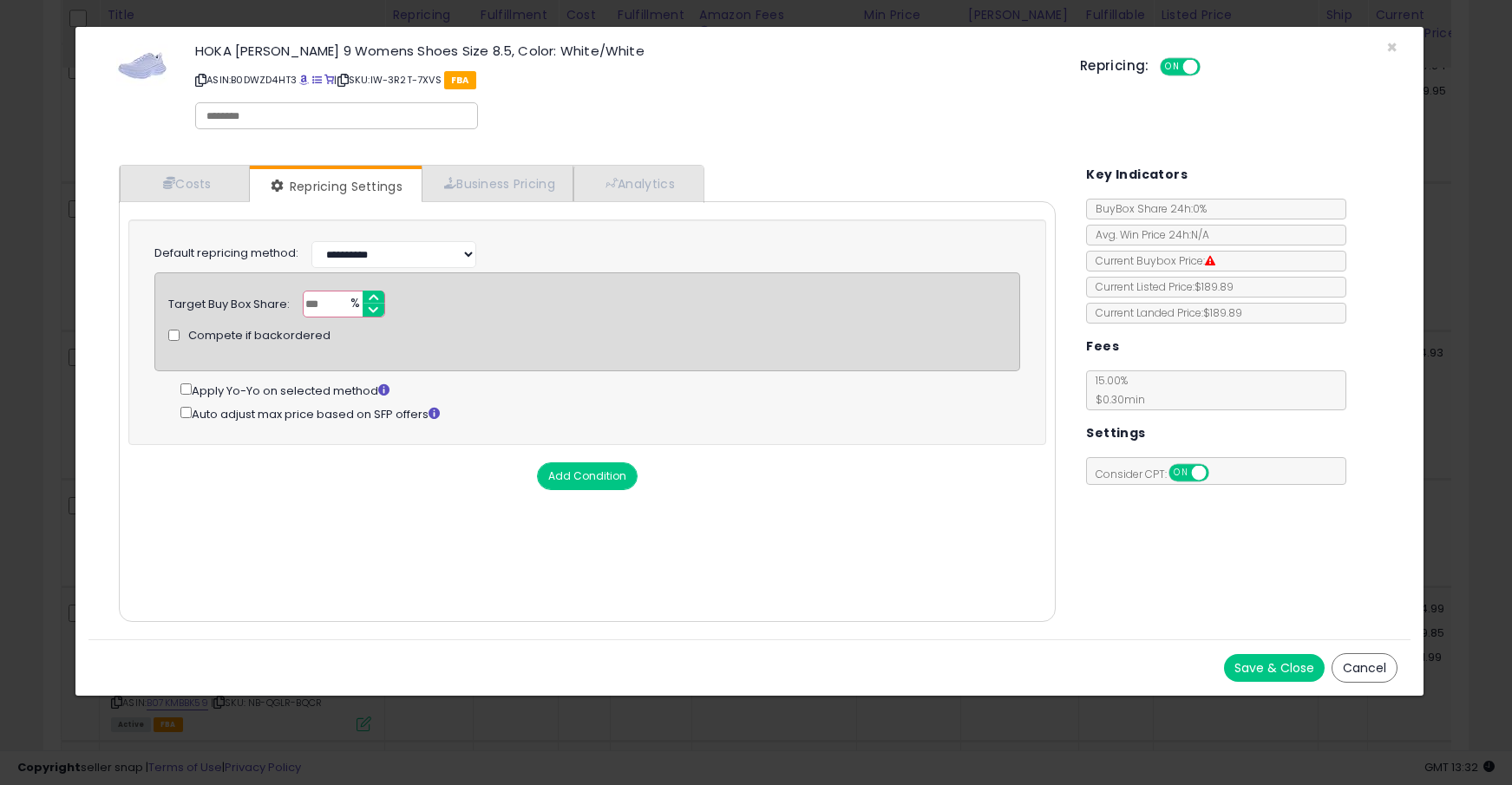
click at [1252, 664] on button "Save & Close" at bounding box center [1274, 668] width 101 height 28
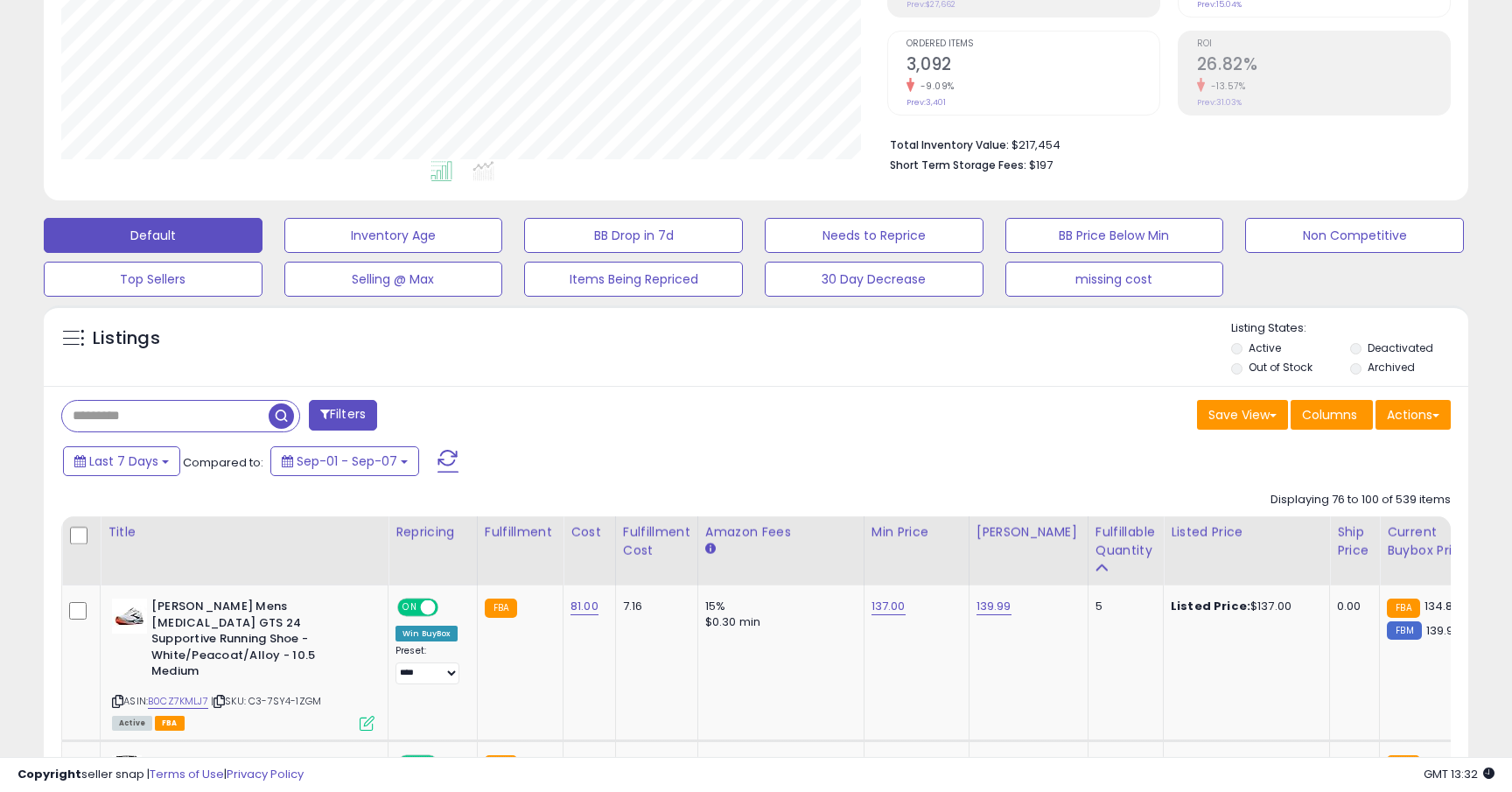
scroll to position [515, 0]
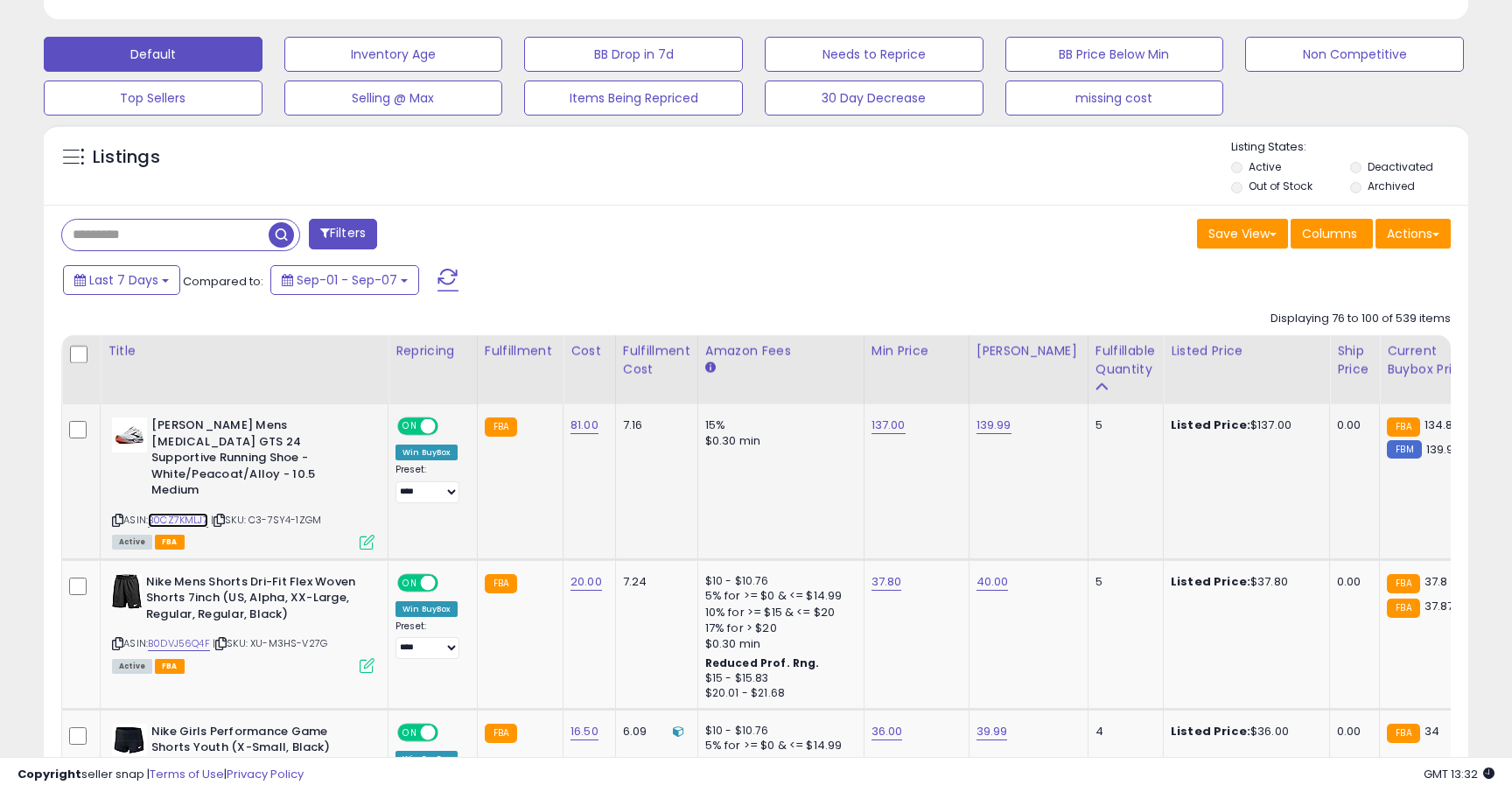
click at [207, 513] on link "B0CZ7KMLJ7" at bounding box center [178, 520] width 61 height 15
click at [881, 424] on link "137.00" at bounding box center [888, 425] width 34 height 18
type input "******"
click button "submit" at bounding box center [938, 382] width 30 height 26
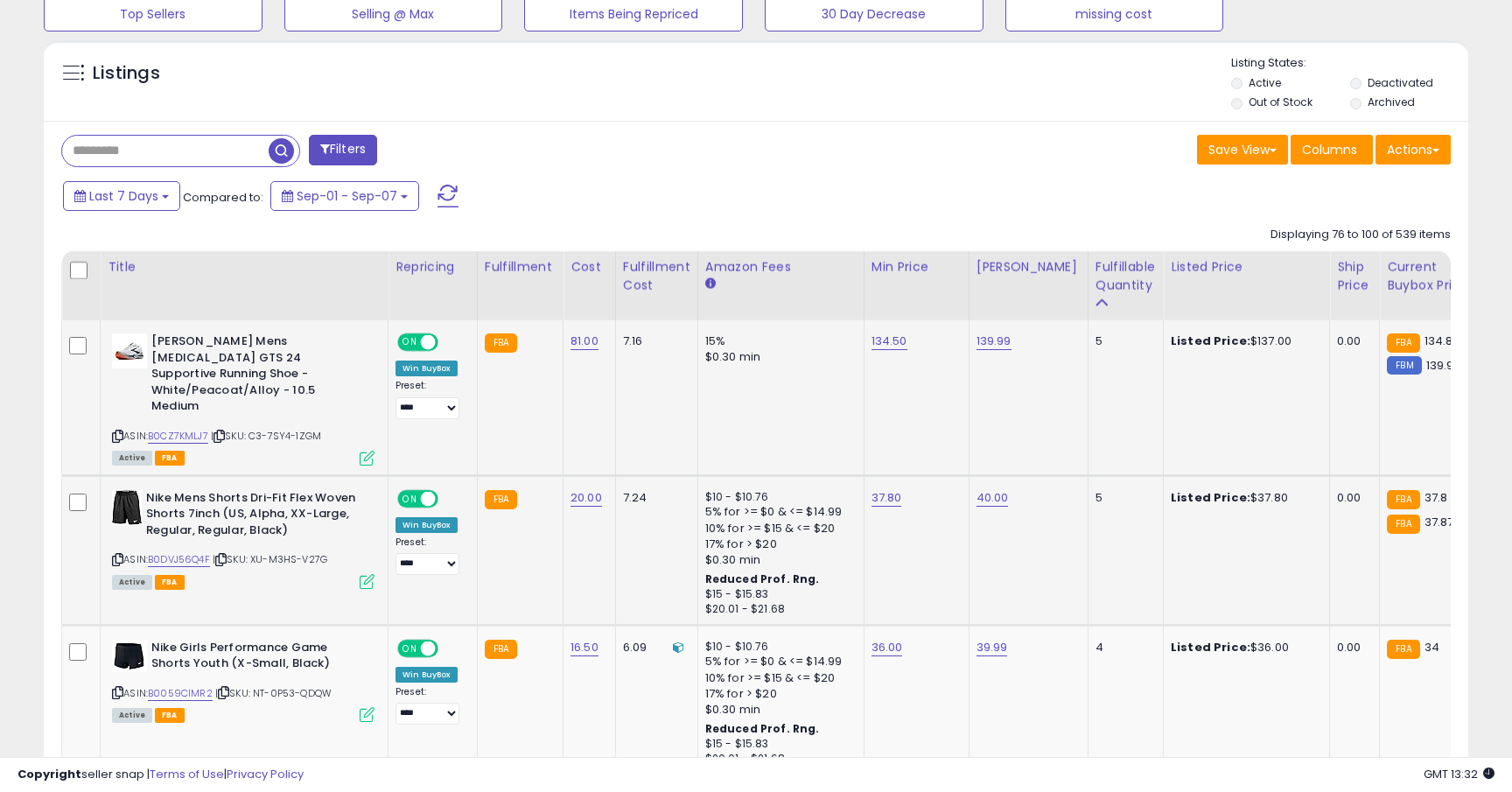
scroll to position [663, 0]
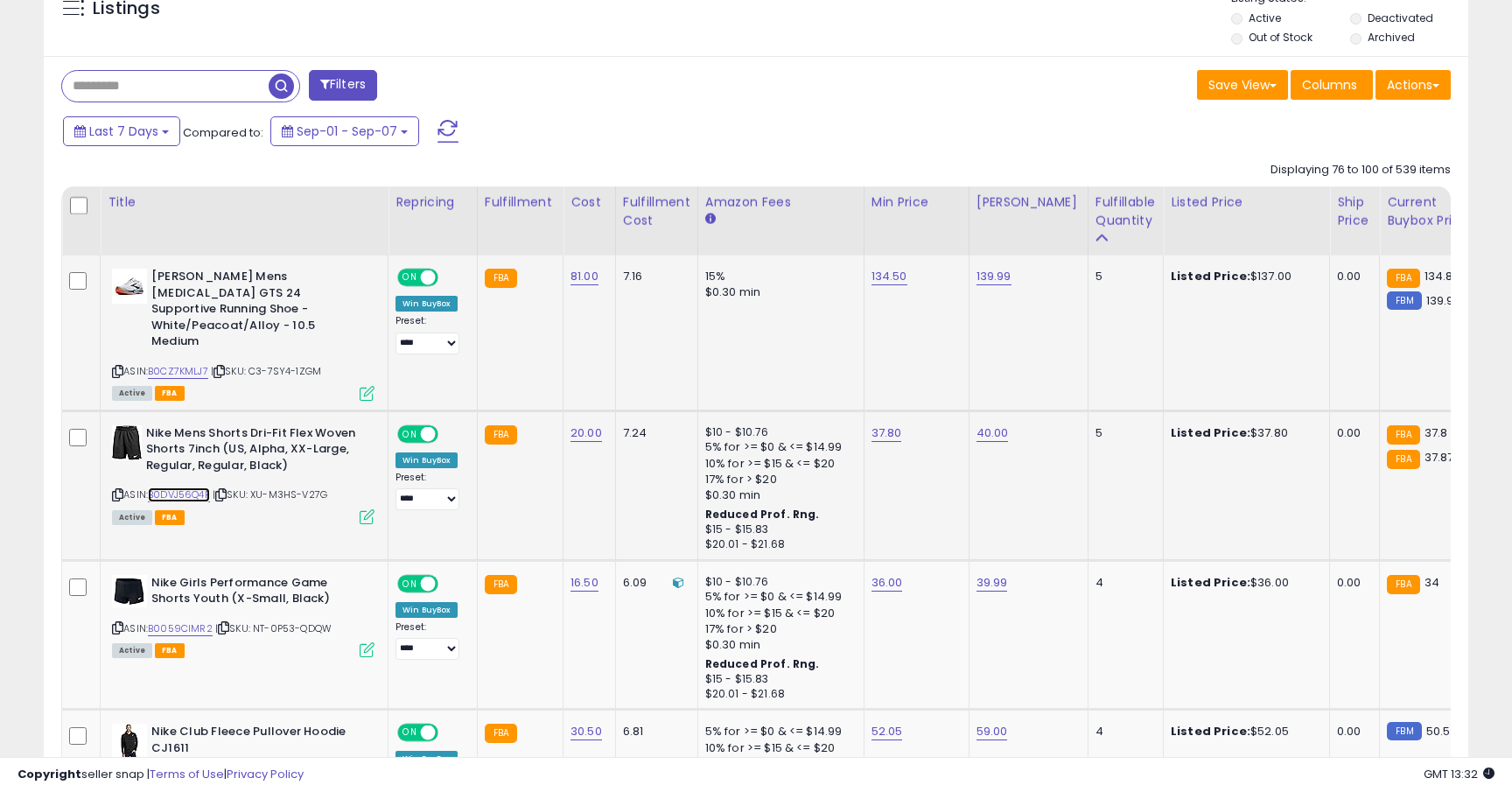
click at [167, 487] on link "B0DVJ56Q4F" at bounding box center [179, 494] width 62 height 15
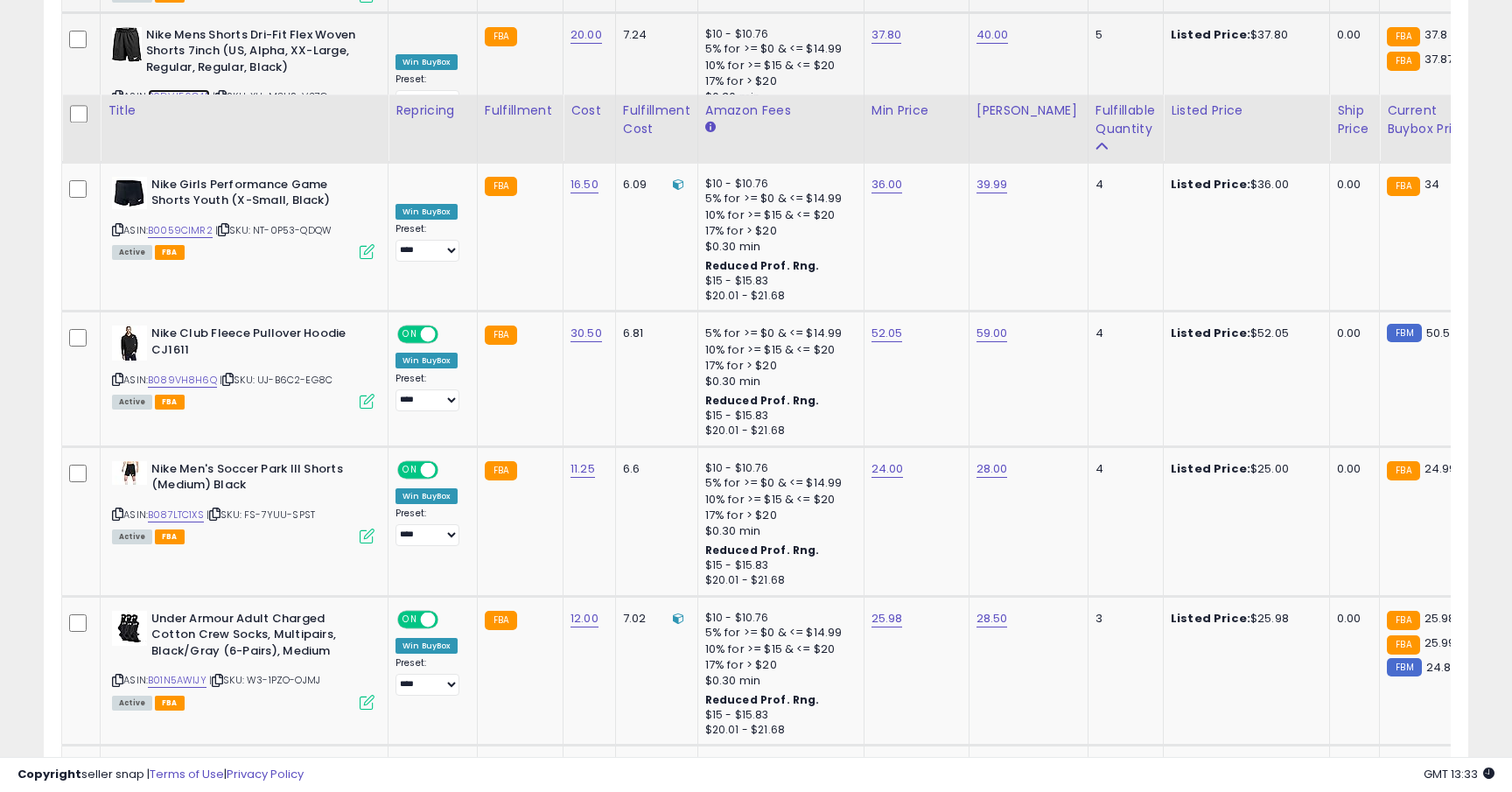
scroll to position [986, 0]
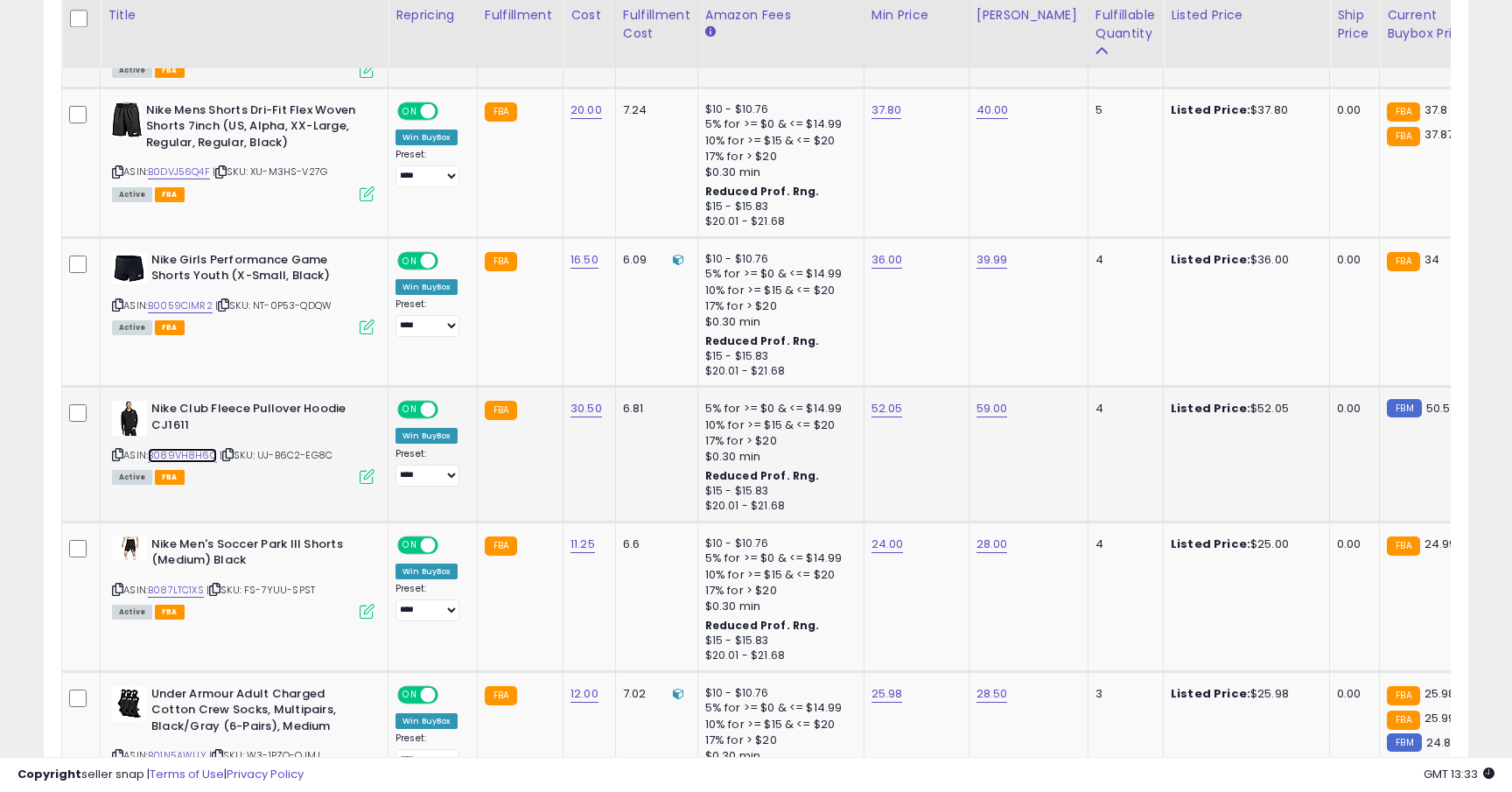
click at [201, 448] on link "B089VH8H6Q" at bounding box center [182, 455] width 69 height 15
click at [881, 400] on link "52.05" at bounding box center [887, 409] width 32 height 18
type input "**"
click button "submit" at bounding box center [936, 333] width 30 height 26
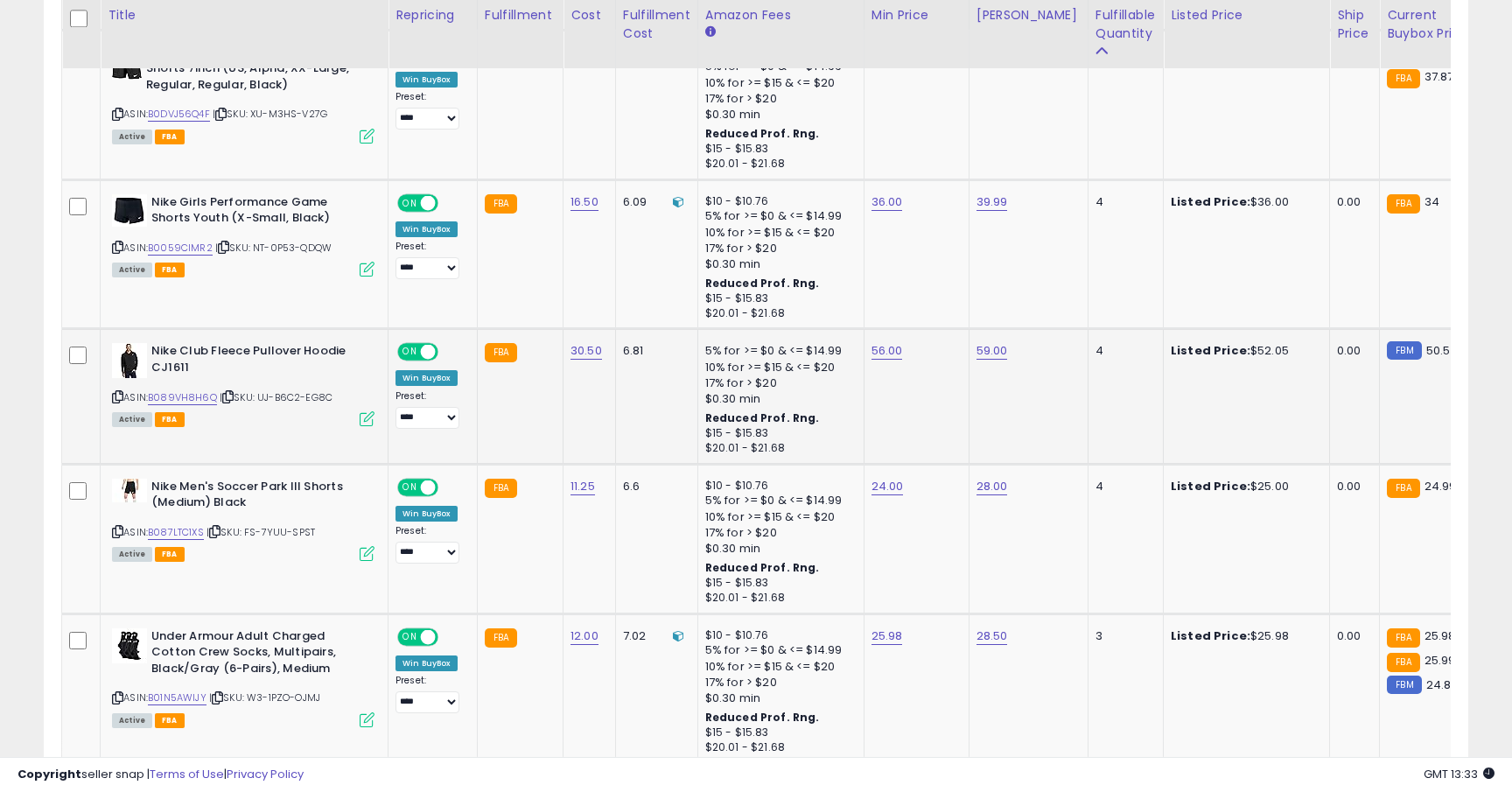
scroll to position [1053, 0]
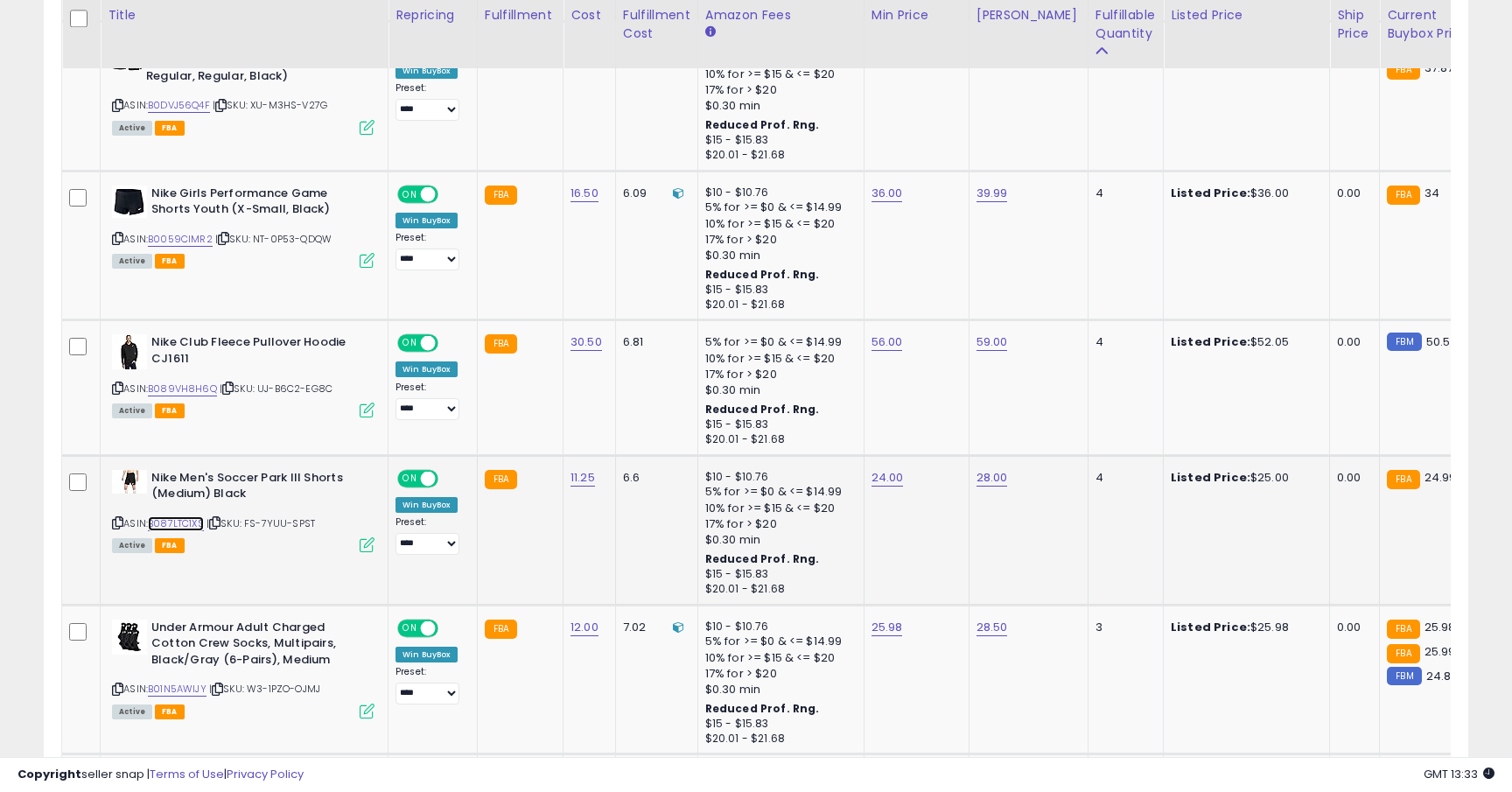
click at [180, 516] on link "B087LTC1XS" at bounding box center [176, 523] width 56 height 15
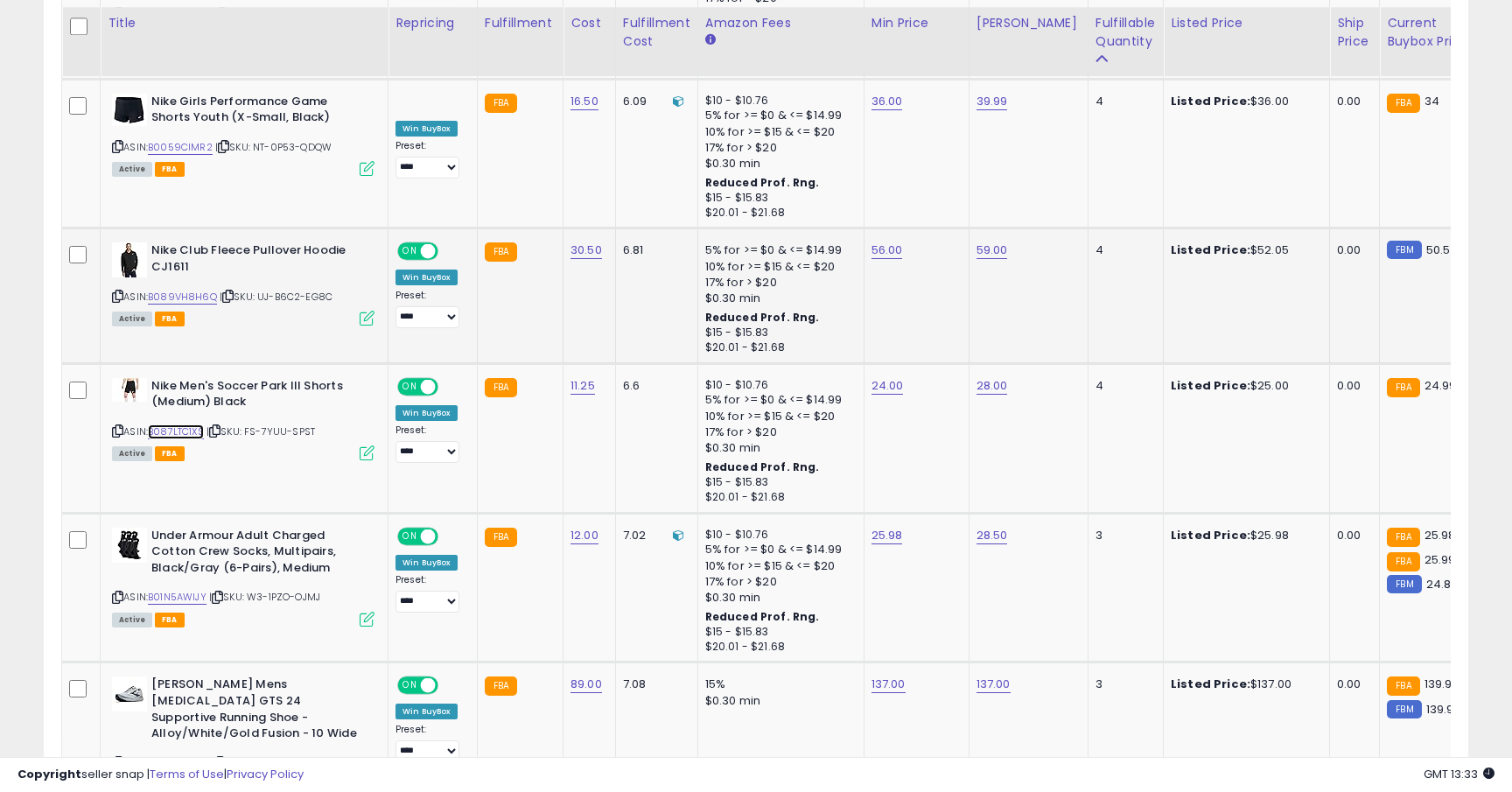
scroll to position [1159, 0]
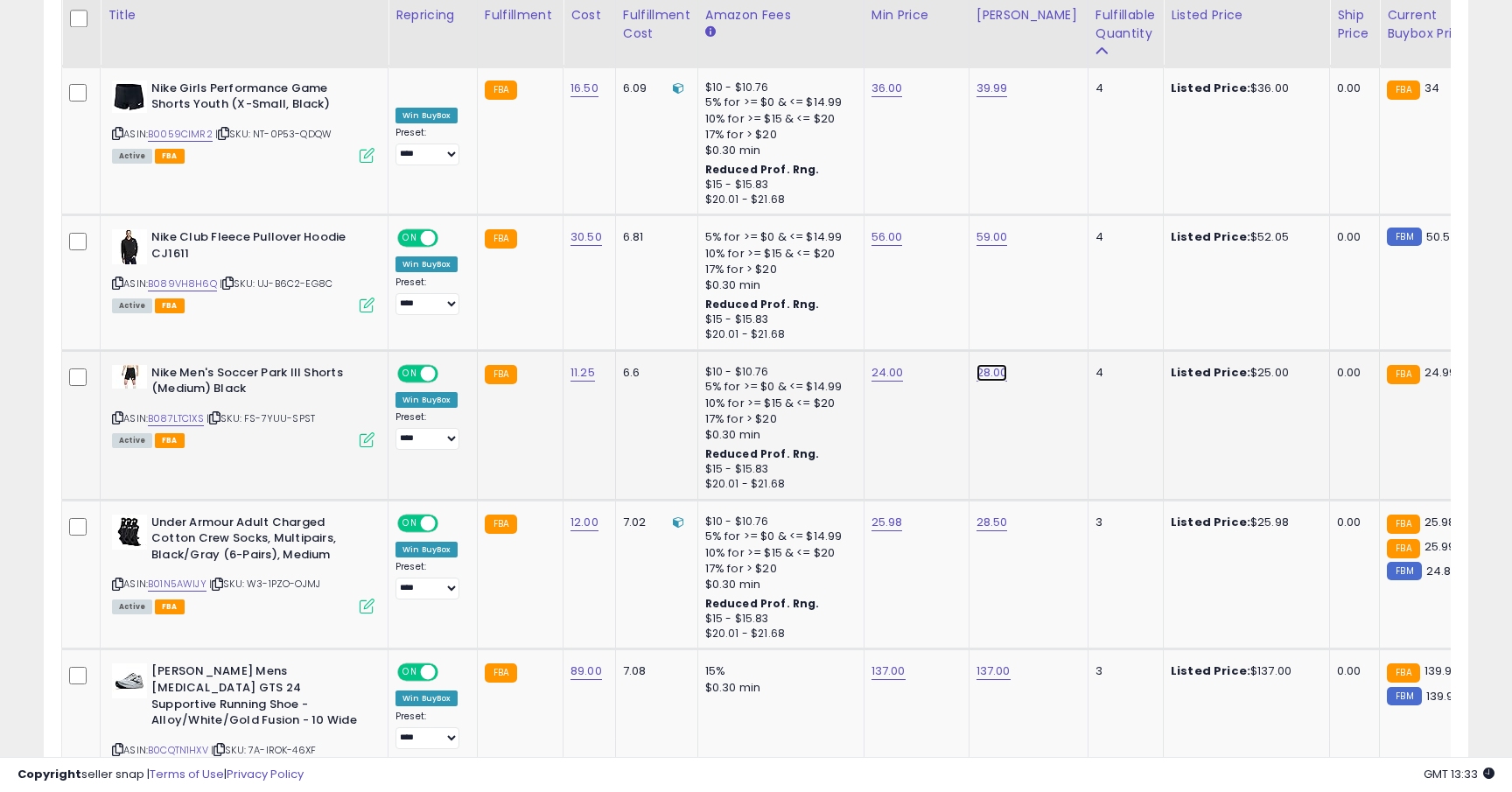
click at [977, 365] on link "28.00" at bounding box center [993, 374] width 32 height 18
type input "**"
click button "submit" at bounding box center [1042, 297] width 30 height 26
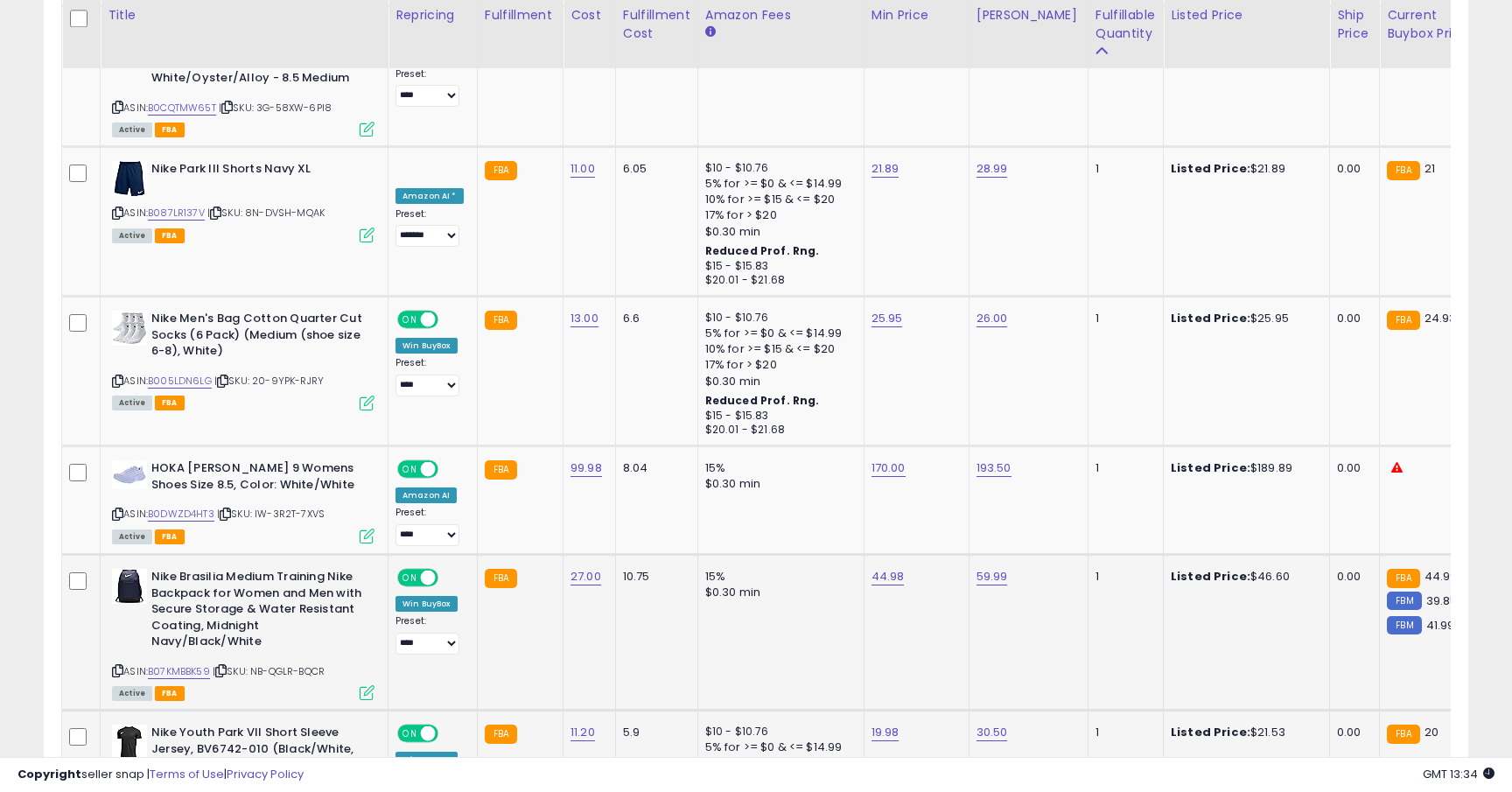
scroll to position [3828, 0]
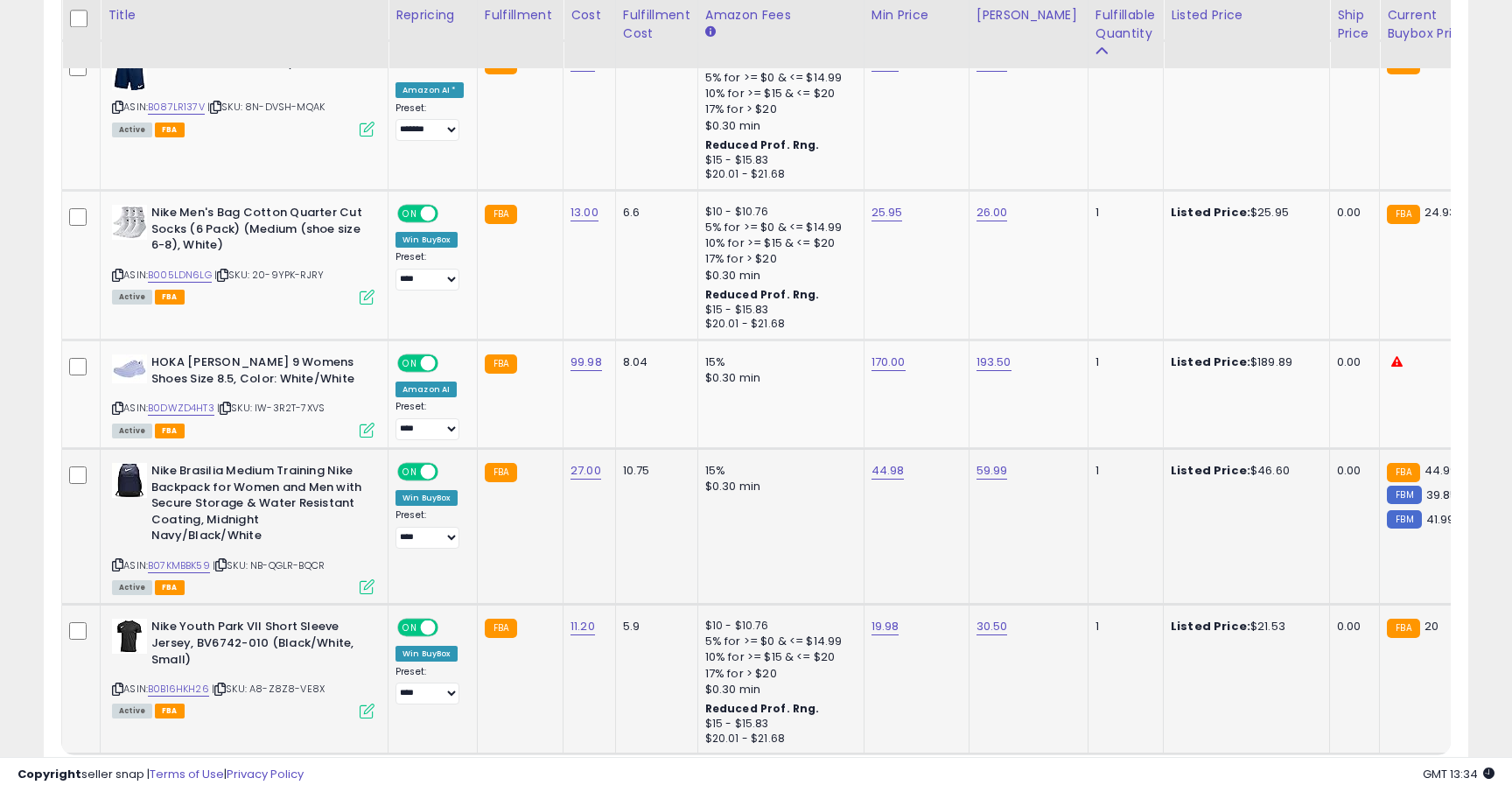
click at [1300, 773] on link "4" at bounding box center [1316, 788] width 32 height 30
click at [1279, 773] on link "3" at bounding box center [1285, 788] width 30 height 30
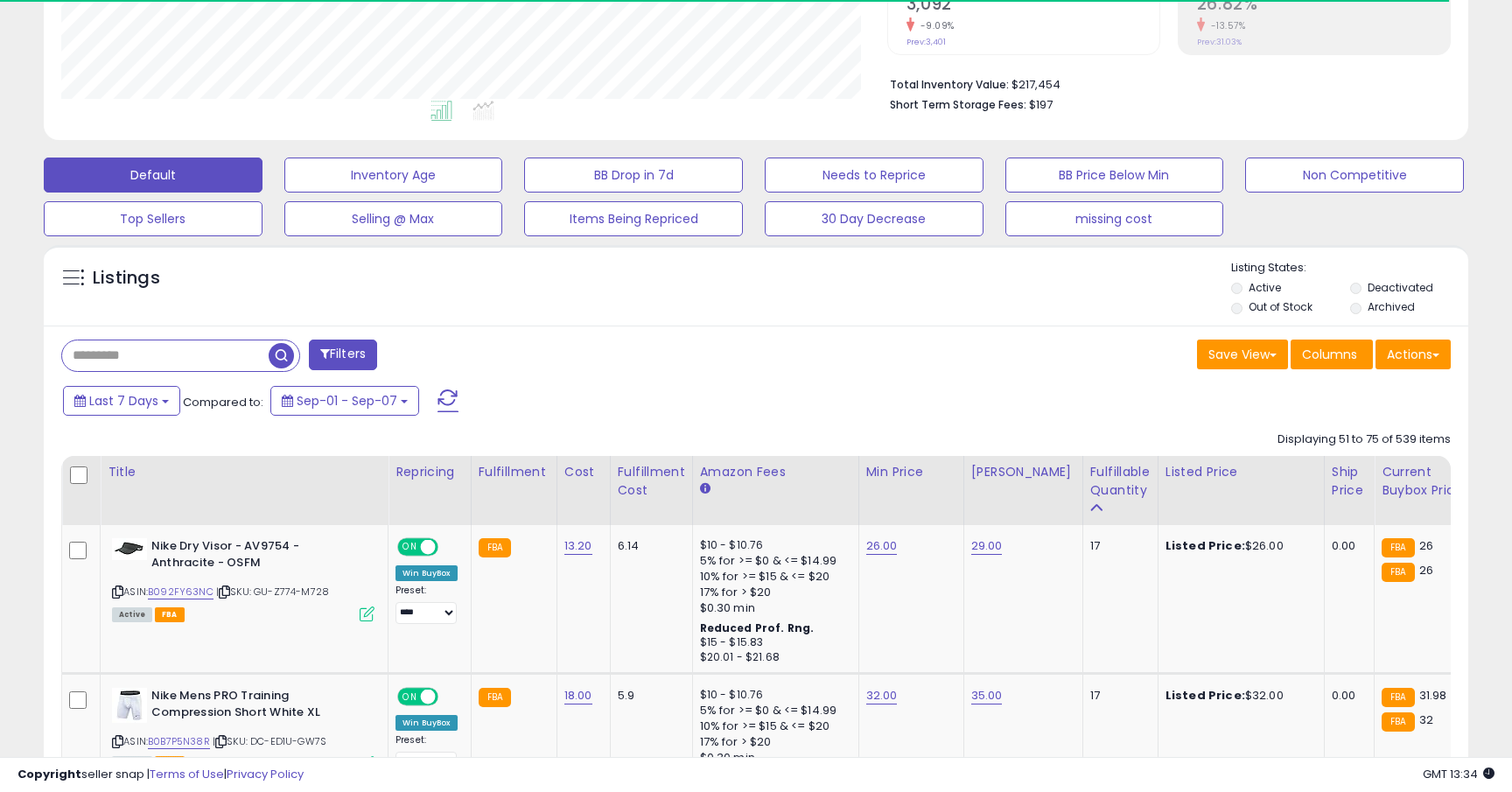
scroll to position [399, 0]
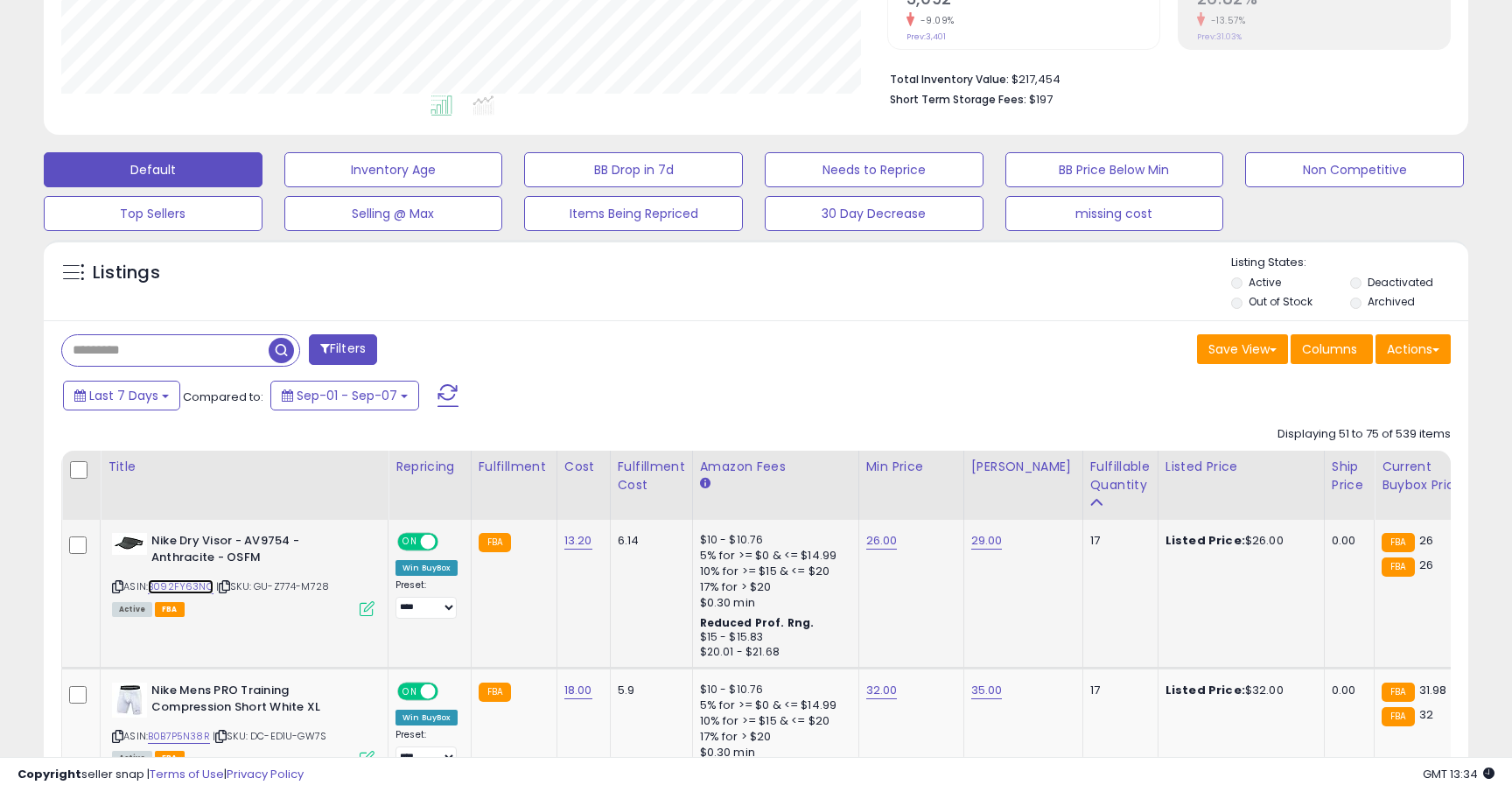
click at [202, 590] on link "B092FY63NC" at bounding box center [181, 587] width 66 height 15
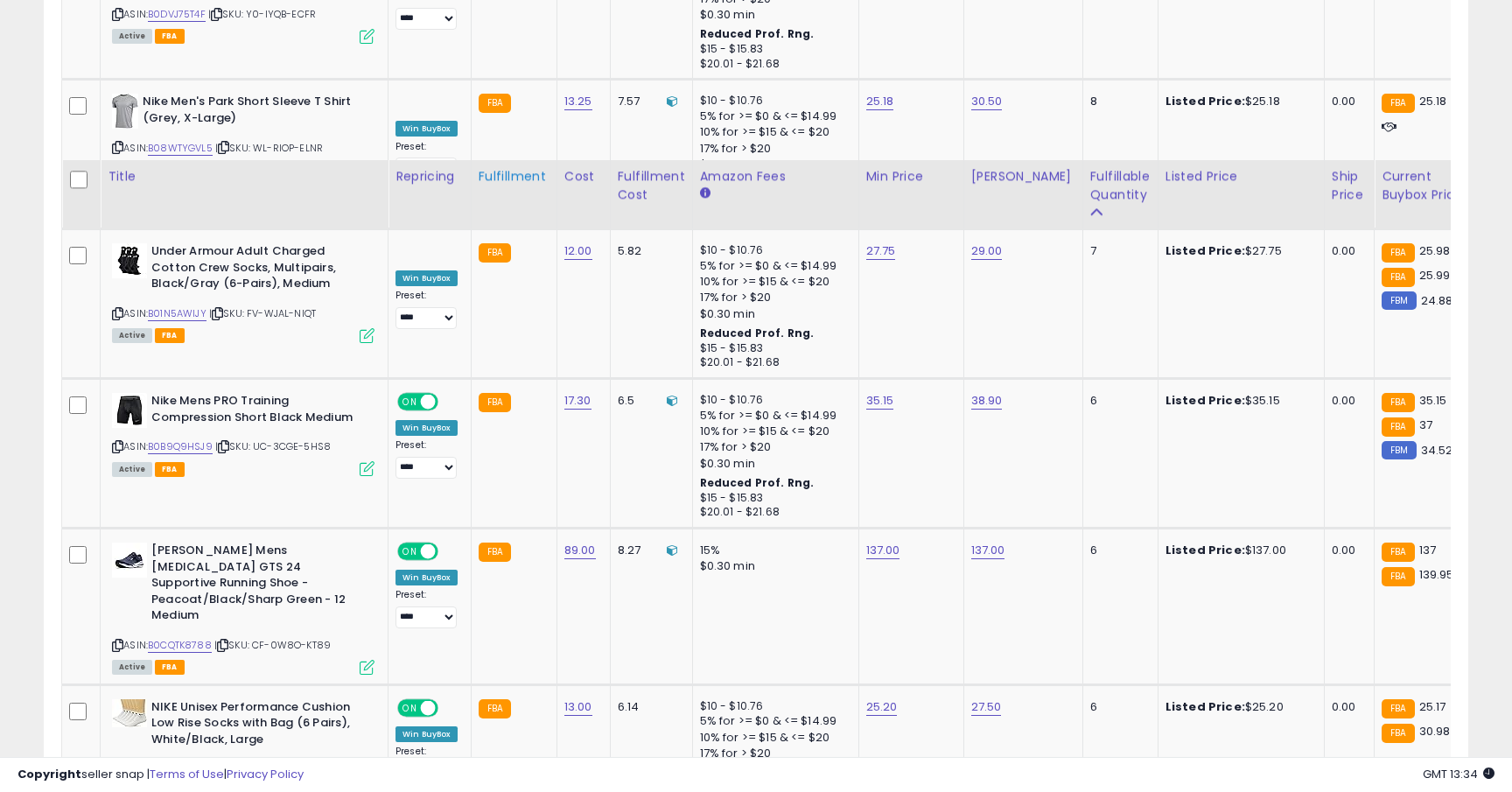
scroll to position [3822, 0]
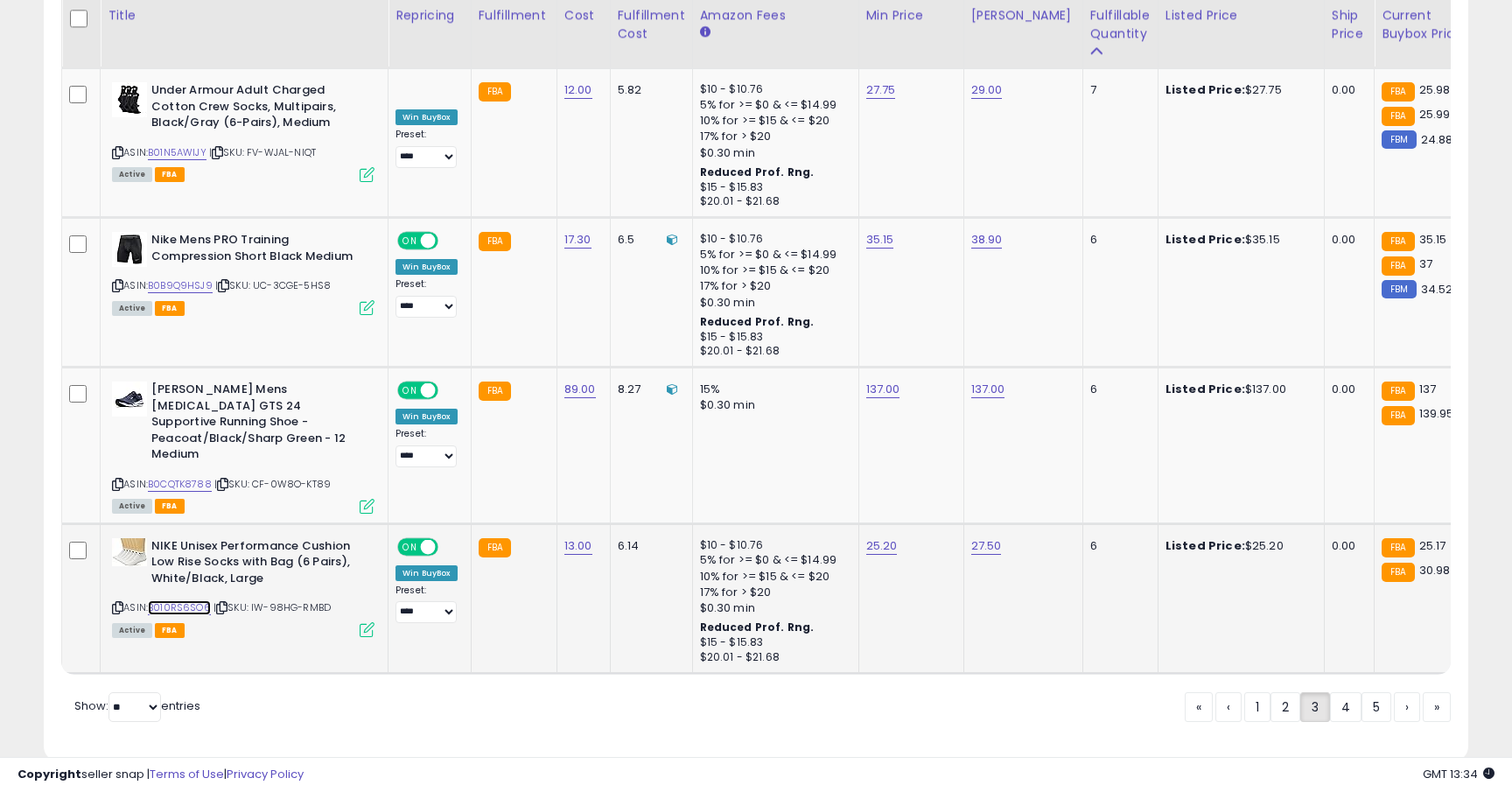
click at [178, 601] on link "B010RS6SO6" at bounding box center [179, 608] width 63 height 15
click at [890, 538] on link "25.20" at bounding box center [882, 547] width 32 height 18
type input "*****"
click button "submit" at bounding box center [933, 454] width 30 height 26
click at [184, 278] on link "B0B9Q9HSJ9" at bounding box center [180, 285] width 65 height 15
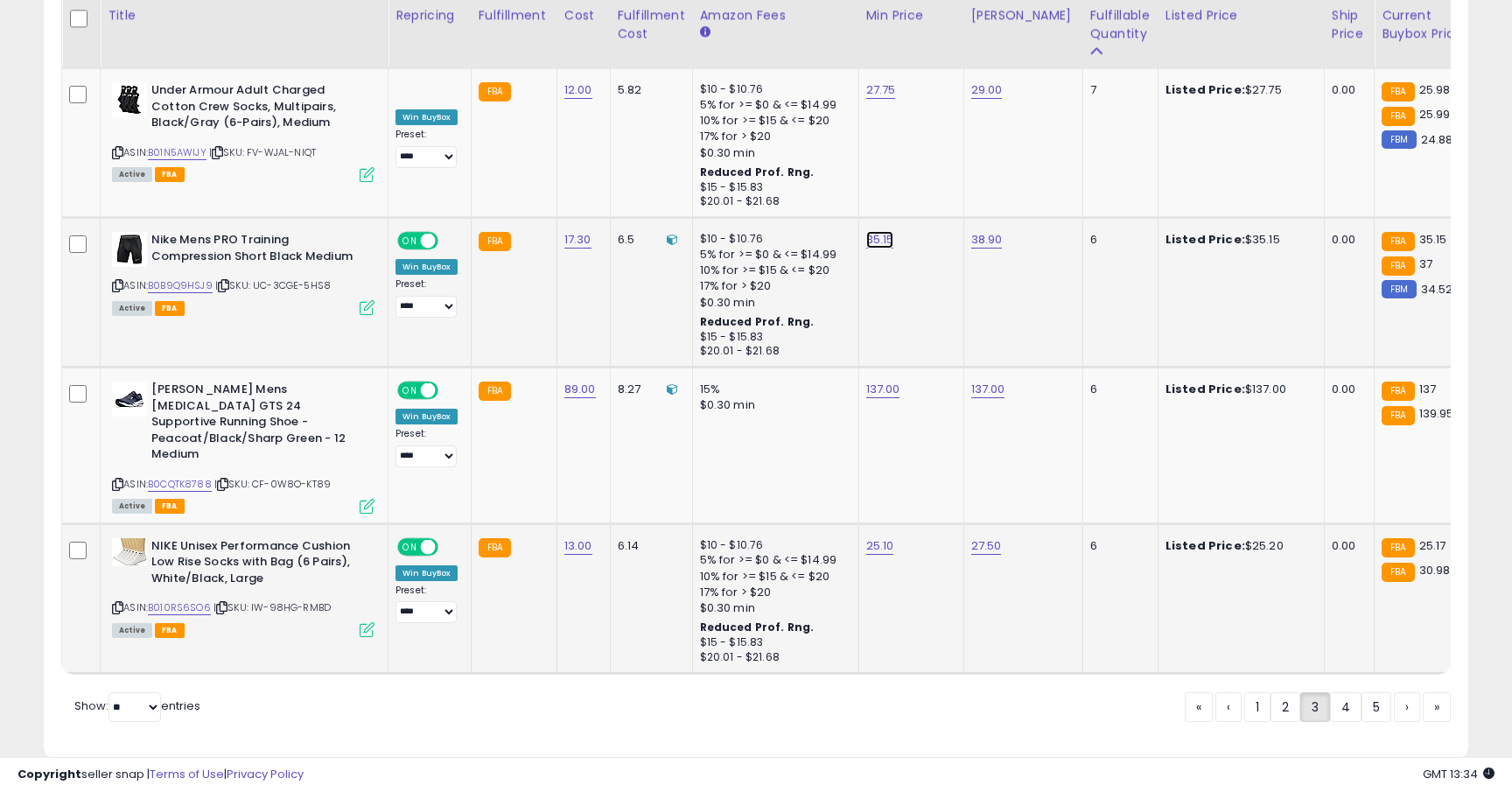
click at [882, 231] on link "35.15" at bounding box center [881, 240] width 28 height 18
type input "*****"
click button "submit" at bounding box center [932, 164] width 30 height 26
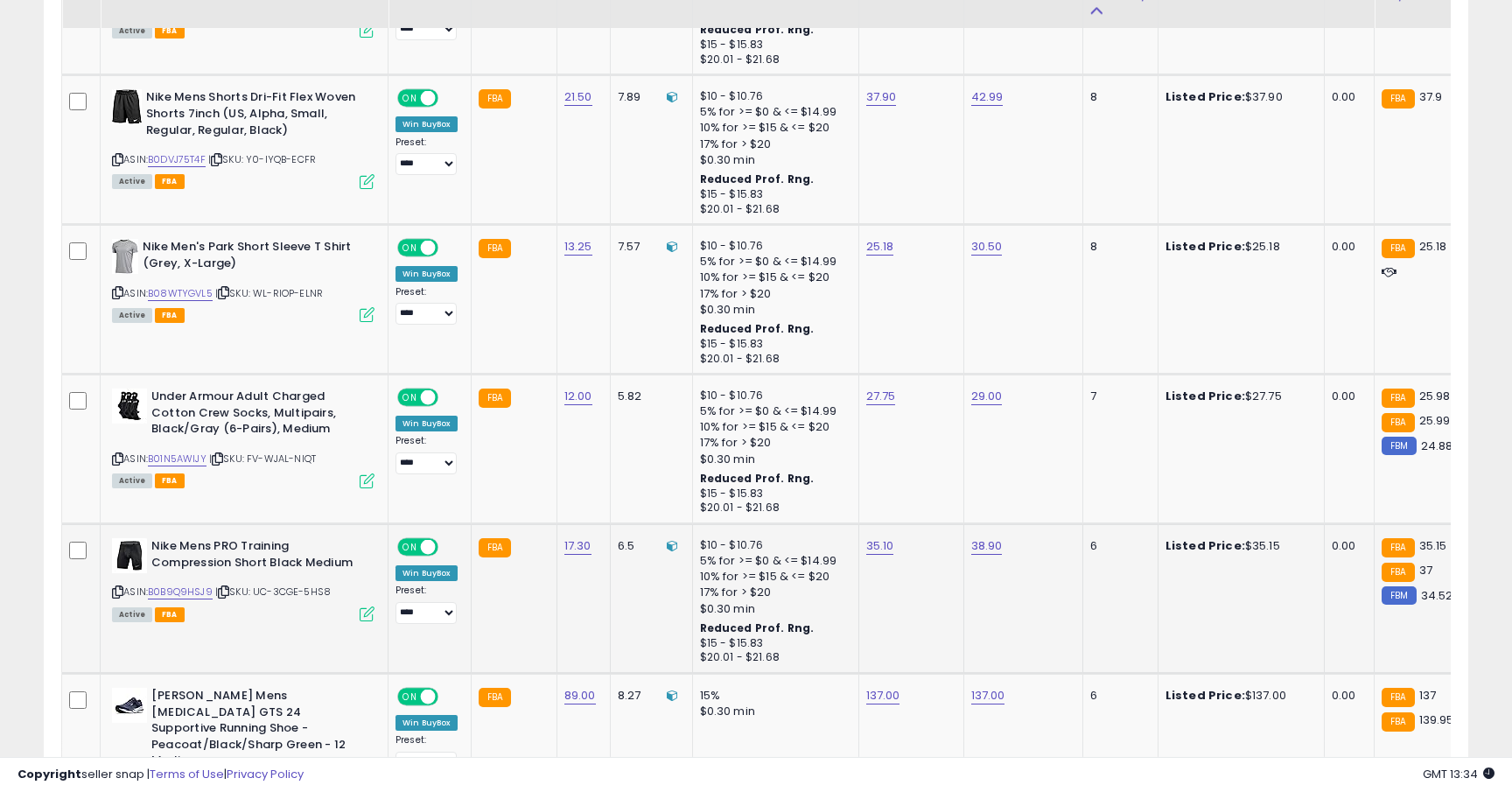
scroll to position [3463, 0]
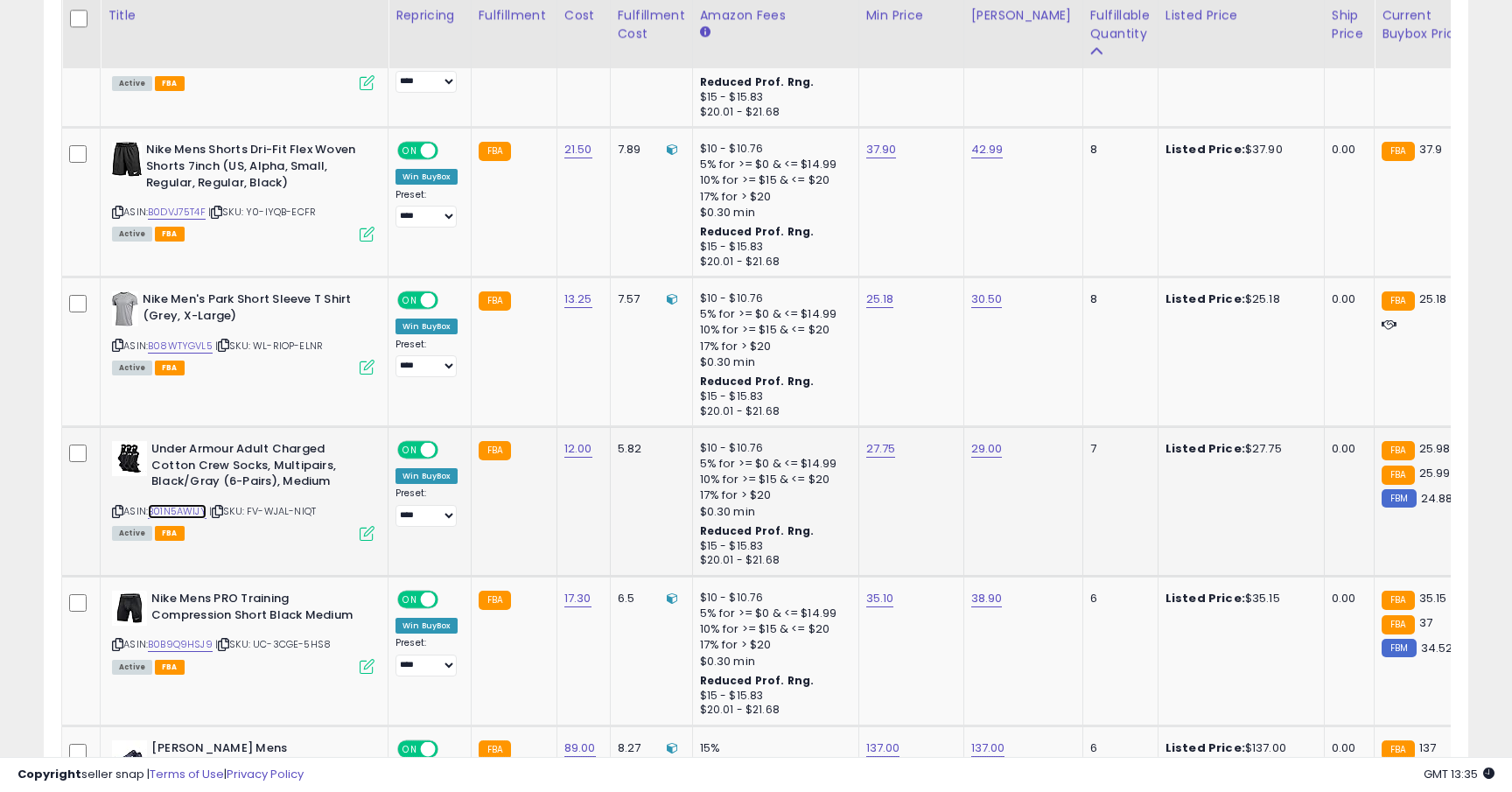
click at [192, 504] on link "B01N5AWIJY" at bounding box center [177, 511] width 59 height 15
click at [882, 440] on link "27.75" at bounding box center [882, 449] width 30 height 18
type input "*****"
click button "submit" at bounding box center [933, 374] width 30 height 26
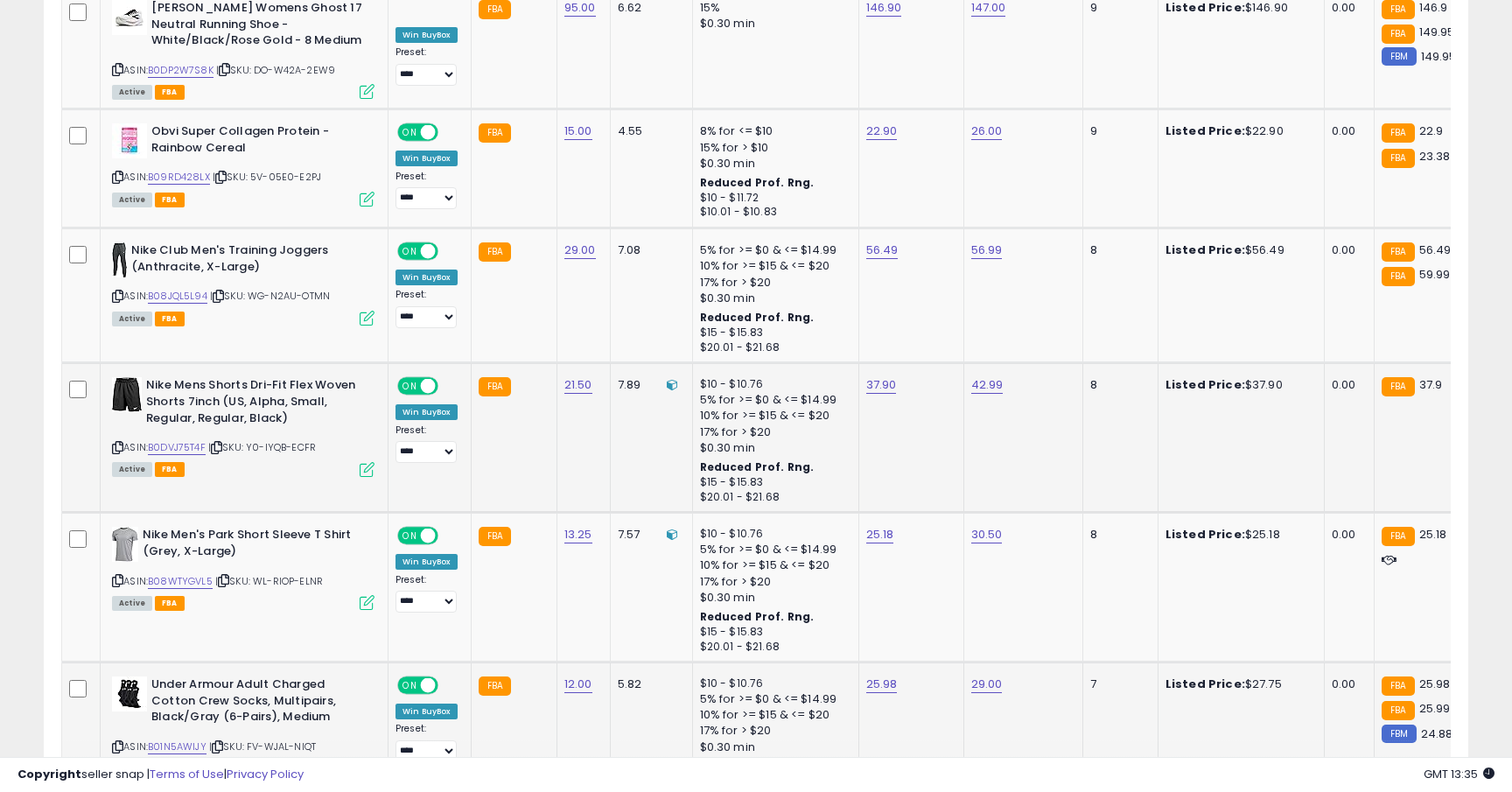
scroll to position [3128, 0]
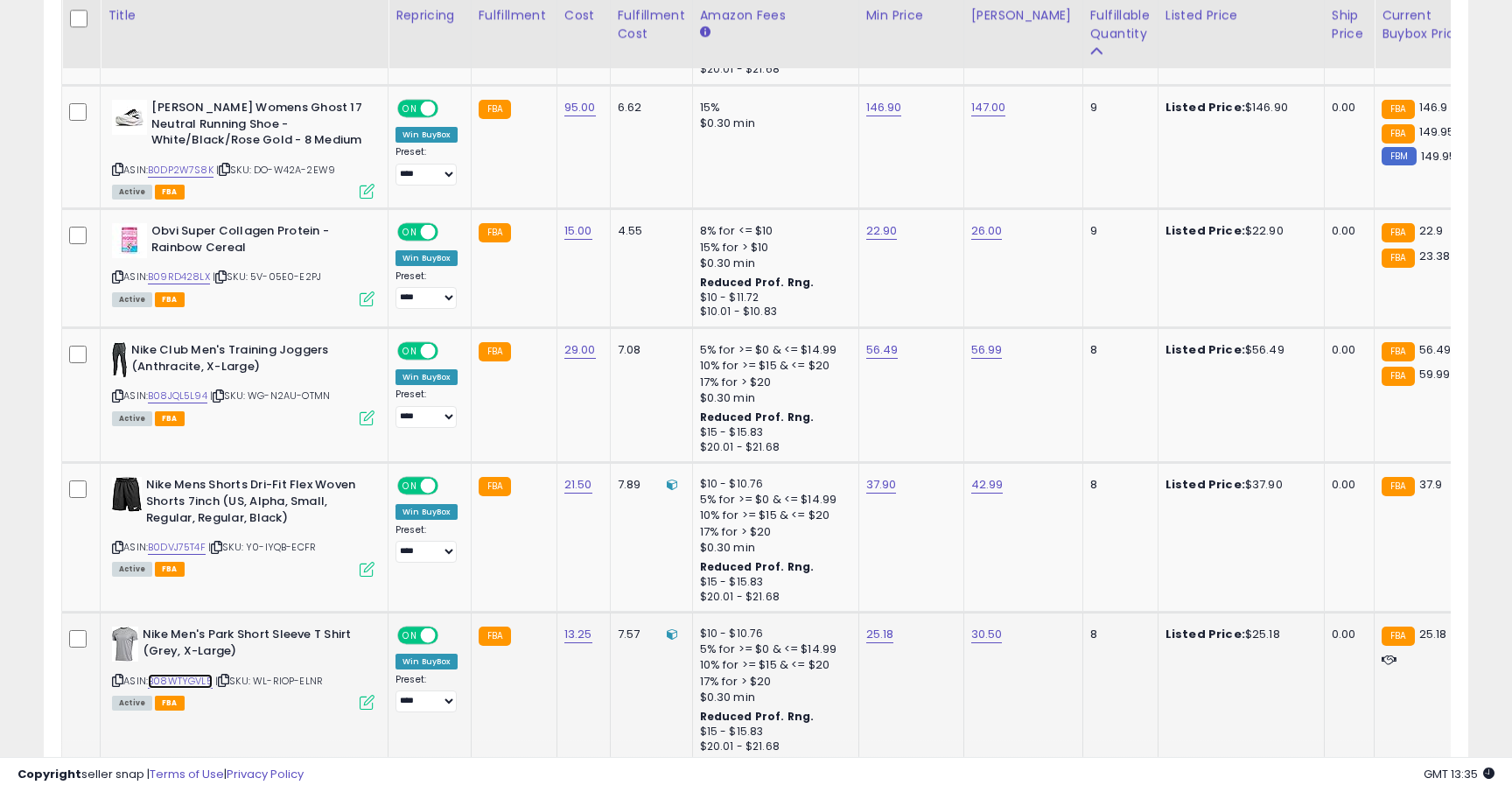
click at [197, 674] on link "B08WTYGVL5" at bounding box center [180, 681] width 65 height 15
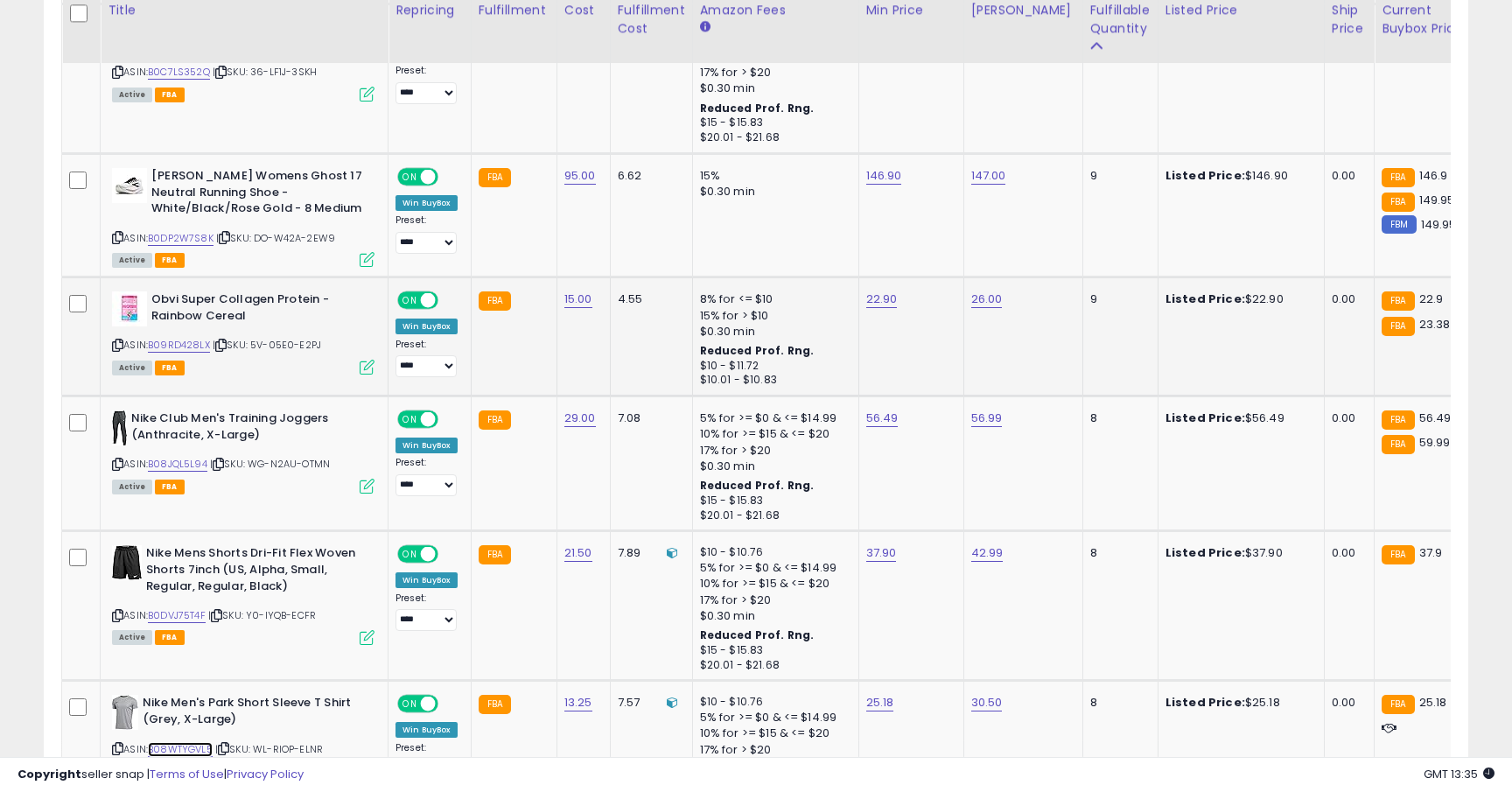
scroll to position [3049, 0]
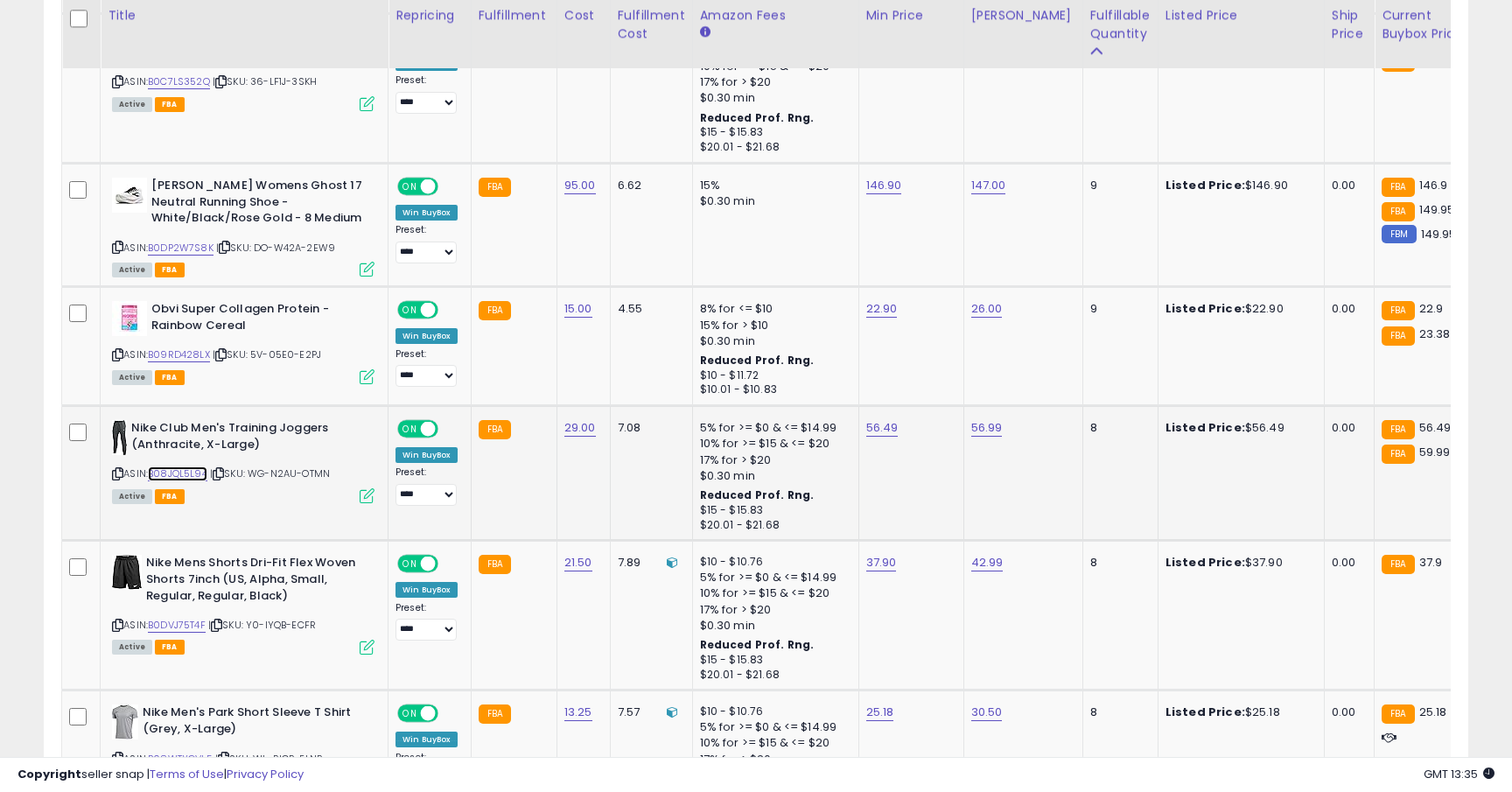
click at [168, 466] on link "B08JQL5L94" at bounding box center [178, 473] width 60 height 15
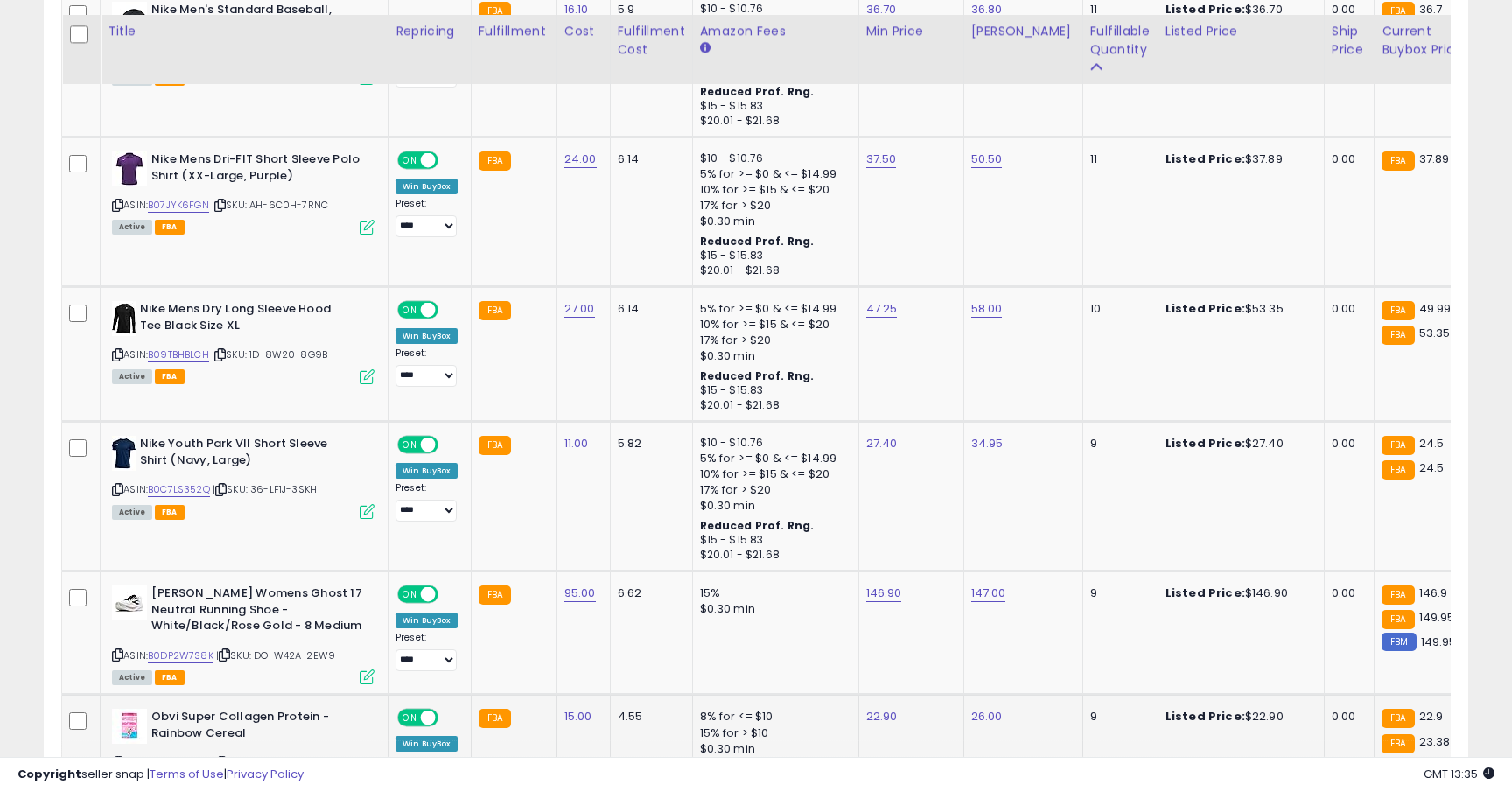
scroll to position [2626, 0]
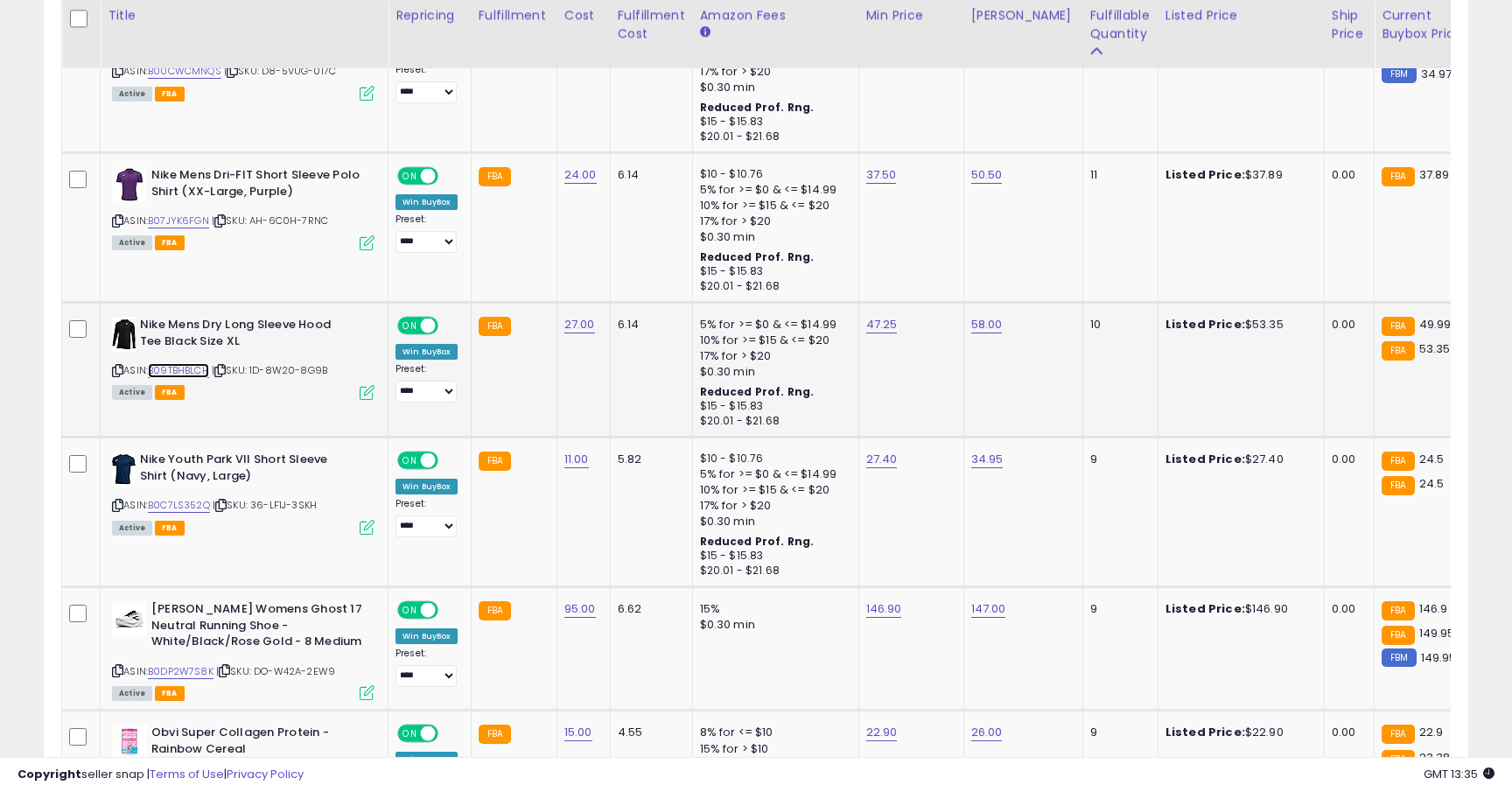
click at [201, 364] on link "B09TBHBLCH" at bounding box center [179, 371] width 62 height 15
click at [875, 316] on link "47.25" at bounding box center [882, 325] width 32 height 18
type input "*****"
click button "submit" at bounding box center [933, 248] width 30 height 26
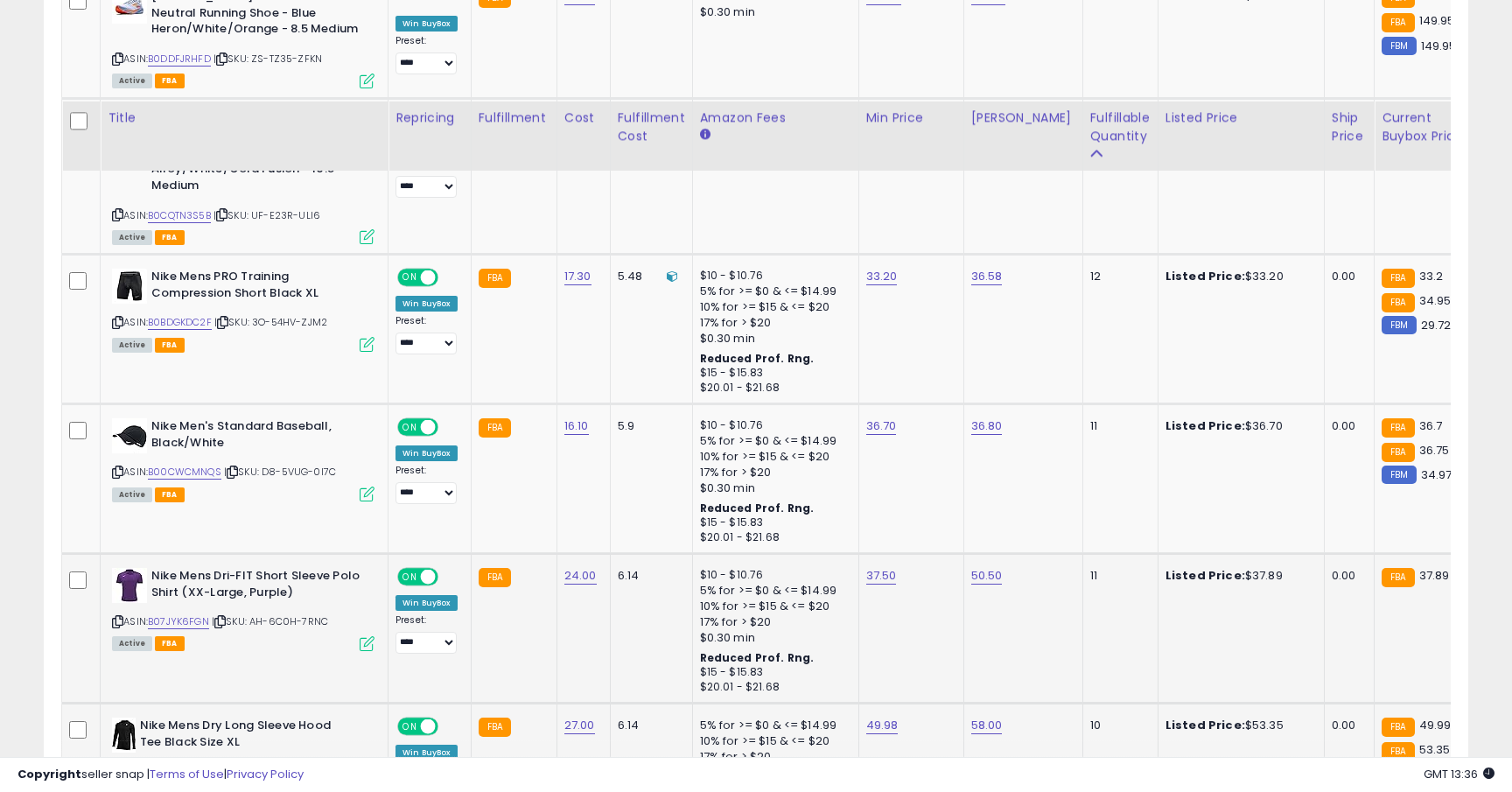
scroll to position [2169, 0]
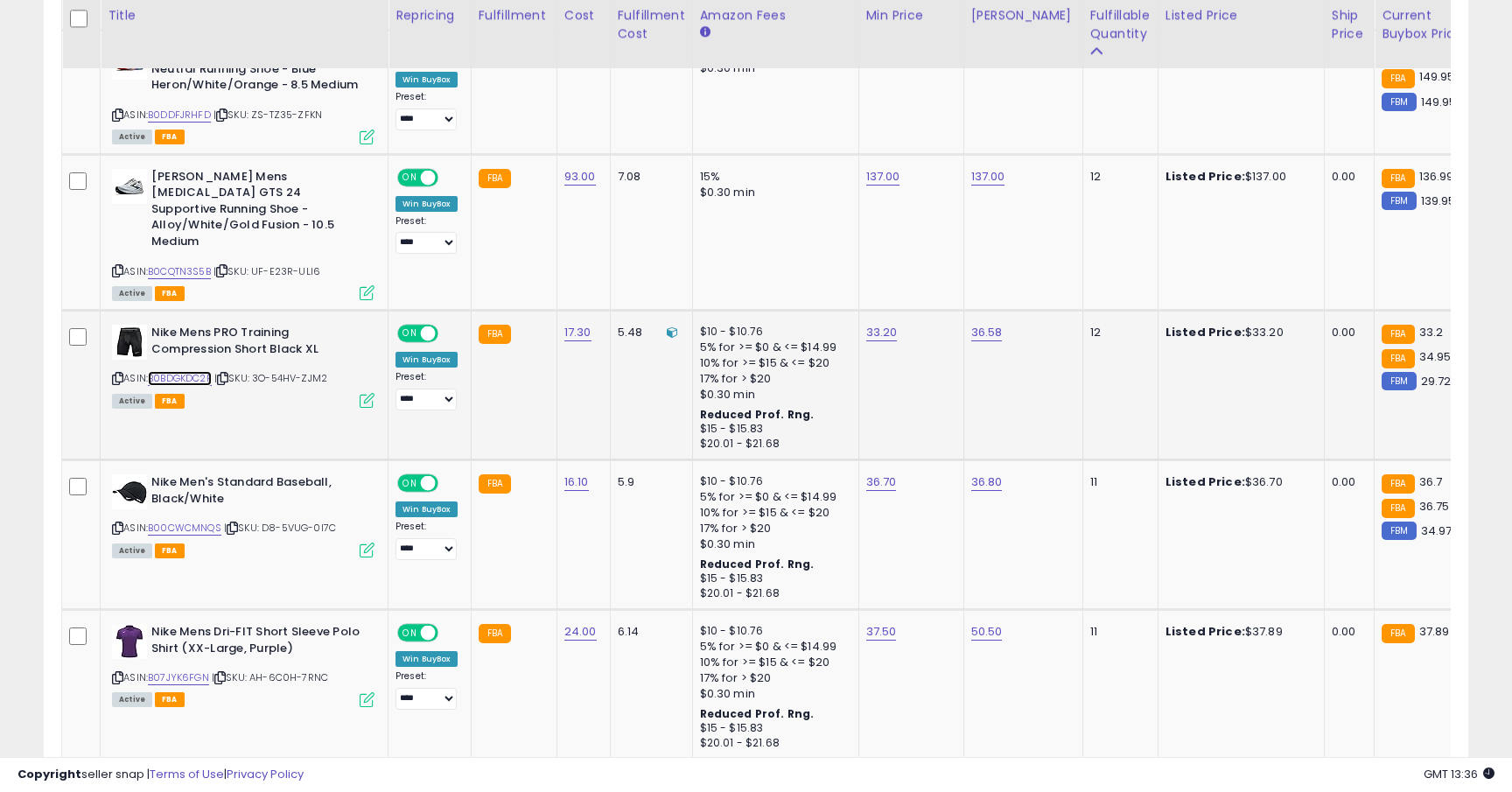
click at [198, 372] on link "B0BDGKDC2F" at bounding box center [180, 379] width 64 height 15
click at [898, 311] on td "33.20" at bounding box center [910, 386] width 105 height 149
click at [887, 324] on link "33.20" at bounding box center [882, 333] width 32 height 18
type input "*****"
click button "submit" at bounding box center [933, 256] width 30 height 26
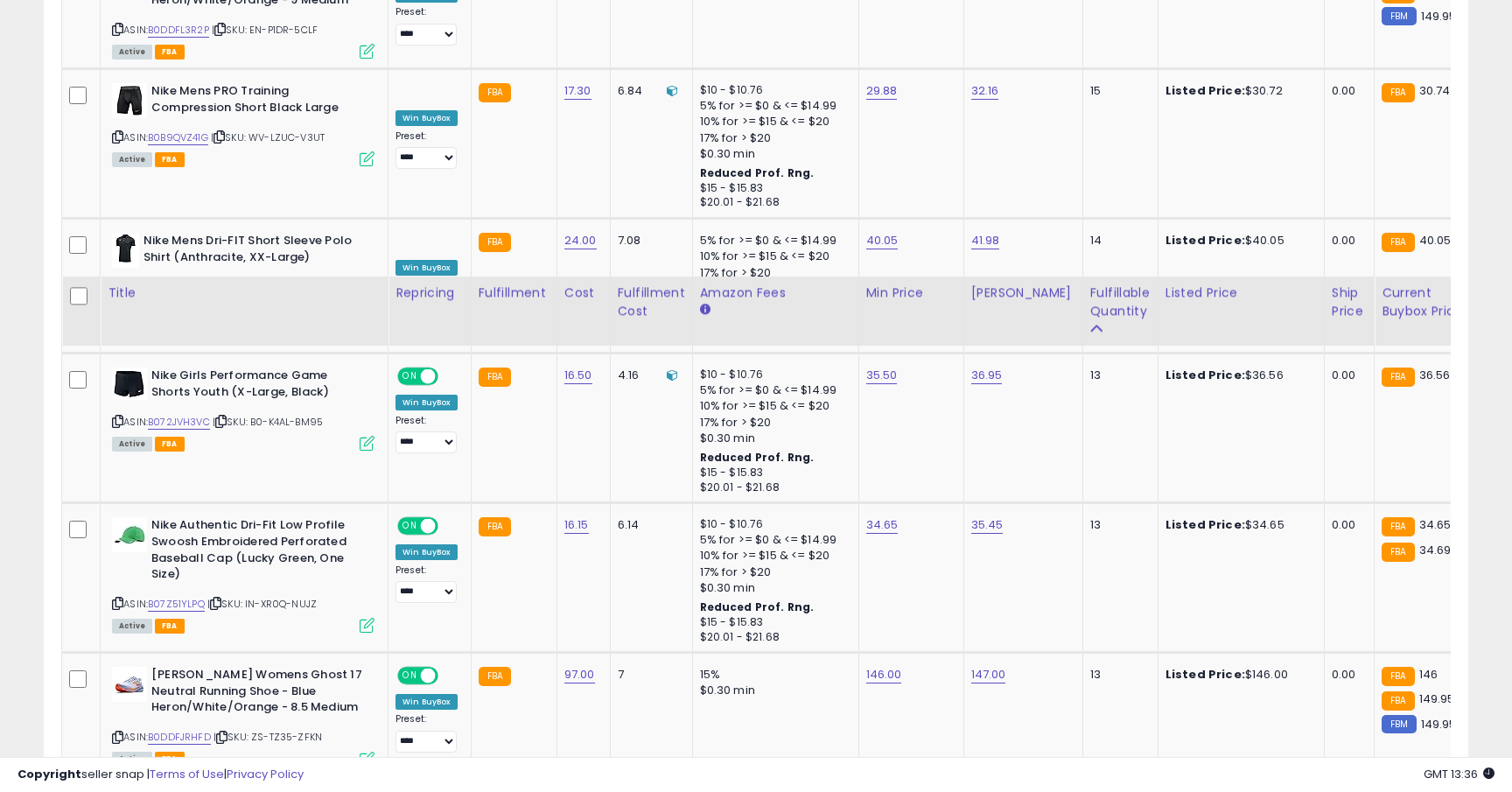
scroll to position [1526, 0]
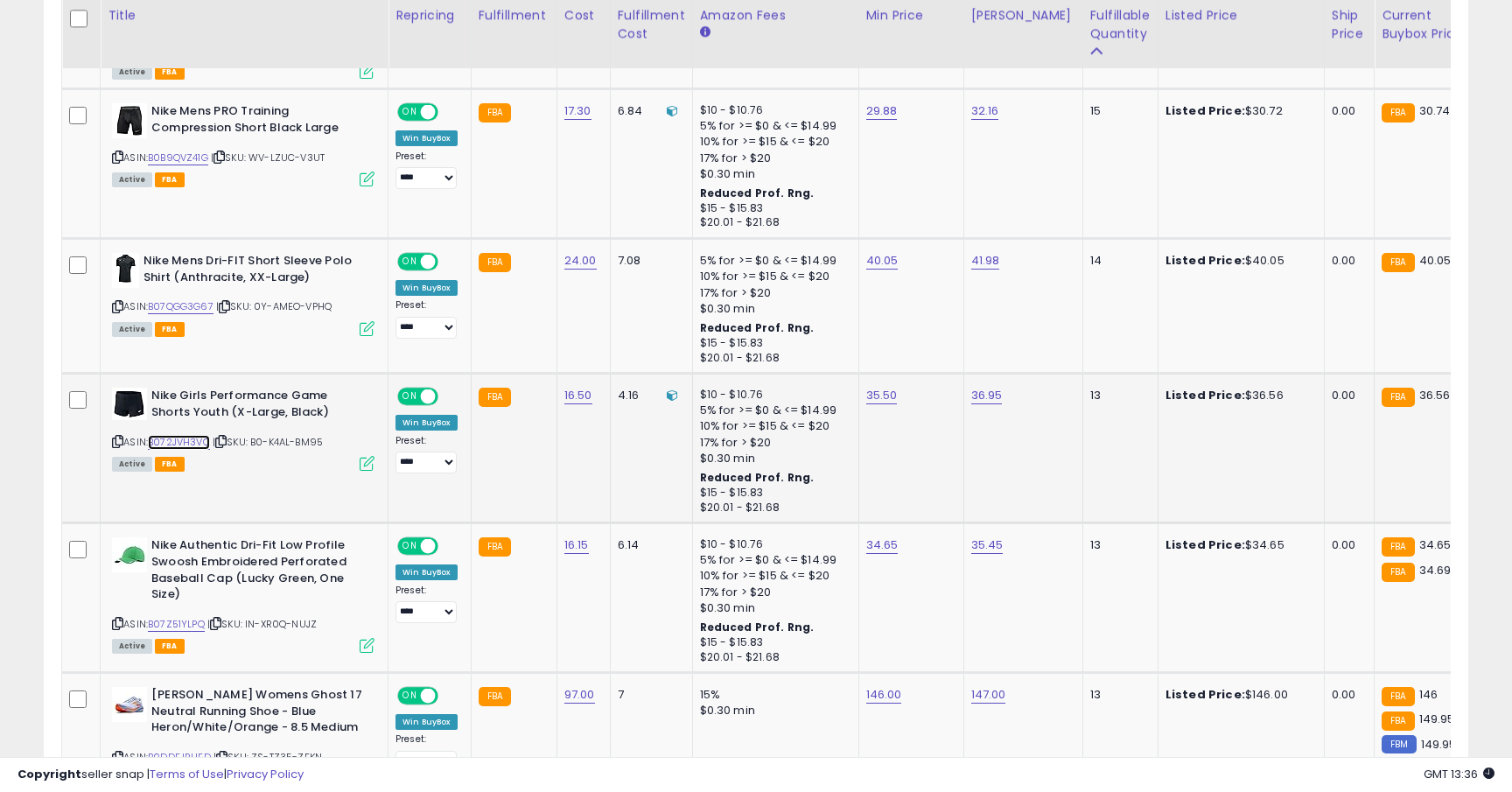
click at [191, 435] on link "B072JVH3VC" at bounding box center [179, 442] width 62 height 15
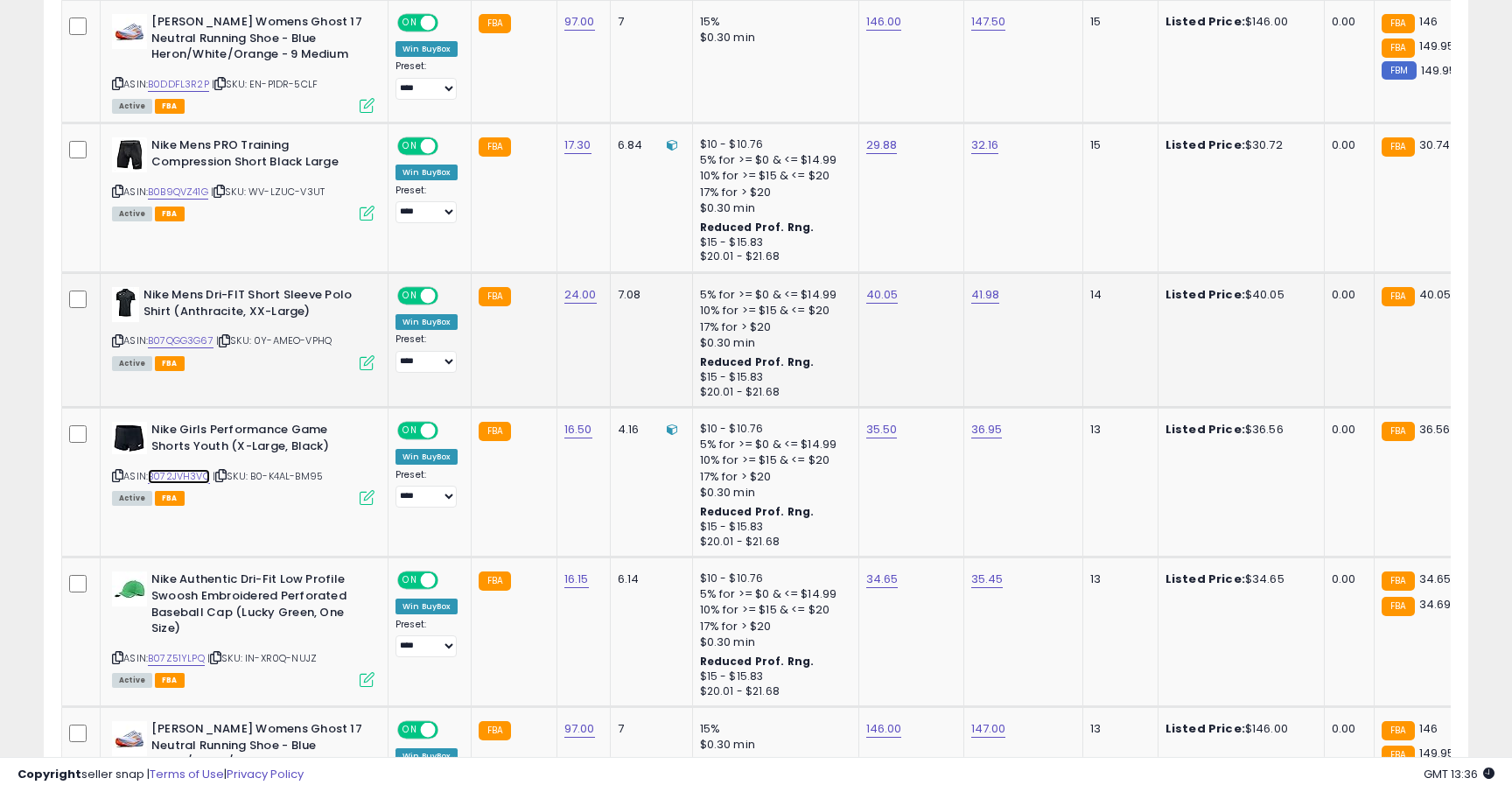
scroll to position [1394, 0]
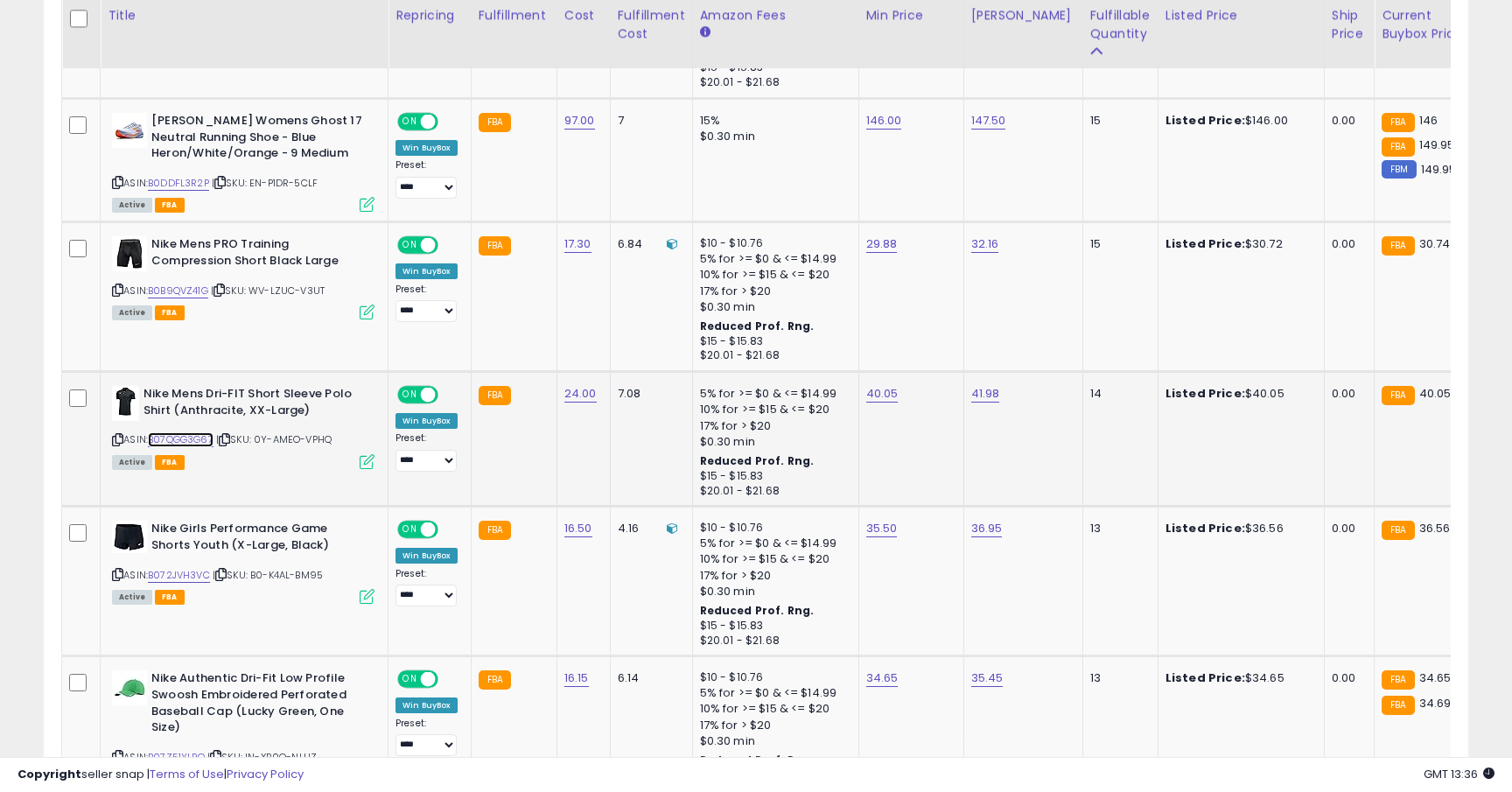
click at [210, 432] on link "B07QGG3G67" at bounding box center [181, 439] width 66 height 15
click at [877, 387] on link "40.05" at bounding box center [882, 395] width 33 height 18
type input "*****"
click button "submit" at bounding box center [934, 334] width 30 height 26
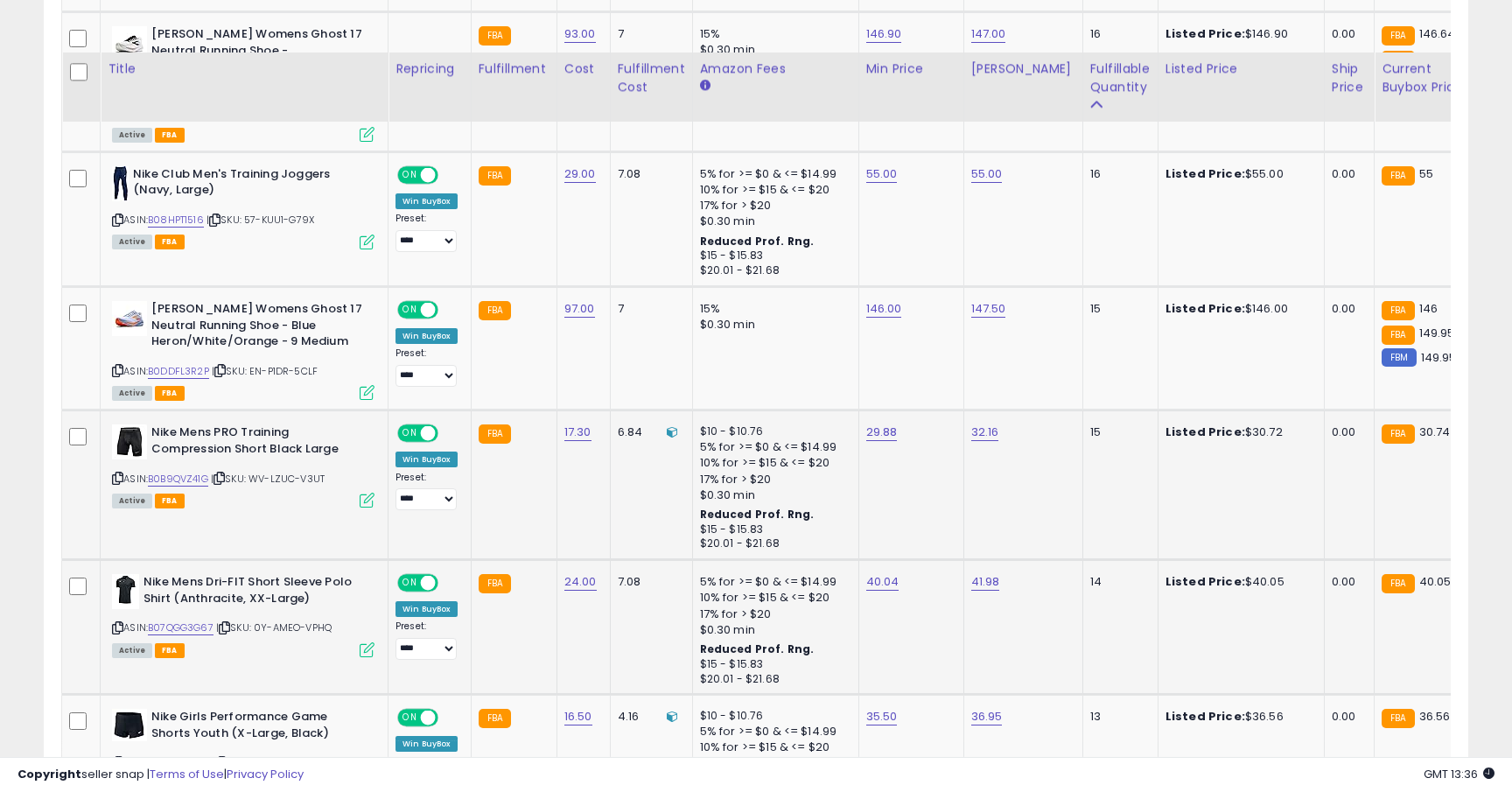
scroll to position [1190, 0]
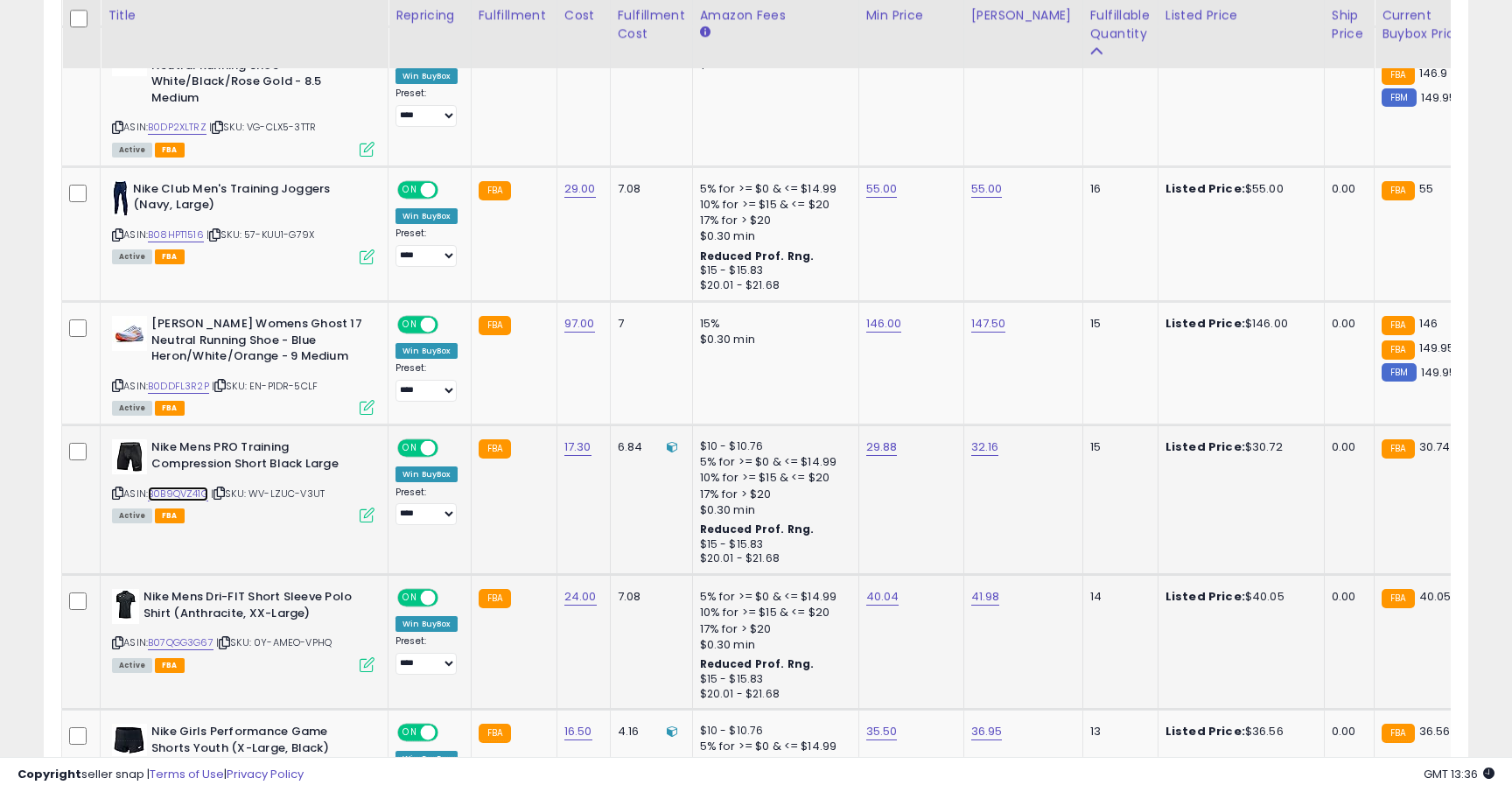
click at [203, 487] on link "B0B9QVZ41G" at bounding box center [178, 494] width 61 height 15
click at [877, 438] on link "29.88" at bounding box center [882, 447] width 32 height 18
type input "*"
type input "*****"
click at [919, 375] on button "submit" at bounding box center [934, 388] width 30 height 26
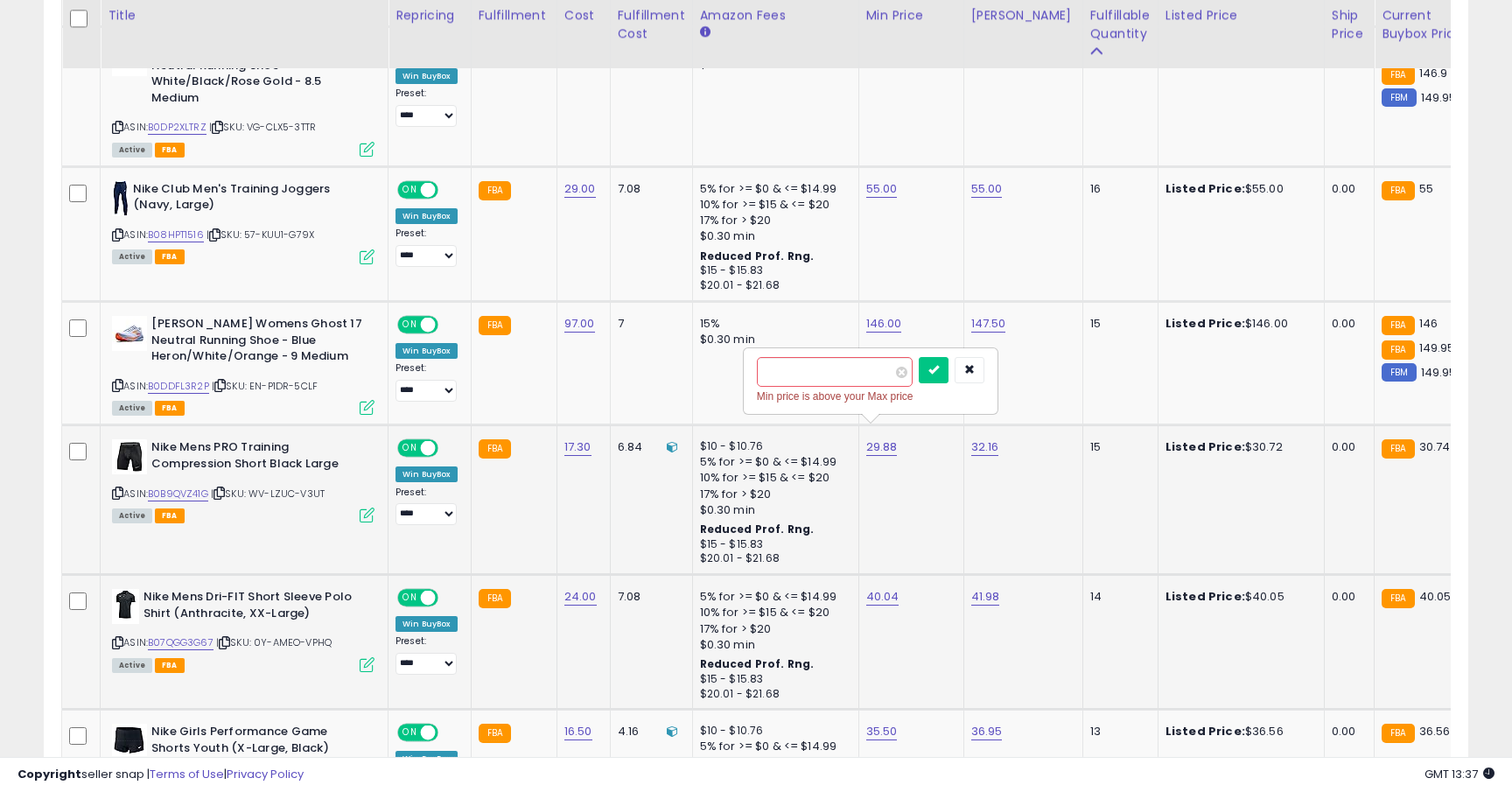
click at [919, 358] on button "submit" at bounding box center [934, 371] width 30 height 26
click at [994, 439] on div "32.16" at bounding box center [1020, 447] width 98 height 16
click at [985, 438] on link "32.16" at bounding box center [985, 447] width 28 height 18
type input "**"
click button "submit" at bounding box center [1037, 388] width 30 height 26
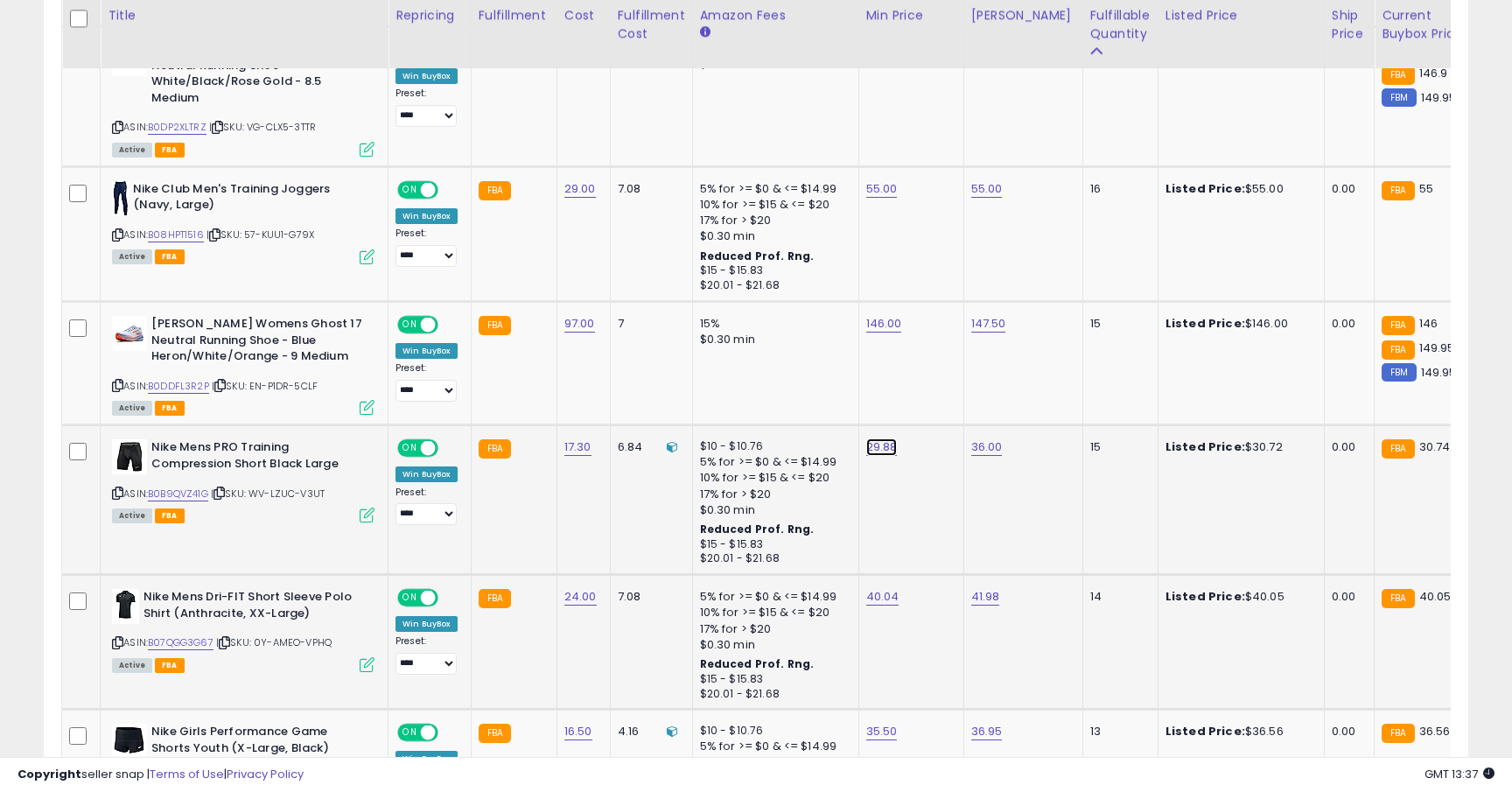
click at [883, 438] on link "29.88" at bounding box center [882, 447] width 32 height 18
type input "*"
type input "*****"
click button "submit" at bounding box center [934, 388] width 30 height 26
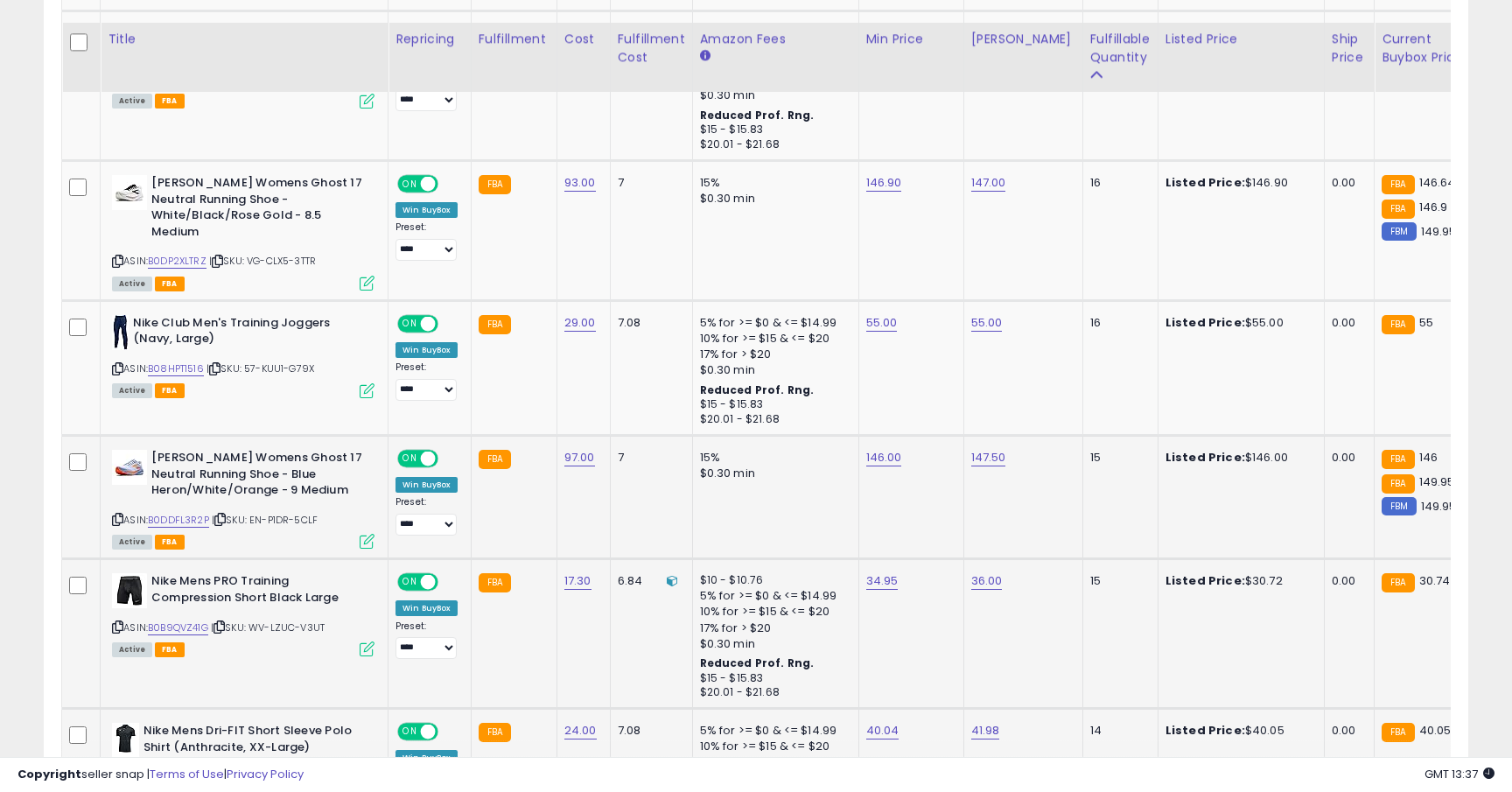
scroll to position [1020, 0]
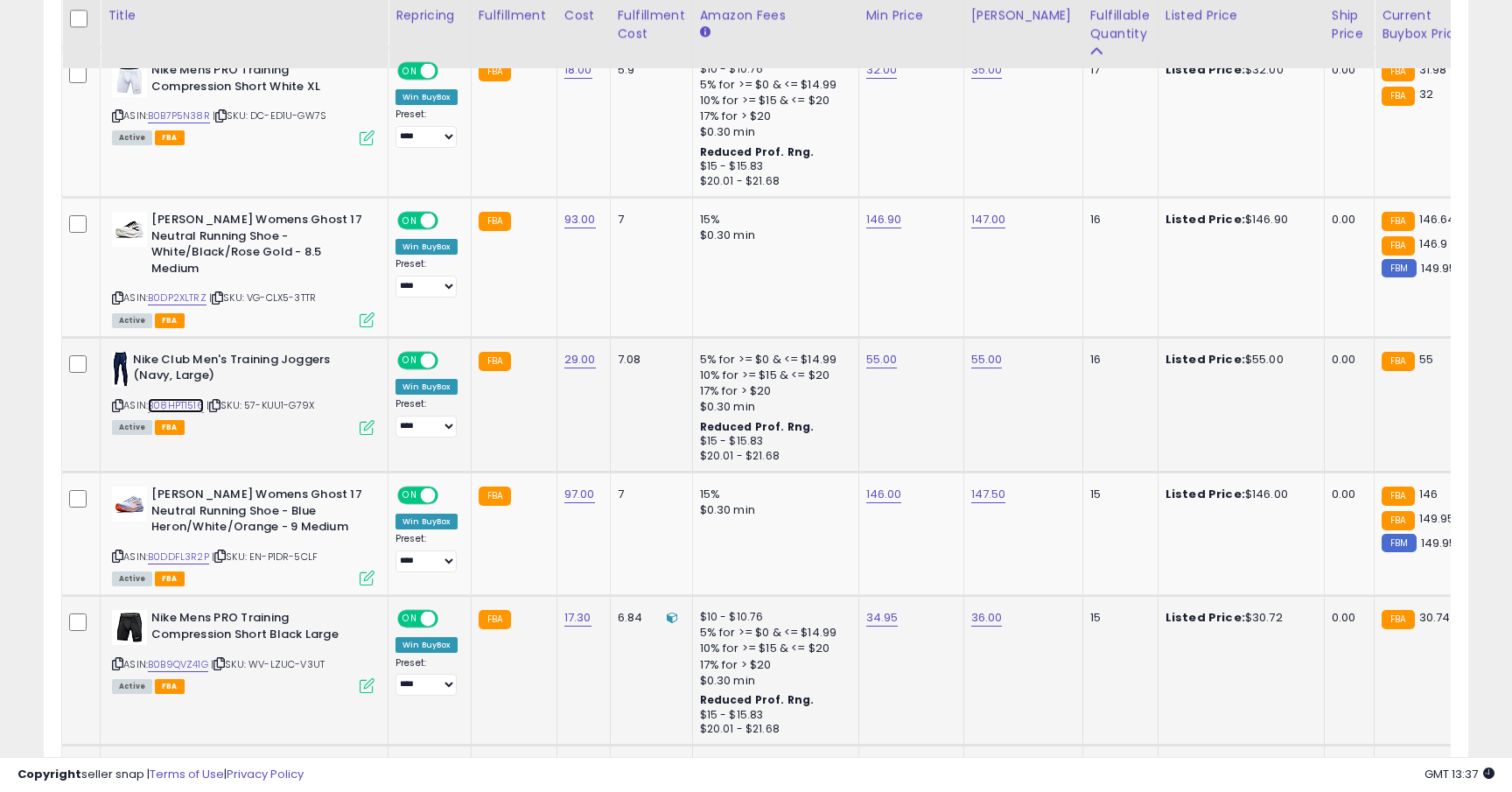
click at [183, 398] on link "B08HPT1516" at bounding box center [176, 405] width 56 height 15
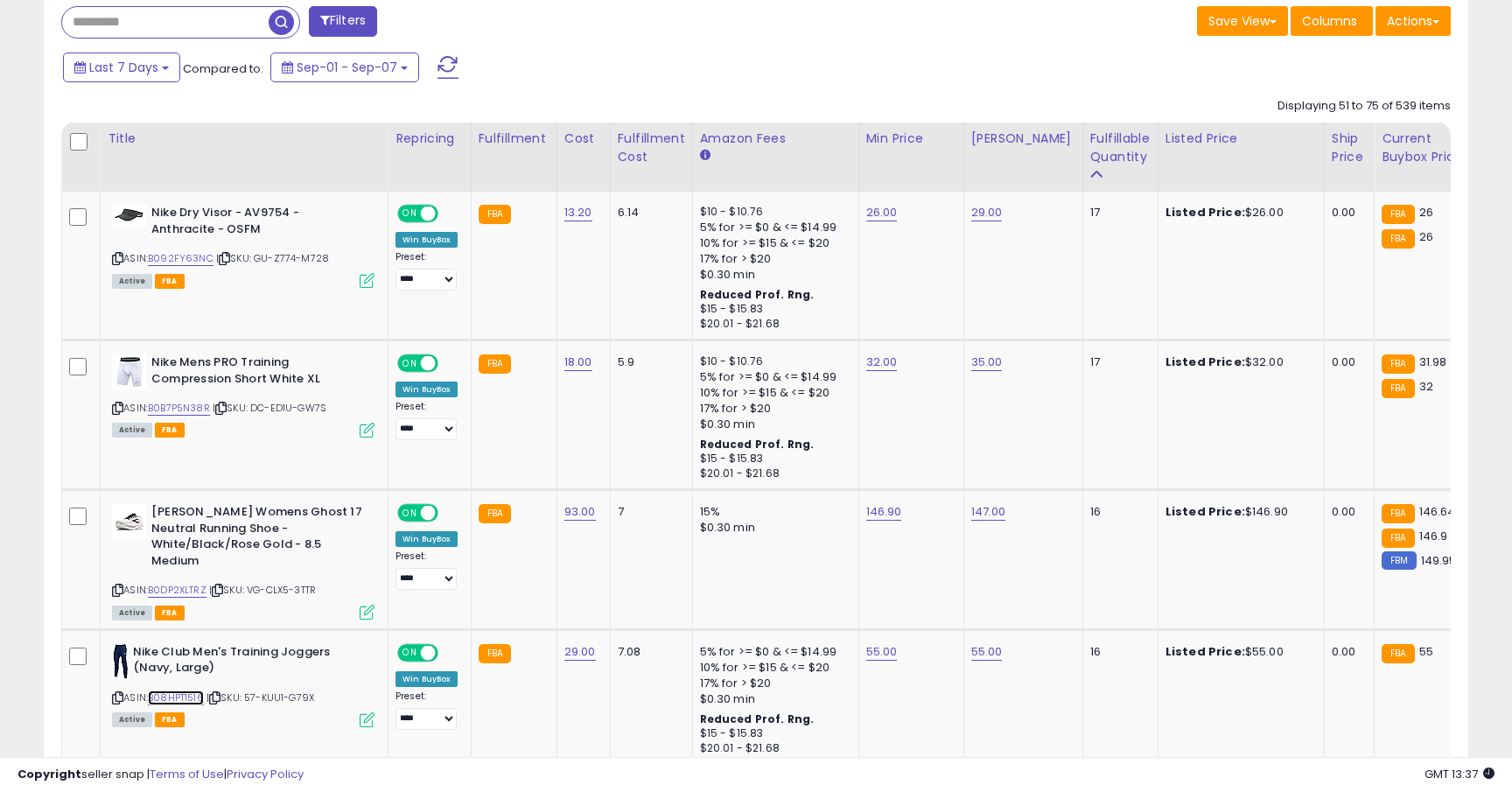
scroll to position [722, 0]
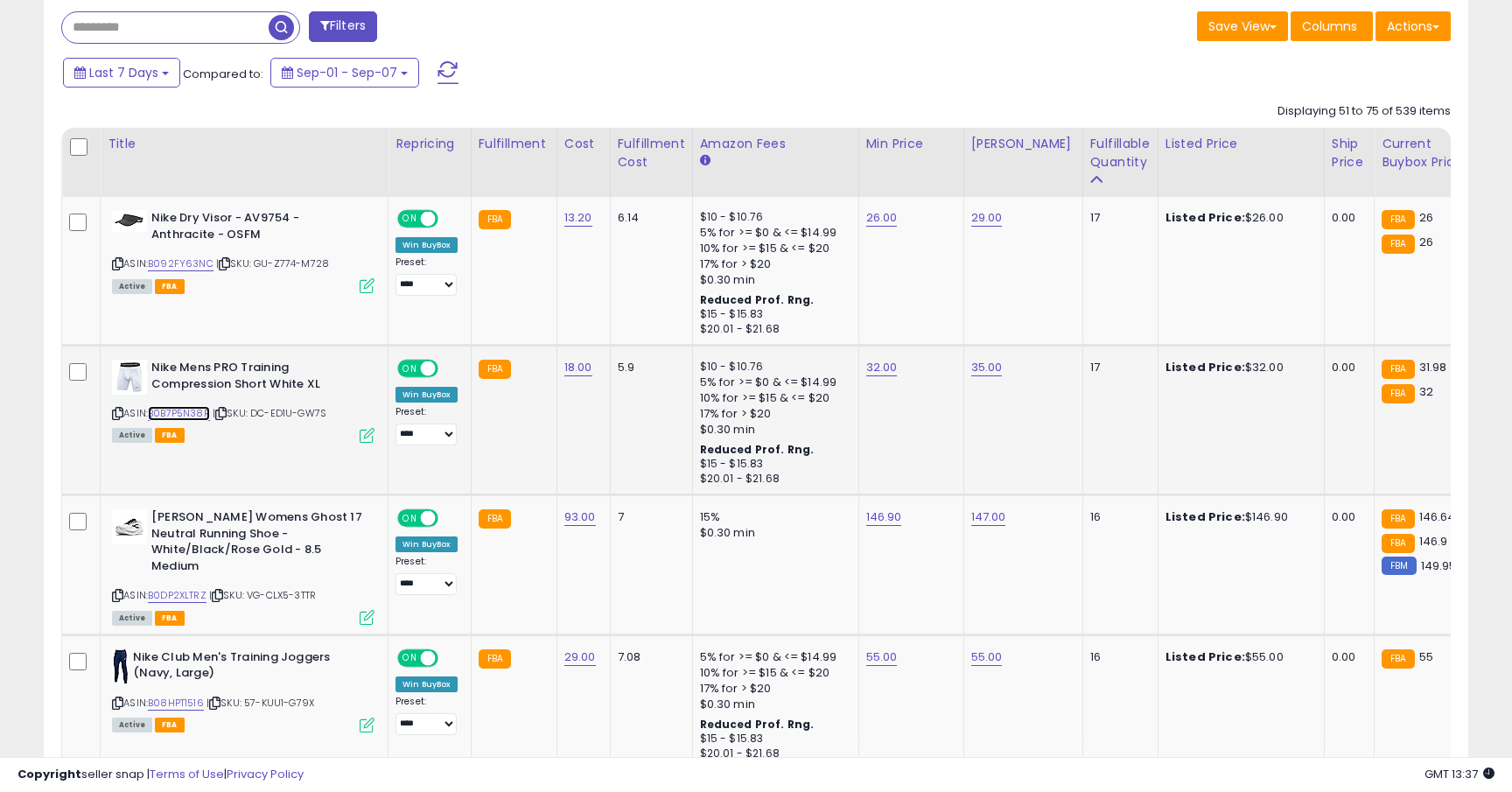
click at [196, 413] on link "B0B7P5N38R" at bounding box center [179, 413] width 62 height 15
click at [871, 364] on link "32.00" at bounding box center [882, 368] width 32 height 18
type input "*****"
click at [938, 329] on button "submit" at bounding box center [934, 324] width 30 height 26
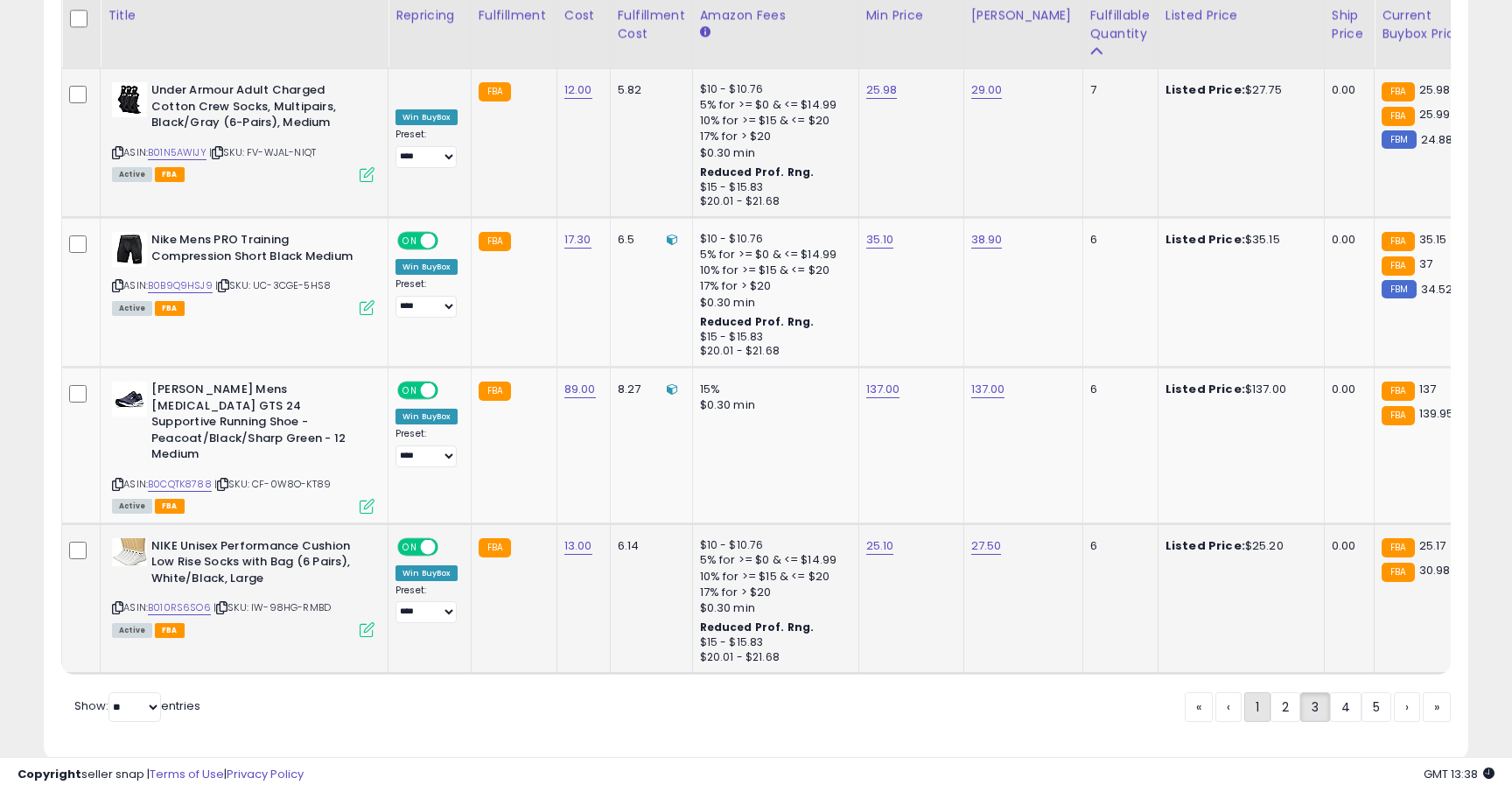
click at [1248, 692] on link "1" at bounding box center [1258, 707] width 26 height 30
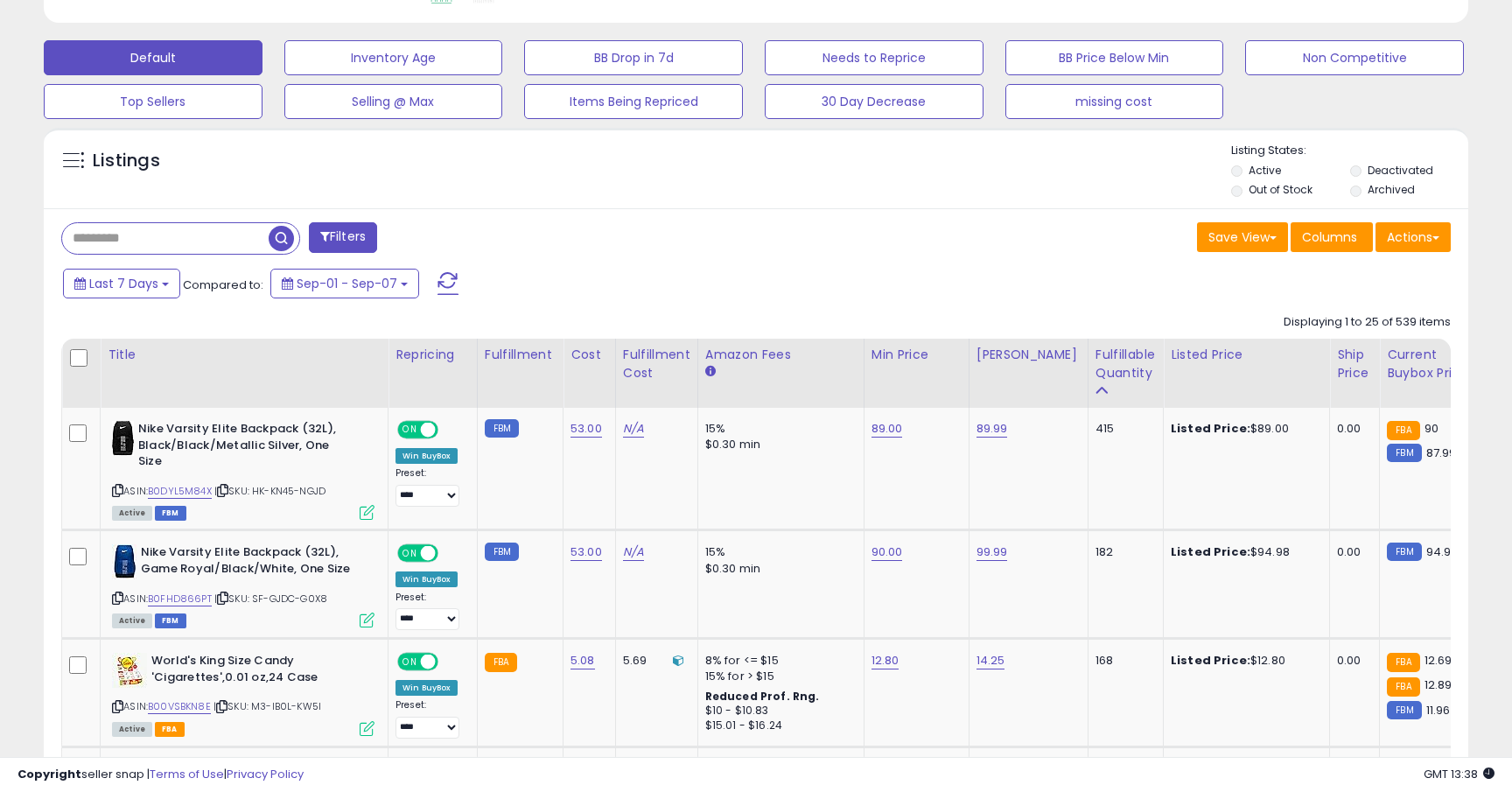
scroll to position [550, 0]
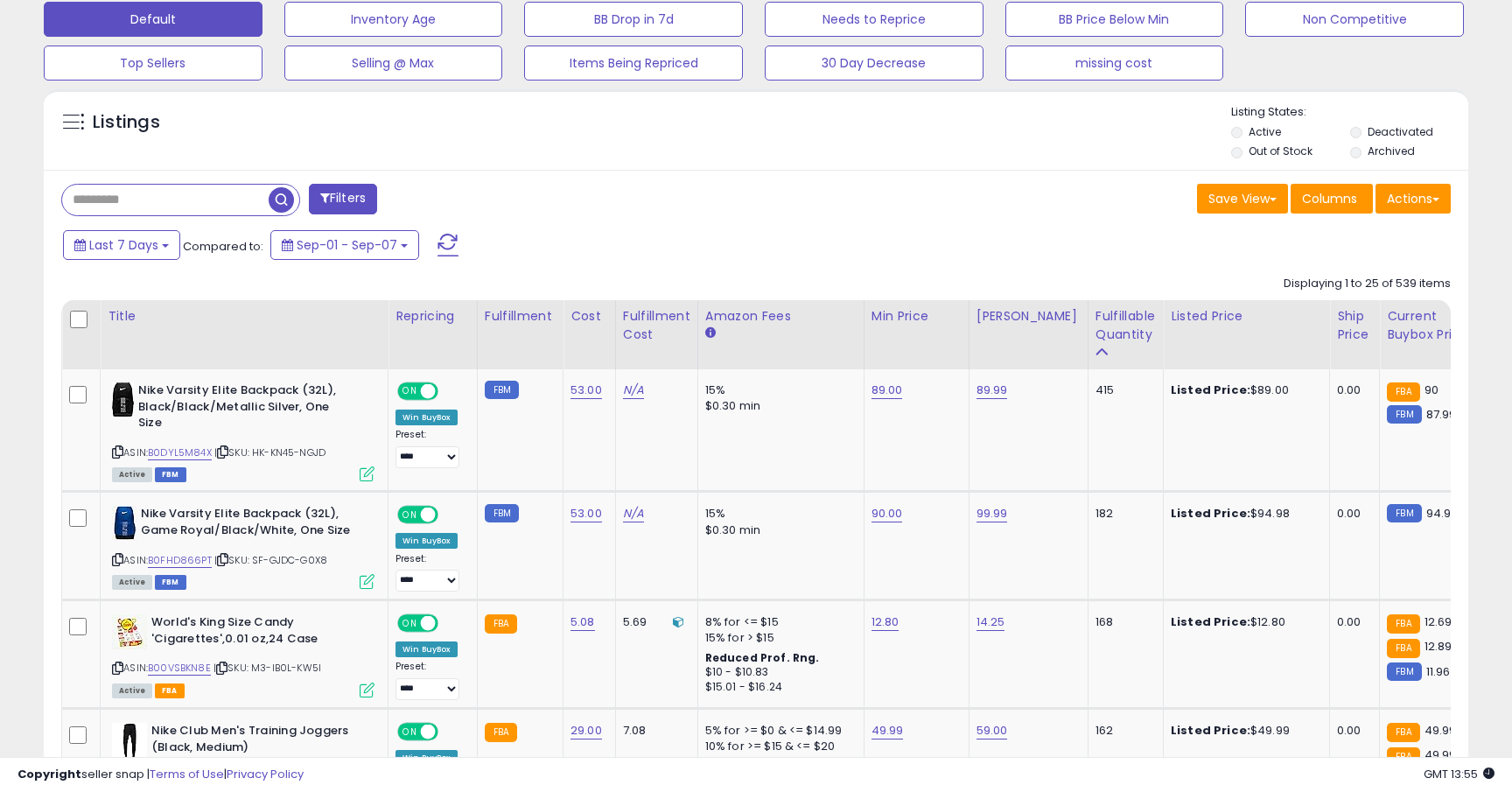
click at [167, 201] on input "text" at bounding box center [164, 199] width 206 height 31
paste input "**********"
type input "**********"
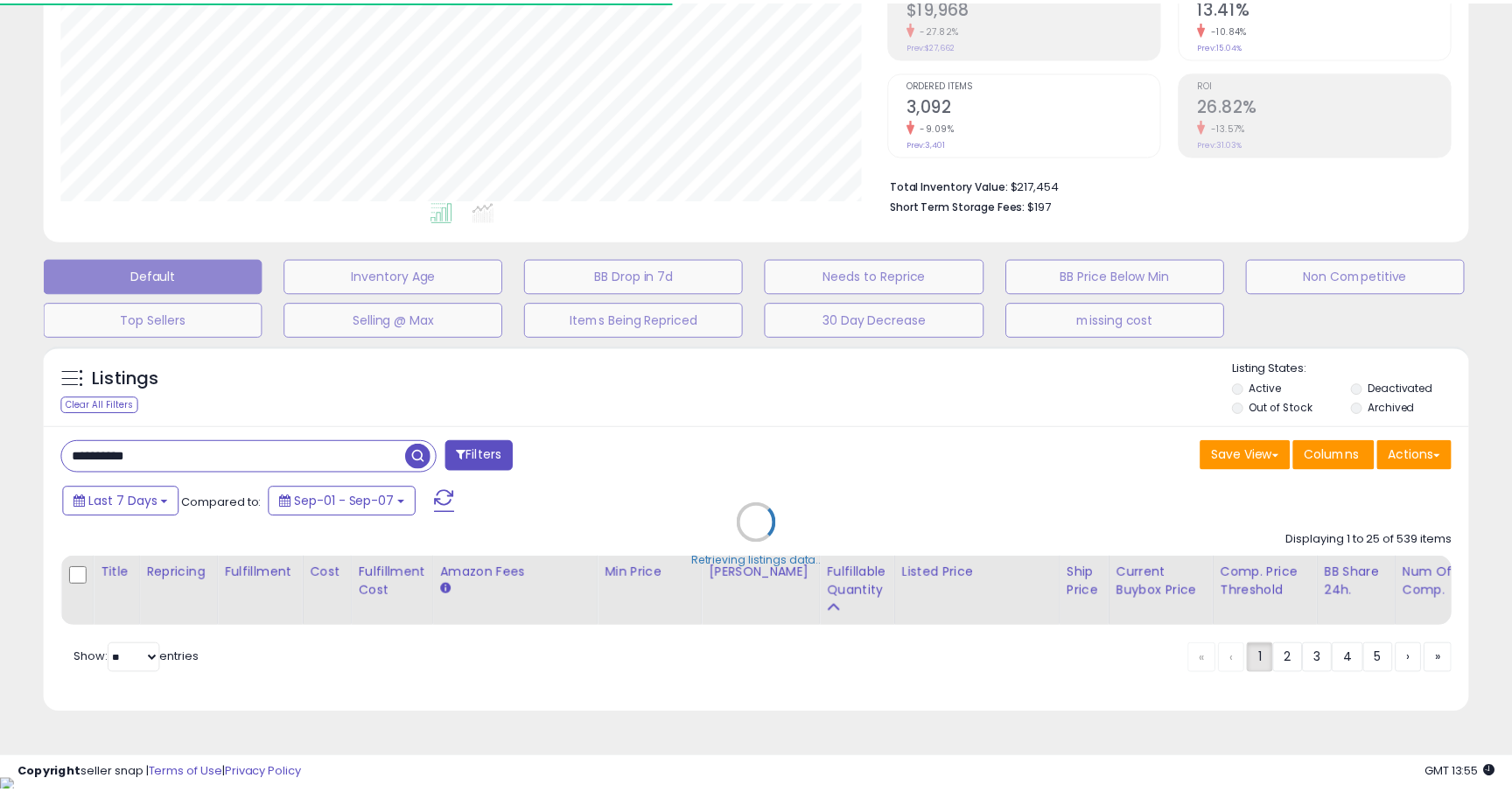
scroll to position [875032, 874408]
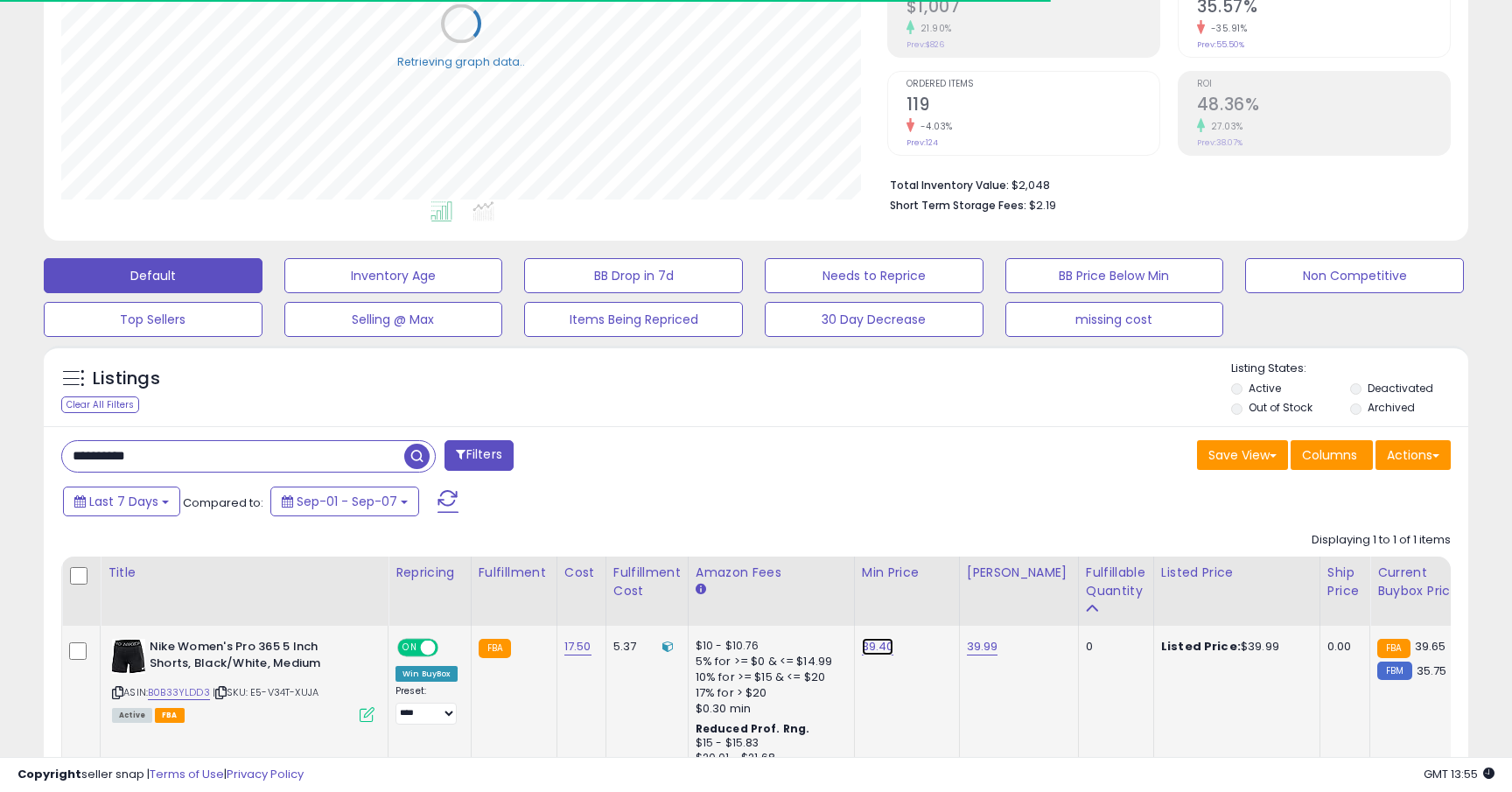
click at [870, 649] on link "39.40" at bounding box center [879, 648] width 33 height 18
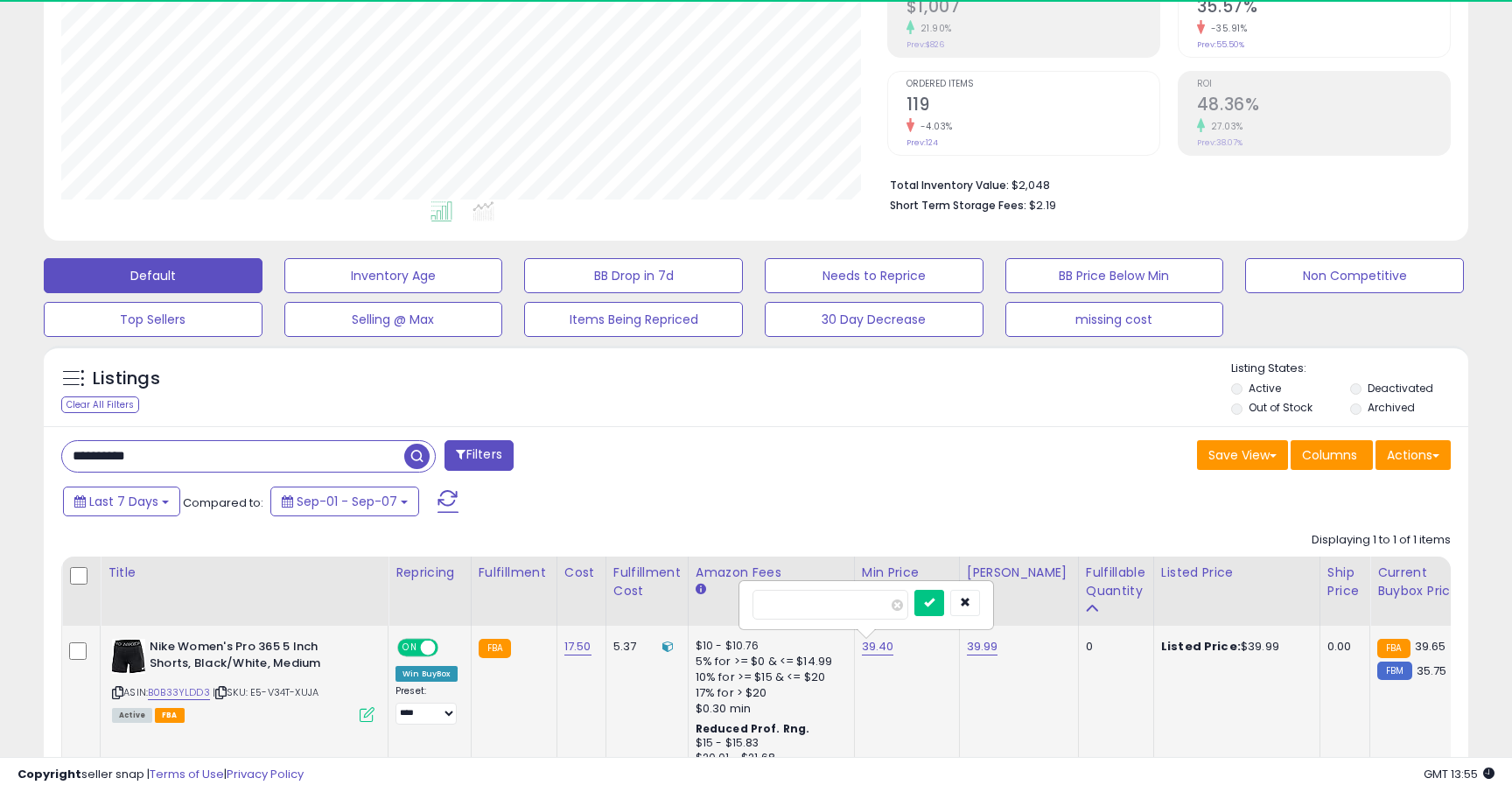
scroll to position [359, 826]
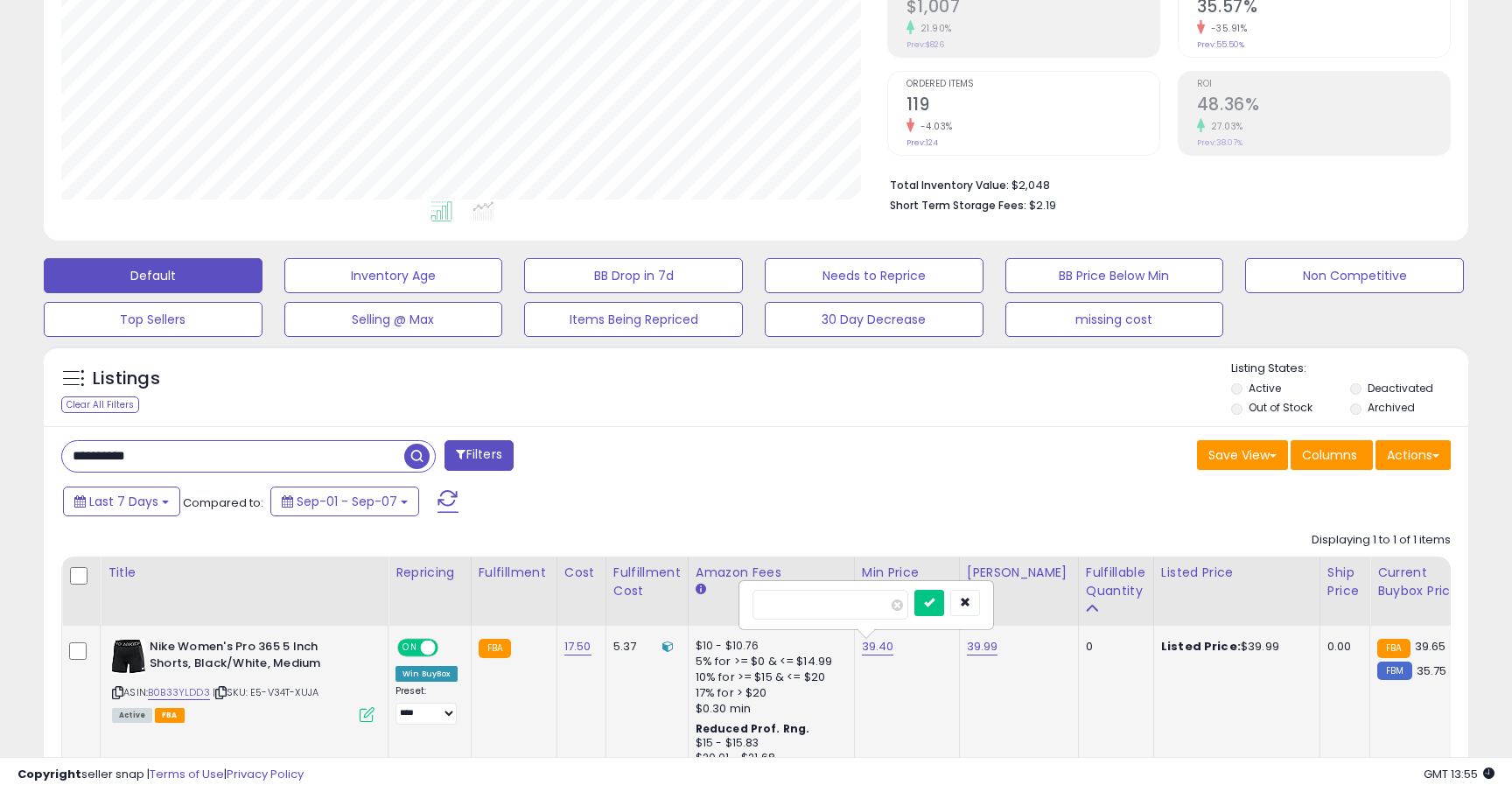
type input "*****"
click button "submit" at bounding box center [929, 603] width 30 height 26
